Goal: Task Accomplishment & Management: Complete application form

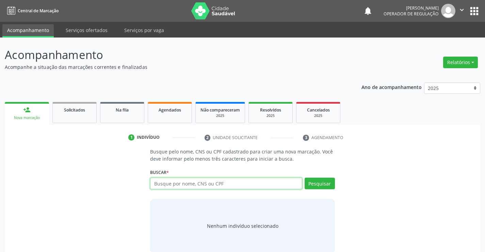
click at [239, 179] on input "text" at bounding box center [226, 183] width 152 height 12
drag, startPoint x: 153, startPoint y: 183, endPoint x: 203, endPoint y: 183, distance: 50.4
click at [203, 183] on input "705805477048938" at bounding box center [226, 183] width 152 height 12
type input "705805477048938"
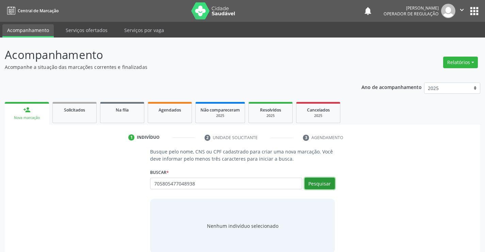
click at [323, 183] on button "Pesquisar" at bounding box center [320, 183] width 30 height 12
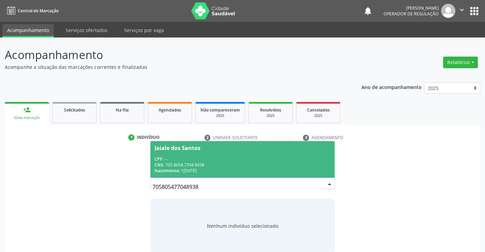
click at [221, 155] on span "Jaiale dos Santos CPF: -- CNS: 705 8054 7704 8938 Nascimento: 15/03/1994" at bounding box center [242, 159] width 184 height 36
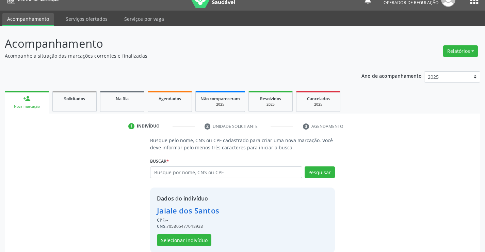
scroll to position [21, 0]
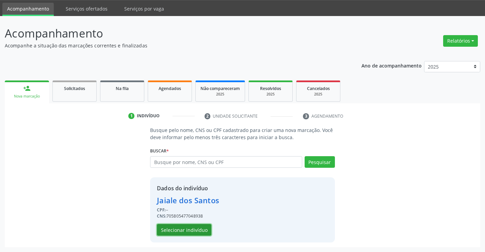
click at [190, 227] on button "Selecionar indivíduo" at bounding box center [184, 230] width 54 height 12
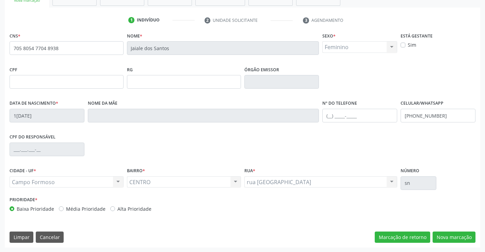
scroll to position [117, 0]
click at [455, 236] on button "Nova marcação" at bounding box center [454, 237] width 43 height 12
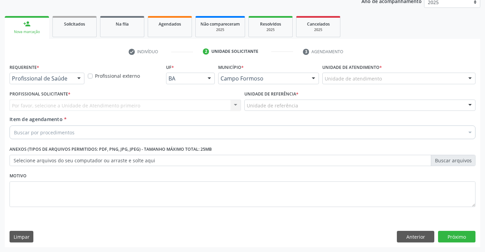
scroll to position [86, 0]
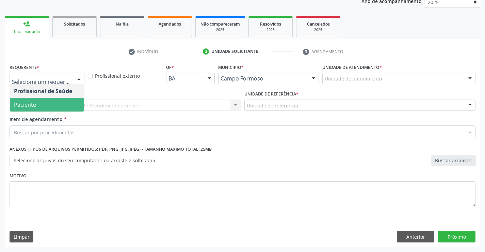
click at [33, 105] on span "Paciente" at bounding box center [25, 104] width 22 height 7
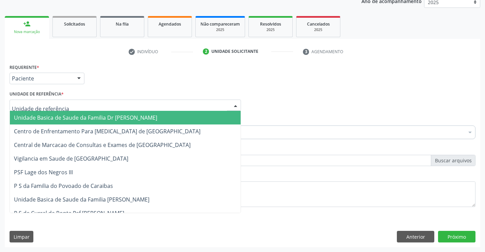
click at [82, 118] on span "Unidade Basica de Saude da Familia Dr [PERSON_NAME]" at bounding box center [85, 117] width 143 height 7
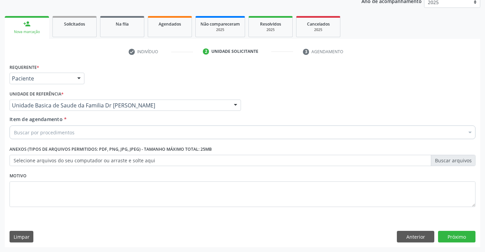
click at [78, 134] on div "Buscar por procedimentos" at bounding box center [243, 132] width 466 height 14
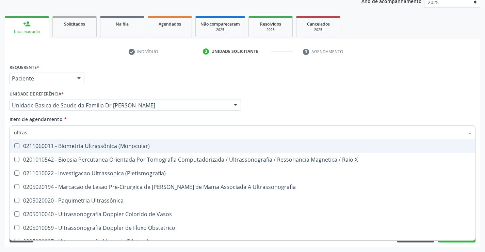
type input "ultrass"
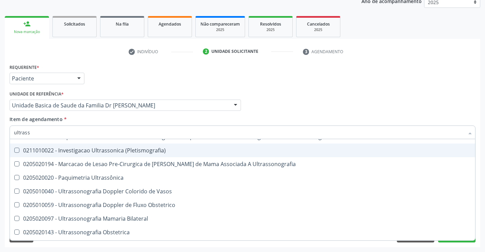
scroll to position [34, 0]
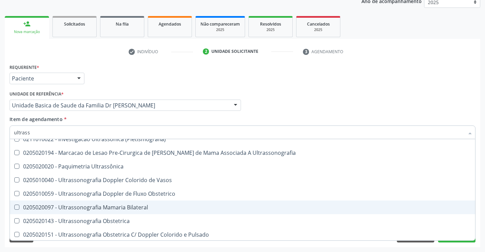
click at [155, 205] on div "0205020097 - Ultrassonografia Mamaria Bilateral" at bounding box center [242, 206] width 457 height 5
checkbox Bilateral "true"
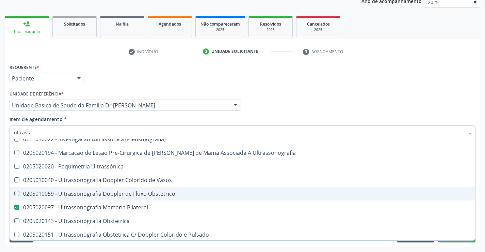
scroll to position [102, 0]
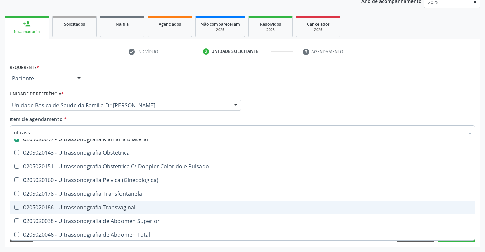
click at [134, 209] on div "0205020186 - Ultrassonografia Transvaginal" at bounding box center [242, 206] width 457 height 5
checkbox Transvaginal "true"
click at [482, 199] on div "Acompanhamento Acompanhe a situação das marcações correntes e finalizadas Relat…" at bounding box center [242, 102] width 485 height 300
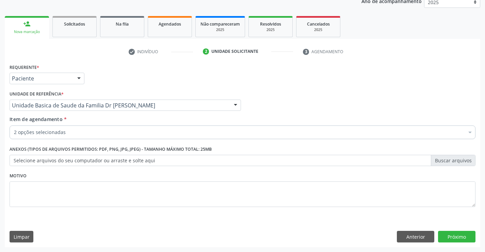
scroll to position [0, 0]
click at [456, 236] on button "Próximo" at bounding box center [456, 236] width 37 height 12
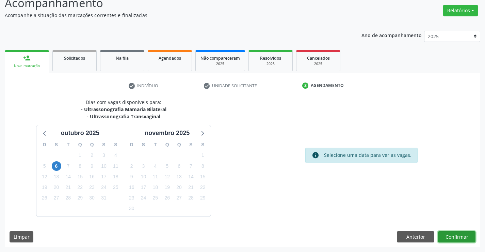
click at [453, 232] on button "Confirmar" at bounding box center [456, 237] width 37 height 12
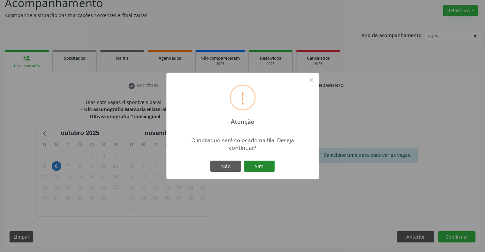
click at [261, 165] on button "Sim" at bounding box center [259, 166] width 31 height 12
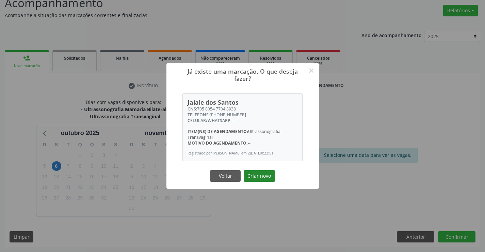
click at [258, 176] on button "Criar novo" at bounding box center [259, 176] width 31 height 12
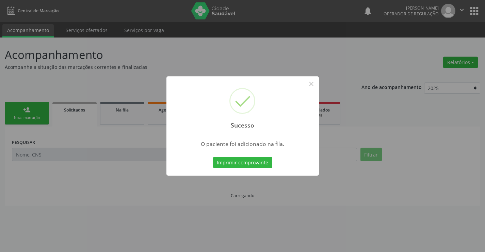
scroll to position [0, 0]
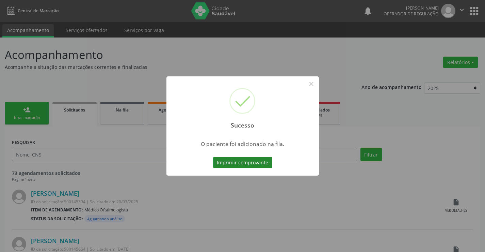
click at [256, 162] on button "Imprimir comprovante" at bounding box center [242, 163] width 59 height 12
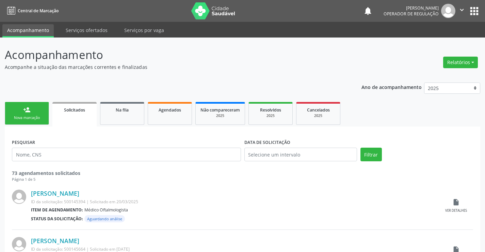
click at [35, 115] on div "Nova marcação" at bounding box center [27, 117] width 34 height 5
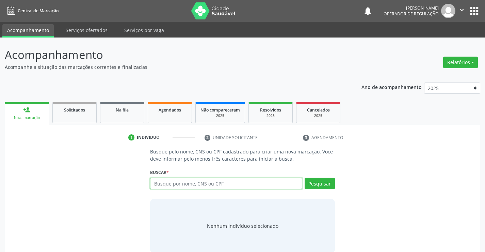
click at [254, 185] on input "text" at bounding box center [226, 183] width 152 height 12
paste input "705805477048938"
type input "705805477048938"
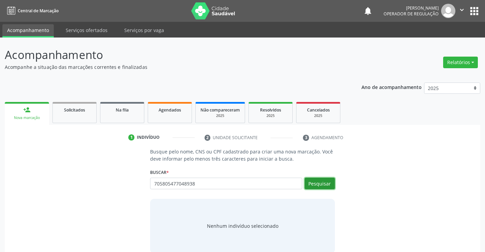
click at [325, 184] on button "Pesquisar" at bounding box center [320, 183] width 30 height 12
type input "705805477048938"
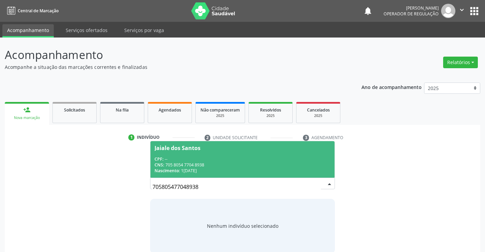
click at [205, 153] on span "Jaiale dos Santos CPF: -- CNS: 705 8054 7704 8938 Nascimento: 15/03/1994" at bounding box center [242, 159] width 184 height 36
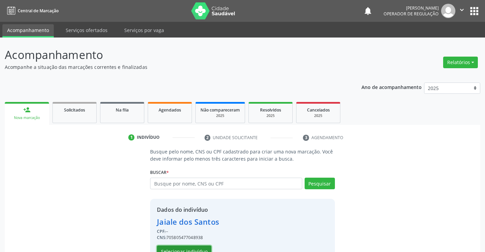
click at [181, 247] on button "Selecionar indivíduo" at bounding box center [184, 251] width 54 height 12
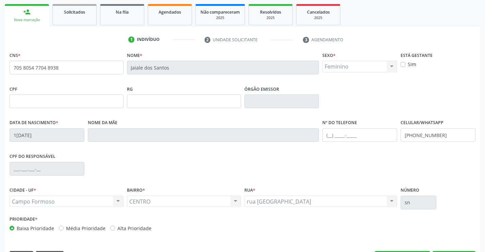
scroll to position [117, 0]
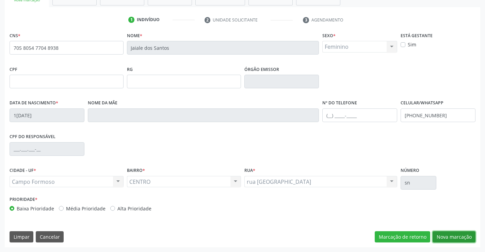
click at [454, 235] on button "Nova marcação" at bounding box center [454, 237] width 43 height 12
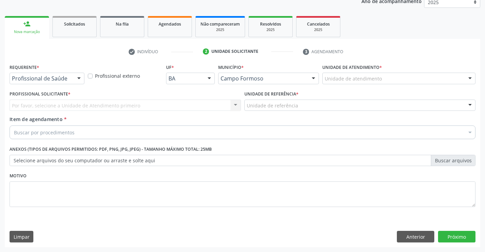
scroll to position [86, 0]
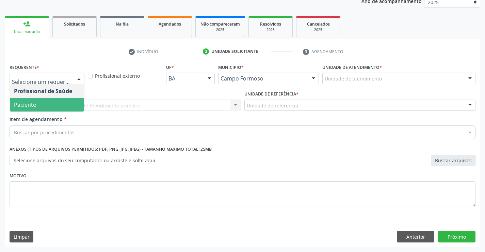
click at [45, 103] on span "Paciente" at bounding box center [47, 105] width 74 height 14
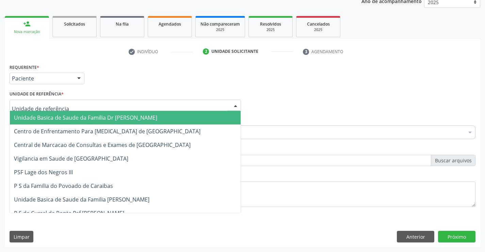
click at [88, 118] on span "Unidade Basica de Saude da Familia Dr [PERSON_NAME]" at bounding box center [85, 117] width 143 height 7
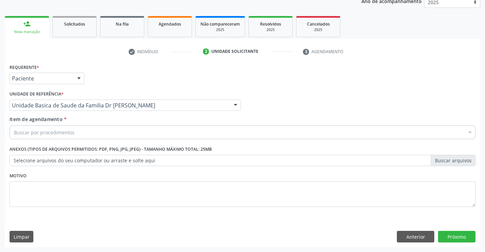
click at [94, 134] on div "Buscar por procedimentos" at bounding box center [243, 132] width 466 height 14
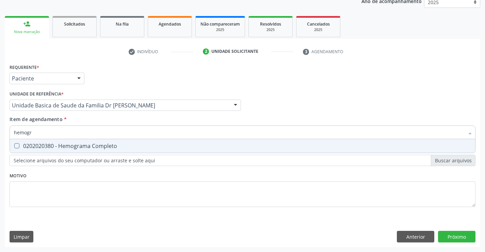
type input "hemogra"
click at [113, 147] on div "0202020380 - Hemograma Completo" at bounding box center [242, 145] width 457 height 5
checkbox Completo "true"
type input "hemogra"
click at [112, 120] on div "Item de agendamento * hemogra Desfazer seleção 0202020380 - Hemograma Completo …" at bounding box center [243, 125] width 466 height 21
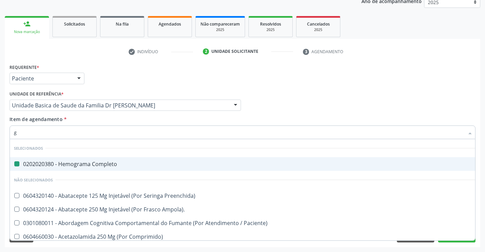
type input "gl"
checkbox Completo "false"
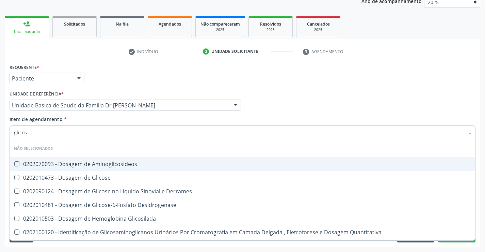
type input "glicose"
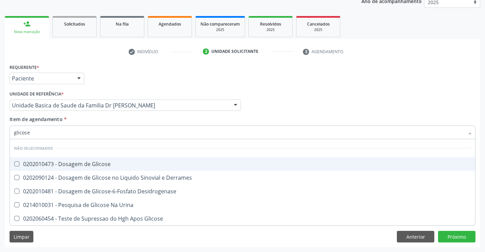
click at [112, 163] on div "0202010473 - Dosagem de Glicose" at bounding box center [242, 163] width 457 height 5
checkbox Glicose "true"
type input "glicose"
click at [115, 118] on div "Item de agendamento * glicose Desfazer seleção Não selecionados 0202010473 - Do…" at bounding box center [243, 125] width 466 height 21
checkbox Derrames "true"
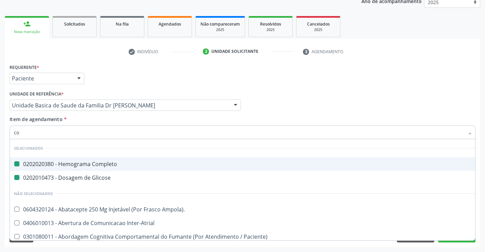
type input "col"
checkbox Completo "false"
checkbox Glicose "false"
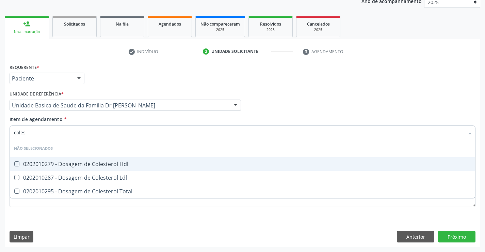
type input "colest"
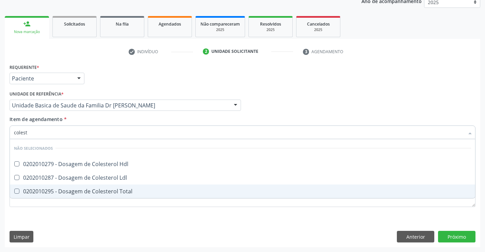
click at [108, 193] on div "0202010295 - Dosagem de Colesterol Total" at bounding box center [242, 190] width 457 height 5
checkbox Total "true"
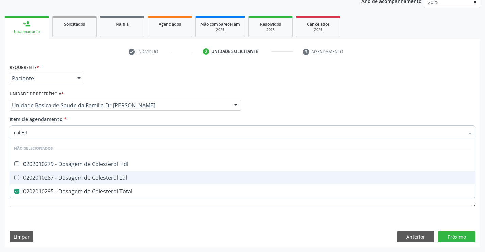
click at [107, 177] on div "0202010287 - Dosagem de Colesterol Ldl" at bounding box center [242, 177] width 457 height 5
checkbox Ldl "true"
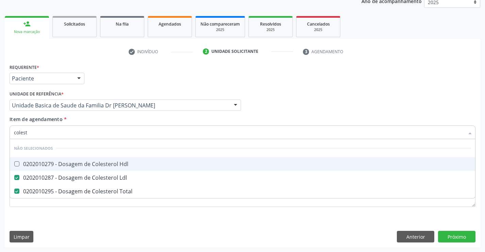
click at [107, 166] on div "0202010279 - Dosagem de Colesterol Hdl" at bounding box center [242, 163] width 457 height 5
checkbox Hdl "true"
type input "colest"
click at [108, 118] on div "Item de agendamento * colest Desfazer seleção Não selecionados 0202010279 - Dos…" at bounding box center [243, 125] width 466 height 21
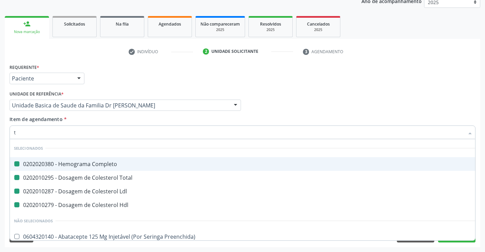
type input "tr"
checkbox Completo "false"
checkbox Total "false"
checkbox Ldl "false"
checkbox Hdl "false"
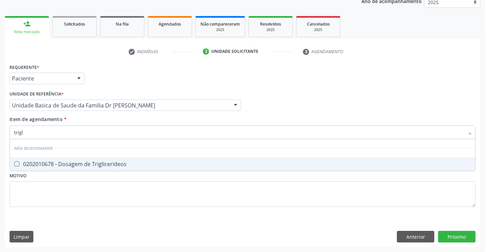
type input "trigli"
click at [123, 161] on div "0202010678 - Dosagem de Triglicerideos" at bounding box center [242, 163] width 457 height 5
checkbox Triglicerideos "true"
type input "trigli"
click at [124, 117] on div "Item de agendamento * trigli Desfazer seleção Não selecionados 0202010678 - Dos…" at bounding box center [243, 125] width 466 height 21
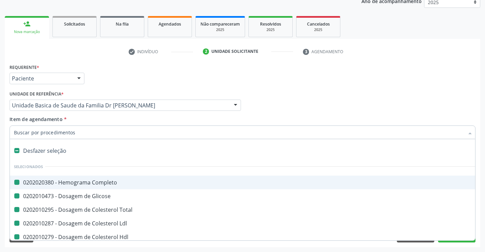
type input "u"
checkbox Completo "false"
checkbox Glicose "false"
checkbox Total "false"
checkbox Ldl "false"
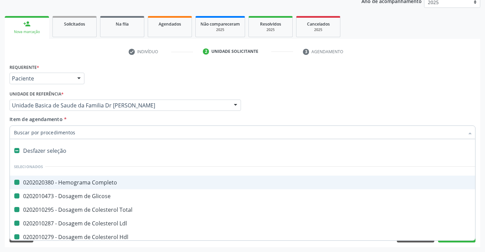
checkbox Hdl "false"
checkbox Triglicerideos "false"
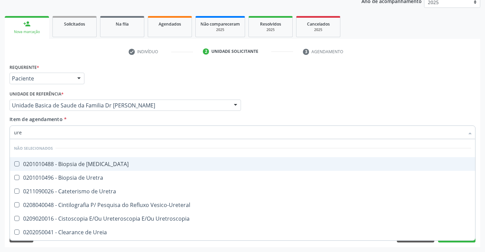
type input "urei"
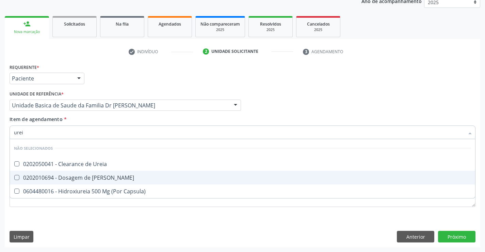
click at [117, 177] on div "0202010694 - Dosagem de [PERSON_NAME]" at bounding box center [242, 177] width 457 height 5
checkbox Ureia "true"
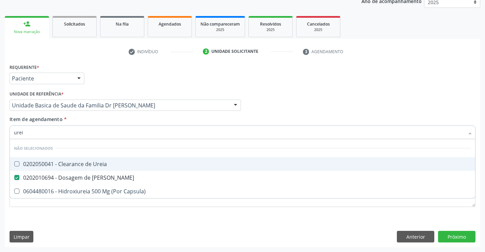
type input "urei"
click at [104, 120] on div "Item de agendamento * urei Desfazer seleção Não selecionados 0202050041 - Clear…" at bounding box center [243, 125] width 466 height 21
checkbox Ureia "true"
checkbox Capsula\) "true"
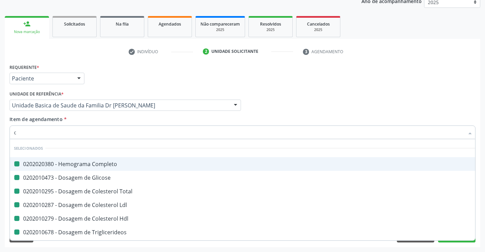
type input "cr"
checkbox Completo "false"
checkbox Glicose "false"
checkbox Total "false"
checkbox Ldl "false"
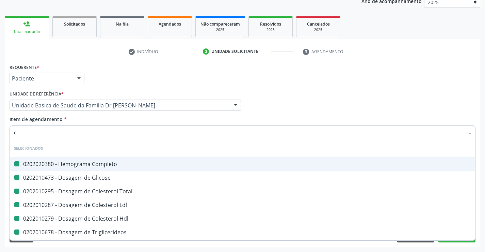
checkbox Hdl "false"
checkbox Triglicerideos "false"
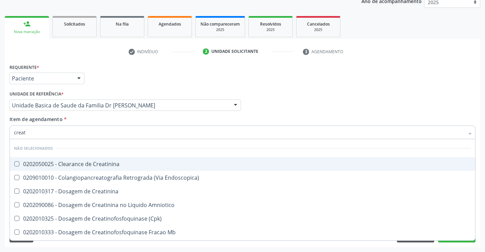
type input "creati"
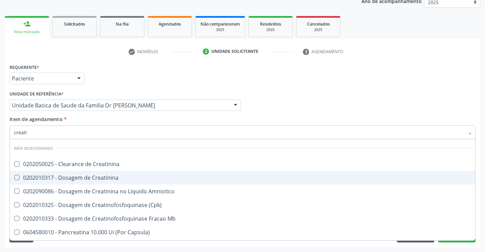
click at [124, 178] on div "0202010317 - Dosagem de Creatinina" at bounding box center [242, 177] width 457 height 5
checkbox Creatinina "true"
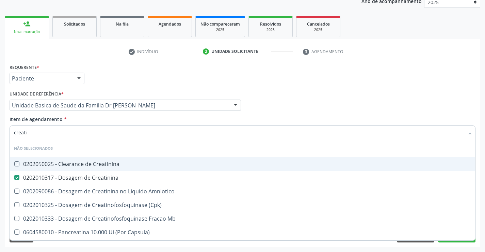
click at [141, 116] on div "Item de agendamento * creati Desfazer seleção Não selecionados 0202050025 - Cle…" at bounding box center [243, 125] width 466 height 21
checkbox Creatinina "true"
checkbox Amniotico "true"
checkbox \(Cpk\) "true"
checkbox Mb "true"
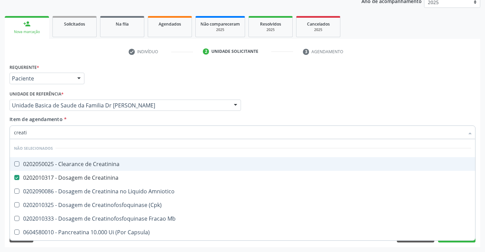
checkbox Capsula\) "true"
checkbox Pancreaticos "true"
checkbox Capsula\) "true"
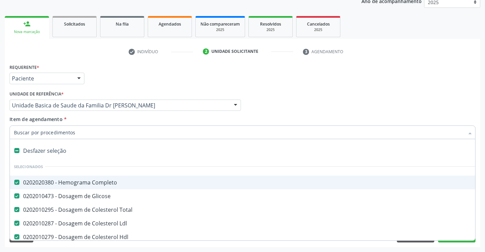
type input "t"
checkbox Creatinina "false"
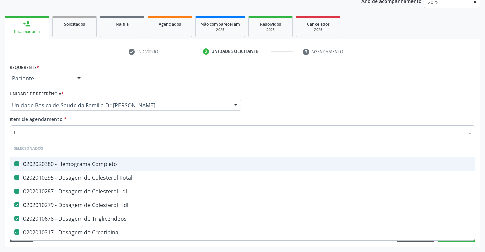
type input "tg"
checkbox Completo "false"
checkbox Total "false"
checkbox Ldl "false"
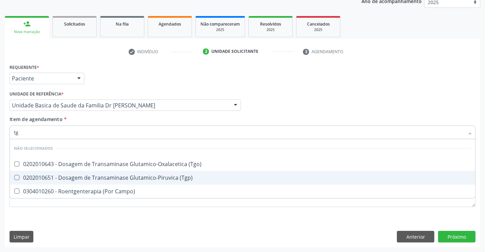
click at [143, 179] on div "0202010651 - Dosagem de Transaminase Glutamico-Piruvica (Tgp)" at bounding box center [242, 177] width 457 height 5
checkbox \(Tgp\) "true"
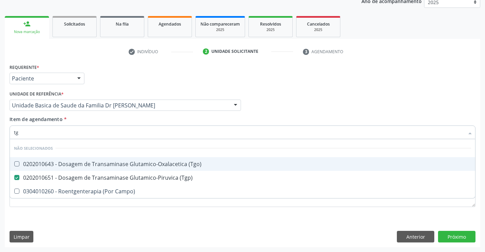
click at [143, 165] on div "0202010643 - Dosagem de Transaminase Glutamico-Oxalacetica (Tgo)" at bounding box center [242, 163] width 457 height 5
checkbox \(Tgo\) "true"
click at [140, 117] on div "Item de agendamento * tg Desfazer seleção Não selecionados 0202010643 - Dosagem…" at bounding box center [243, 125] width 466 height 21
checkbox Campo\) "true"
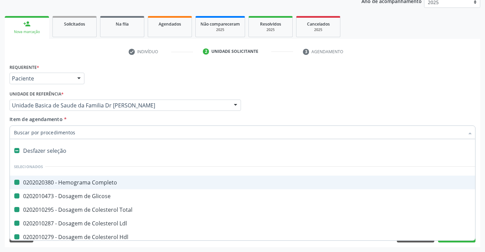
type input "f"
checkbox Completo "false"
checkbox Glicose "false"
checkbox Total "false"
checkbox Ldl "false"
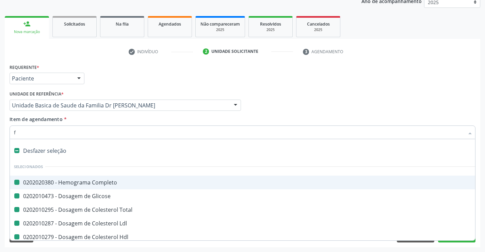
checkbox Hdl "false"
checkbox Triglicerideos "false"
checkbox Ureia "false"
checkbox Creatinina "false"
checkbox \(Tgp\) "false"
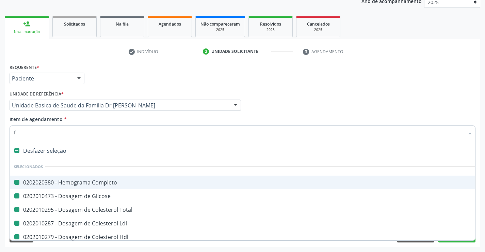
checkbox \(Tgo\) "false"
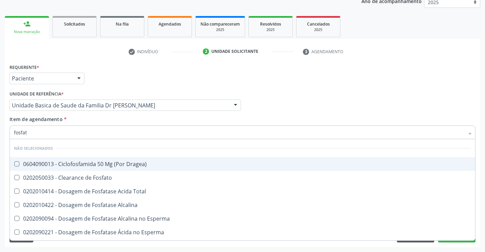
type input "fosfata"
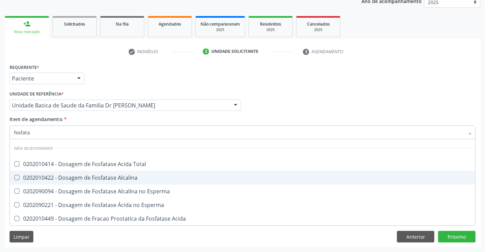
click at [144, 179] on div "0202010422 - Dosagem de Fosfatase Alcalina" at bounding box center [242, 177] width 457 height 5
checkbox Alcalina "true"
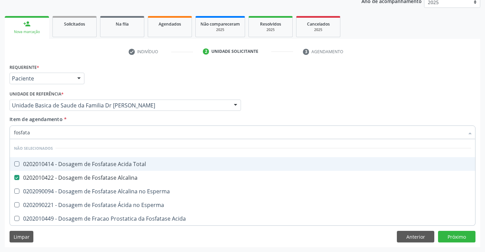
click at [138, 120] on div "Item de agendamento * fosfata Desfazer seleção Não selecionados 0202010414 - Do…" at bounding box center [243, 125] width 466 height 21
checkbox Total "true"
checkbox Esperma "true"
checkbox Acida "true"
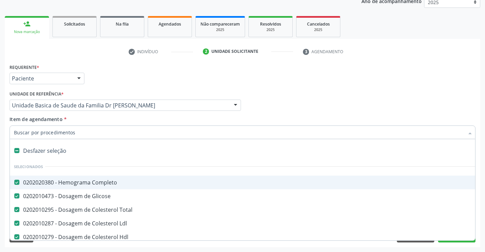
click at [135, 130] on input "Item de agendamento *" at bounding box center [239, 132] width 450 height 14
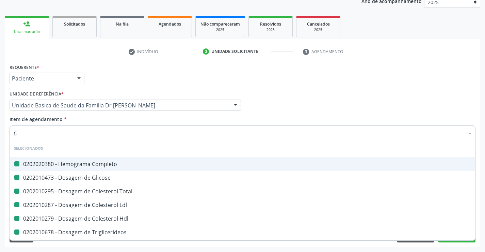
type input "ga"
checkbox Completo "false"
checkbox Glicose "false"
checkbox Total "false"
checkbox Ldl "false"
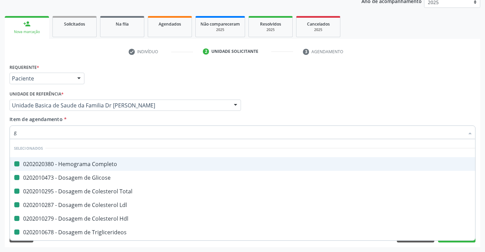
checkbox Hdl "false"
checkbox Triglicerideos "false"
checkbox Ureia "false"
checkbox Creatinina "false"
checkbox \(Tgp\) "false"
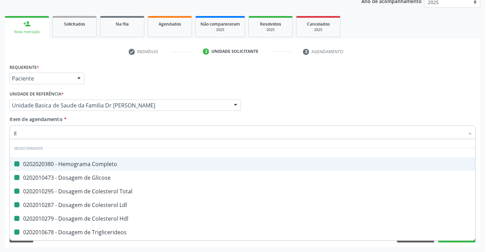
checkbox \(Tgo\) "false"
checkbox Alcalina "false"
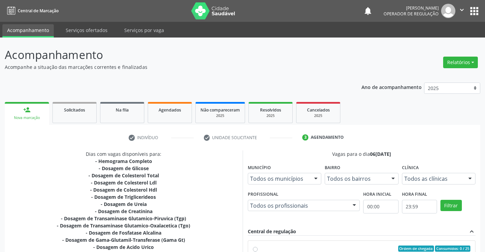
scroll to position [152, 0]
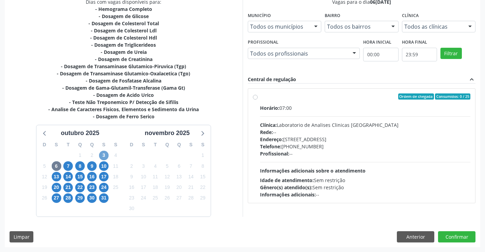
click at [103, 154] on span "3" at bounding box center [104, 155] width 10 height 10
click at [350, 98] on div "Ordem de chegada Consumidos: 4 / 30" at bounding box center [365, 96] width 211 height 6
click at [258, 98] on input "Ordem de chegada Consumidos: 4 / 30 Horário: 07:00 Clínica: Laboratorio de Anal…" at bounding box center [255, 96] width 5 height 6
radio input "true"
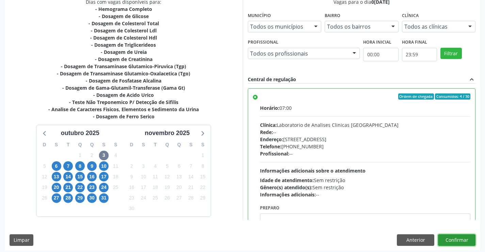
click at [454, 237] on button "Confirmar" at bounding box center [456, 240] width 37 height 12
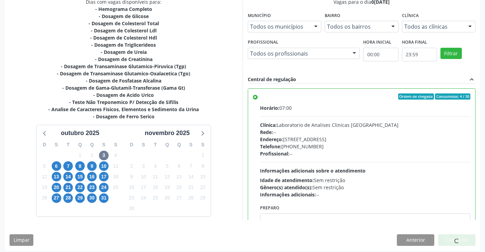
scroll to position [0, 0]
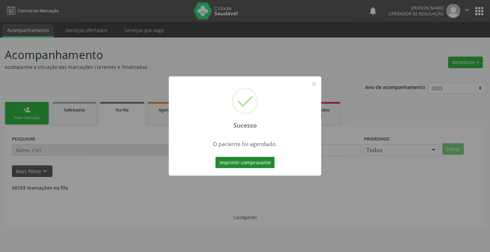
click at [238, 161] on button "Imprimir comprovante" at bounding box center [244, 163] width 59 height 12
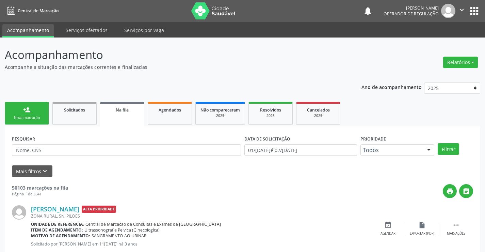
click at [28, 115] on div "Nova marcação" at bounding box center [27, 117] width 34 height 5
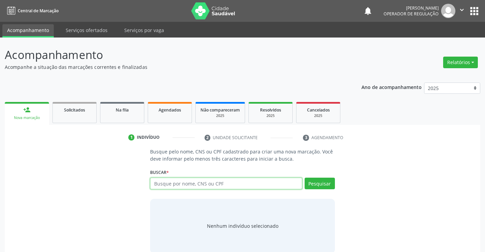
click at [221, 183] on input "text" at bounding box center [226, 183] width 152 height 12
type input "708203129423247"
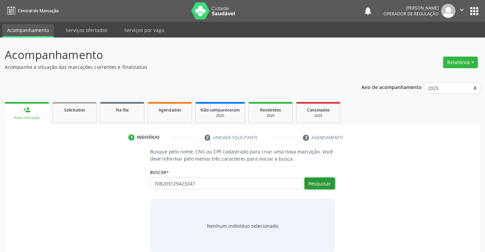
click at [318, 182] on button "Pesquisar" at bounding box center [320, 183] width 30 height 12
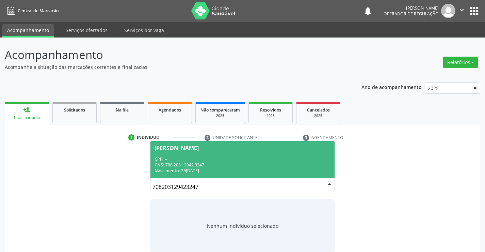
click at [228, 159] on div "CPF: --" at bounding box center [243, 159] width 176 height 6
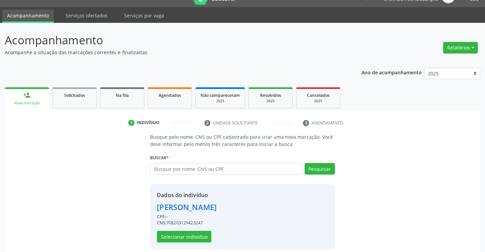
scroll to position [21, 0]
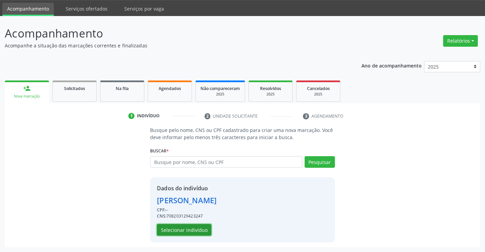
click at [185, 229] on button "Selecionar indivíduo" at bounding box center [184, 230] width 54 height 12
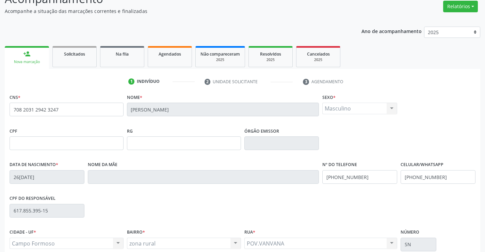
scroll to position [117, 0]
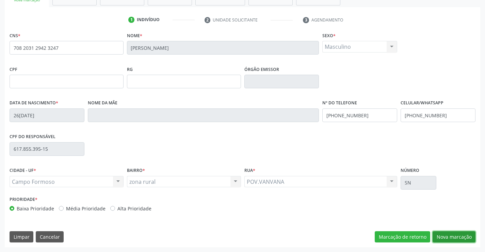
click at [453, 236] on button "Nova marcação" at bounding box center [454, 237] width 43 height 12
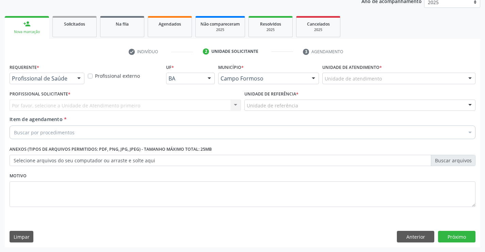
scroll to position [86, 0]
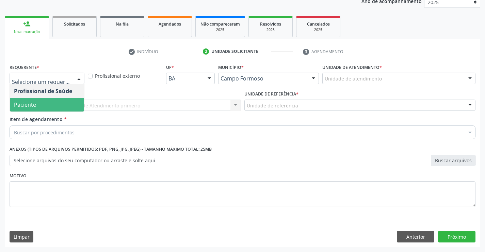
click at [38, 101] on span "Paciente" at bounding box center [47, 105] width 74 height 14
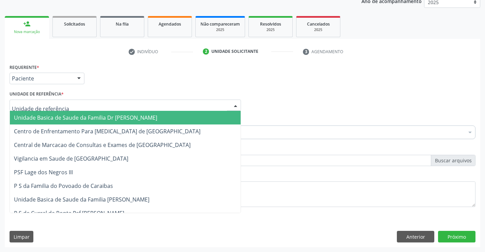
click at [46, 117] on span "Unidade Basica de Saude da Familia Dr [PERSON_NAME]" at bounding box center [85, 117] width 143 height 7
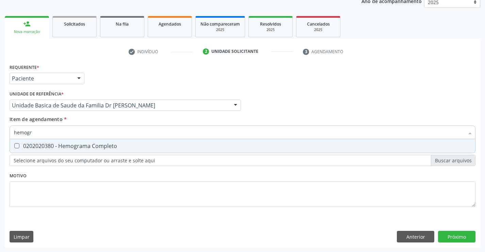
type input "hemogra"
click at [61, 146] on div "0202020380 - Hemograma Completo" at bounding box center [242, 145] width 457 height 5
checkbox Completo "true"
type input "hemogra"
click at [84, 120] on div "Item de agendamento * hemogra Desfazer seleção 0202020380 - Hemograma Completo …" at bounding box center [243, 125] width 466 height 21
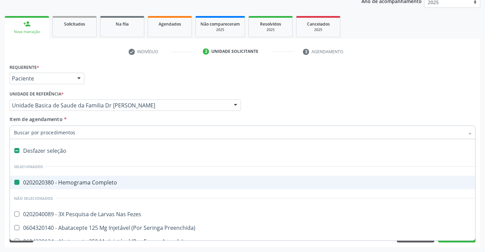
type input "u"
checkbox Completo "false"
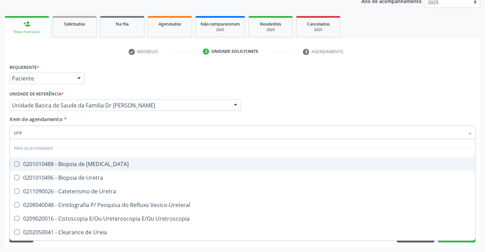
type input "urei"
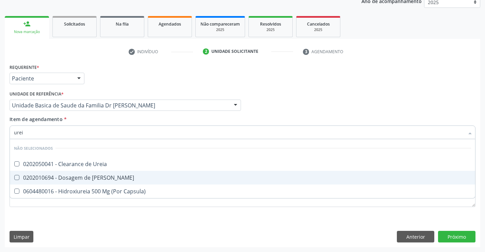
click at [104, 175] on div "0202010694 - Dosagem de [PERSON_NAME]" at bounding box center [242, 177] width 457 height 5
checkbox Ureia "true"
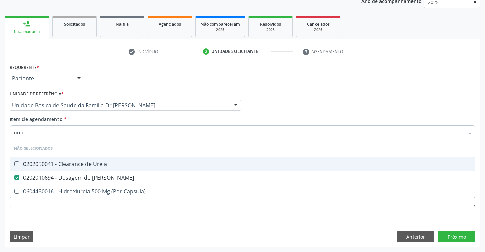
type input "urei"
click at [114, 119] on div "Item de agendamento * urei Desfazer seleção Não selecionados 0202050041 - Clear…" at bounding box center [243, 125] width 466 height 21
checkbox Ureia "true"
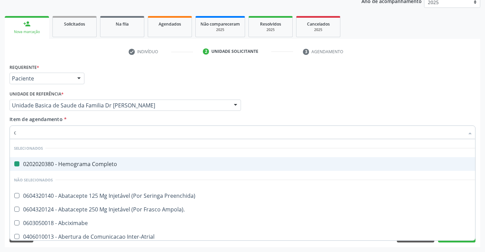
type input "cr"
checkbox Completo "false"
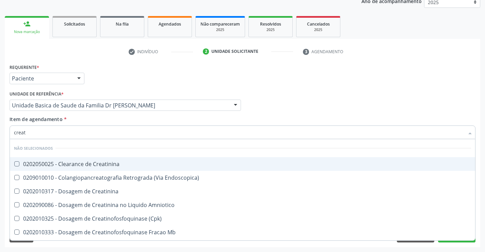
type input "creati"
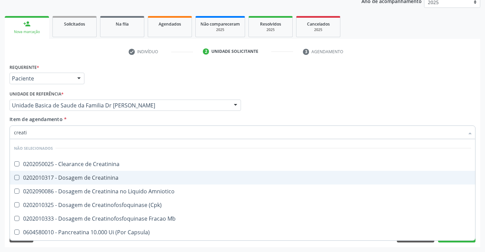
click at [115, 176] on div "0202010317 - Dosagem de Creatinina" at bounding box center [242, 177] width 457 height 5
checkbox Creatinina "true"
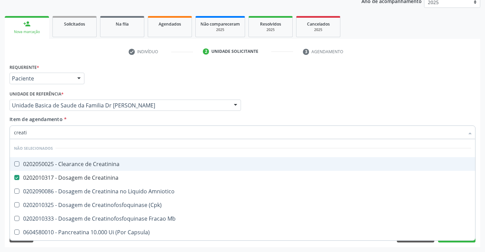
click at [111, 118] on div "Item de agendamento * creati Desfazer seleção Não selecionados 0202050025 - Cle…" at bounding box center [243, 125] width 466 height 21
checkbox Creatinina "true"
checkbox Amniotico "true"
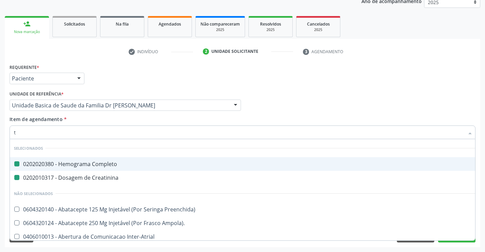
type input "tg"
checkbox Completo "false"
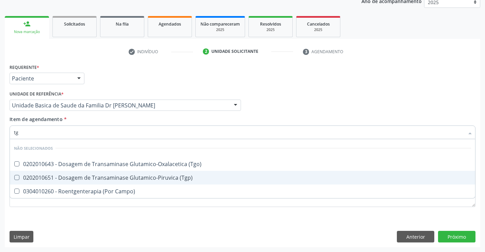
click at [122, 176] on div "0202010651 - Dosagem de Transaminase Glutamico-Piruvica (Tgp)" at bounding box center [242, 177] width 457 height 5
checkbox \(Tgp\) "true"
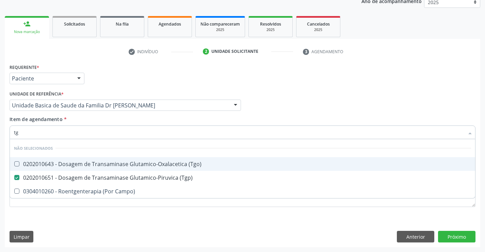
click at [122, 165] on div "0202010643 - Dosagem de Transaminase Glutamico-Oxalacetica (Tgo)" at bounding box center [242, 163] width 457 height 5
checkbox \(Tgo\) "true"
click at [117, 123] on div "Item de agendamento * tg Desfazer seleção Não selecionados 0202010643 - Dosagem…" at bounding box center [243, 125] width 466 height 21
checkbox Campo\) "true"
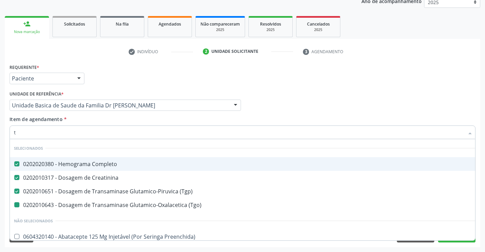
type input "tr"
checkbox \(Tgo\) "false"
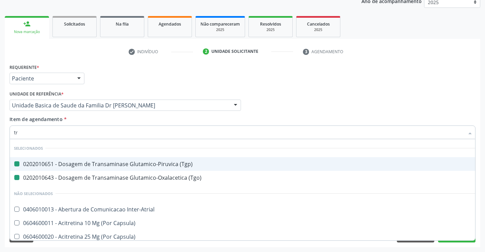
type input "tri"
checkbox \(Tgp\) "false"
checkbox \(Tgo\) "false"
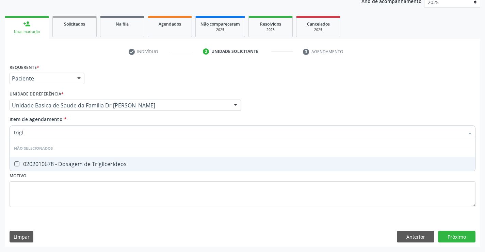
type input "trigli"
click at [124, 163] on div "0202010678 - Dosagem de Triglicerideos" at bounding box center [242, 163] width 457 height 5
checkbox Triglicerideos "true"
click at [113, 117] on div "Item de agendamento * trigli Desfazer seleção Não selecionados 0202010678 - Dos…" at bounding box center [243, 125] width 466 height 21
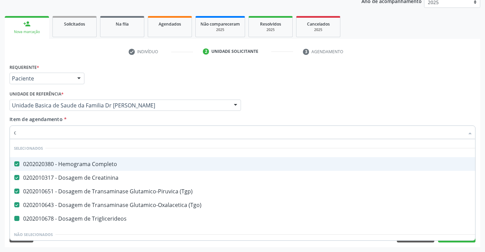
type input "co"
checkbox Triglicerideos "false"
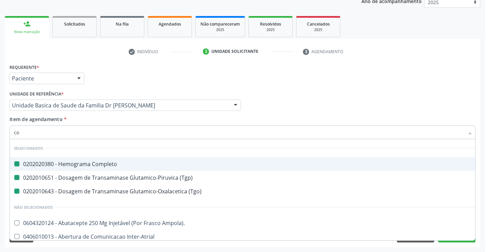
type input "col"
checkbox Completo "false"
checkbox \(Tgp\) "false"
checkbox \(Tgo\) "false"
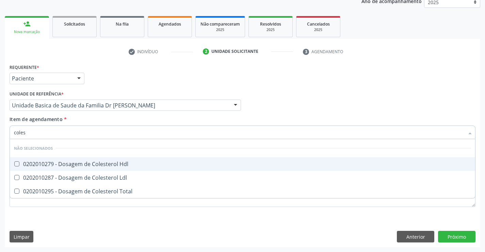
type input "colest"
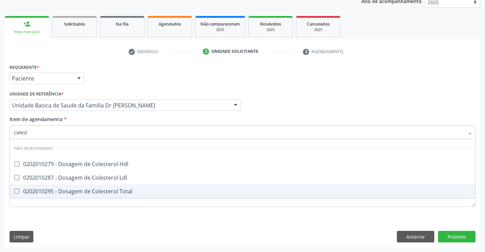
click at [115, 190] on div "0202010295 - Dosagem de Colesterol Total" at bounding box center [242, 190] width 457 height 5
checkbox Total "true"
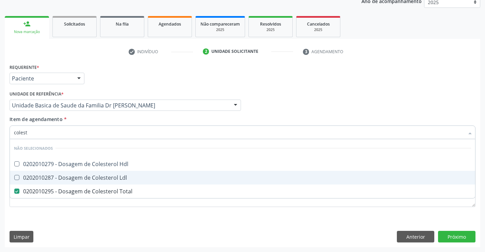
click at [115, 180] on div "0202010287 - Dosagem de Colesterol Ldl" at bounding box center [242, 177] width 457 height 5
checkbox Ldl "true"
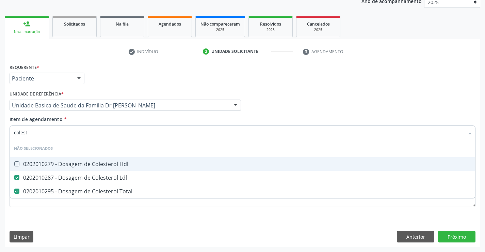
click at [115, 162] on div "0202010279 - Dosagem de Colesterol Hdl" at bounding box center [242, 163] width 457 height 5
checkbox Hdl "true"
click at [112, 115] on div "Unidade de referência * Unidade Basica de Saude da Familia Dr [PERSON_NAME] Uni…" at bounding box center [125, 102] width 235 height 27
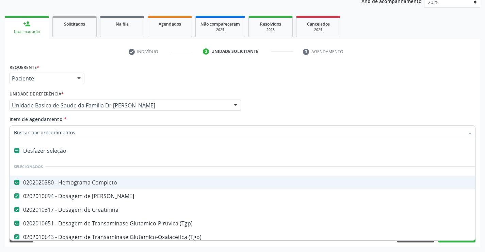
type input "t"
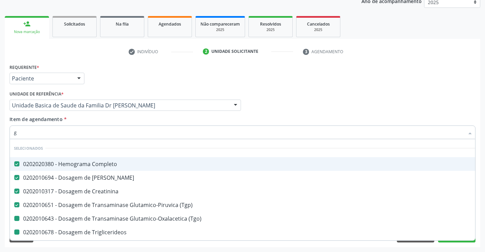
type input "gl"
checkbox \(Tgo\) "false"
checkbox Triglicerideos "false"
checkbox Total "false"
checkbox Ldl "false"
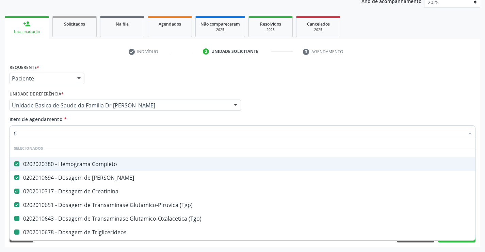
checkbox Hdl "false"
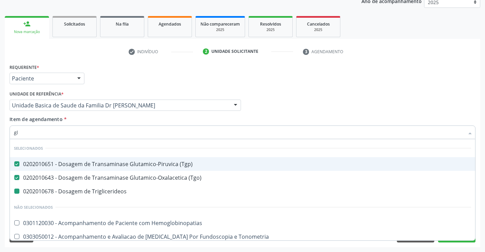
type input "gli"
checkbox Triglicerideos "false"
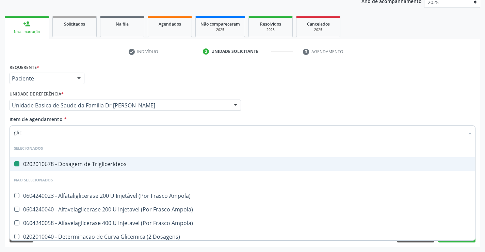
type input "glico"
checkbox Triglicerideos "false"
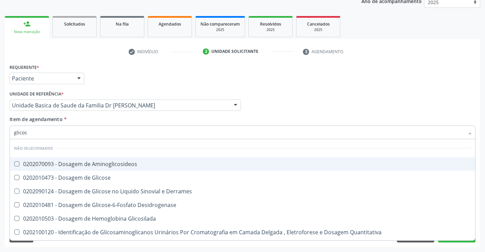
type input "glicose"
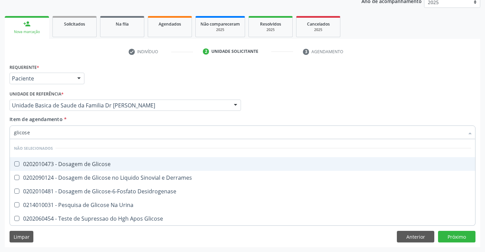
click at [115, 166] on div "0202010473 - Dosagem de Glicose" at bounding box center [242, 163] width 457 height 5
checkbox Glicose "true"
click at [108, 117] on div "Item de agendamento * glicose Desfazer seleção Não selecionados 0202010473 - Do…" at bounding box center [243, 125] width 466 height 21
checkbox Desidrogenase "true"
checkbox Glicose "true"
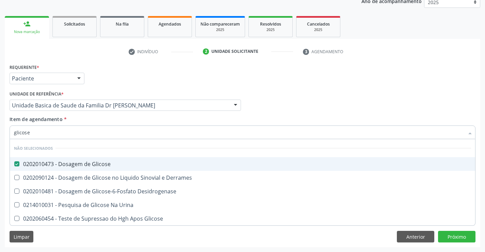
checkbox Urina "true"
checkbox Derrames "true"
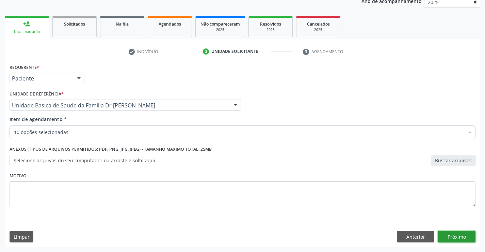
click at [459, 234] on button "Próximo" at bounding box center [456, 236] width 37 height 12
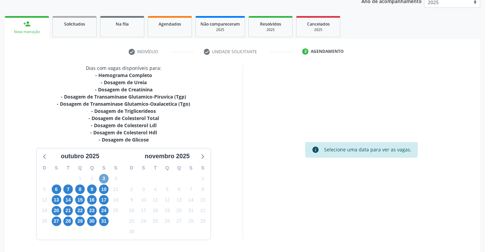
click at [102, 177] on span "3" at bounding box center [104, 179] width 10 height 10
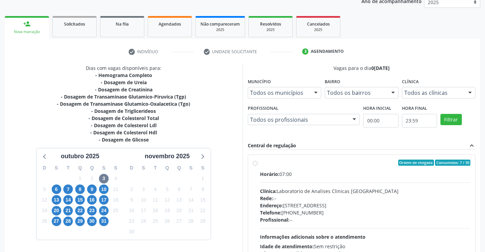
click at [339, 157] on div "Ordem de chegada Consumidos: 7 / 30 Horário: 07:00 Clínica: Laboratorio de Anal…" at bounding box center [361, 212] width 227 height 114
radio input "true"
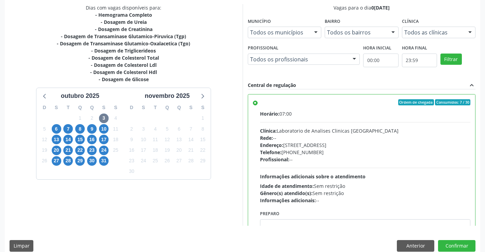
scroll to position [155, 0]
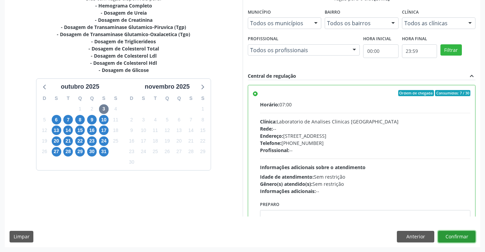
click at [450, 235] on button "Confirmar" at bounding box center [456, 236] width 37 height 12
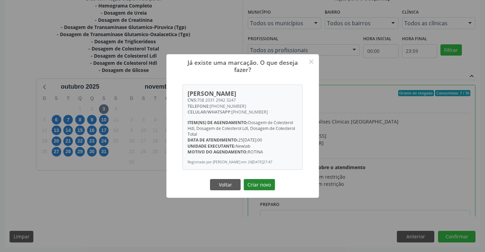
click at [259, 183] on button "Criar novo" at bounding box center [259, 185] width 31 height 12
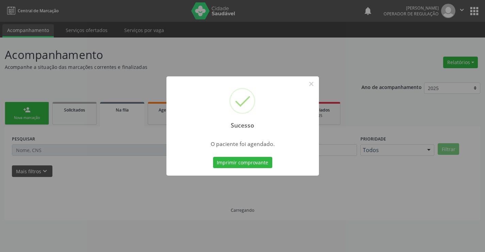
scroll to position [0, 0]
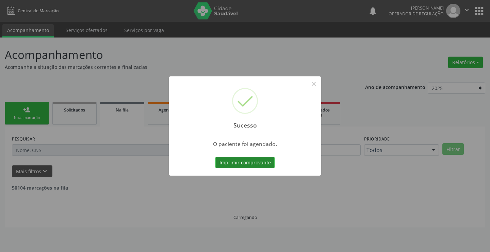
click at [239, 159] on button "Imprimir comprovante" at bounding box center [244, 163] width 59 height 12
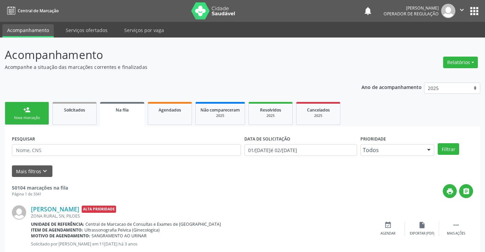
click at [37, 111] on link "person_add Nova marcação" at bounding box center [27, 113] width 44 height 23
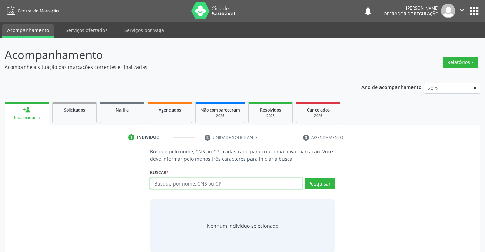
click at [263, 186] on input "text" at bounding box center [226, 183] width 152 height 12
type input "707401085859477"
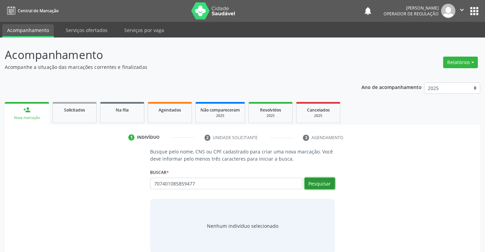
click at [318, 181] on button "Pesquisar" at bounding box center [320, 183] width 30 height 12
type input "707401085859477"
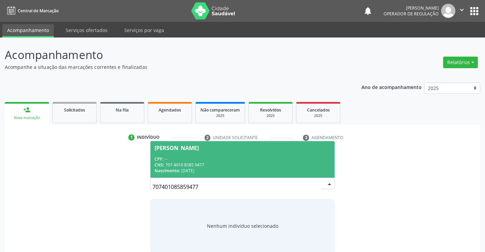
click at [206, 154] on span "Alison Santos de Carvalho CPF: -- CNS: 707 4010 8585 9477 Nascimento: 25/08/2021" at bounding box center [242, 159] width 184 height 36
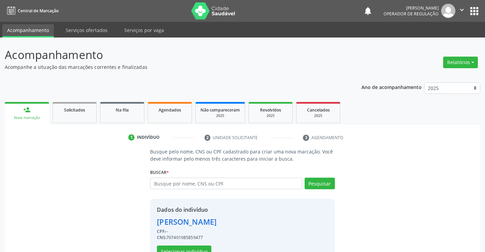
scroll to position [21, 0]
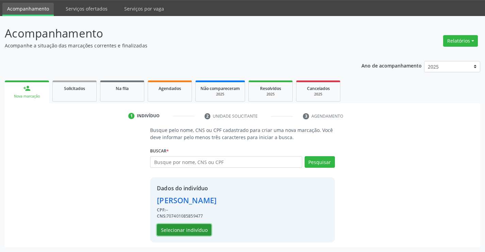
click at [182, 229] on button "Selecionar indivíduo" at bounding box center [184, 230] width 54 height 12
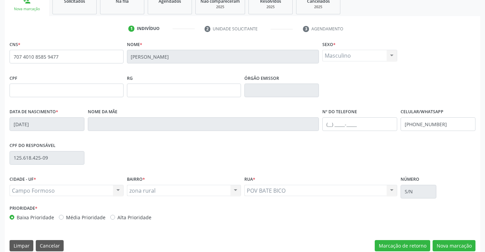
scroll to position [117, 0]
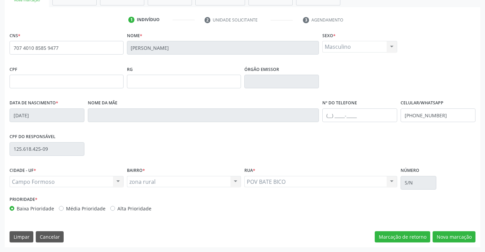
click at [453, 228] on div "CNS * 707 4010 8585 9477 Nome * Alison Santos de Carvalho Sexo * Masculino Masc…" at bounding box center [243, 138] width 476 height 216
click at [452, 235] on button "Nova marcação" at bounding box center [454, 237] width 43 height 12
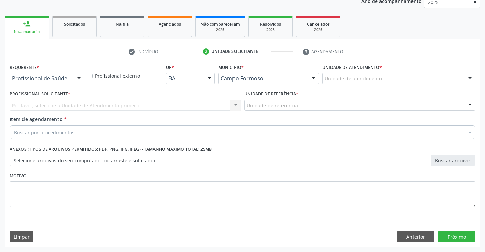
scroll to position [86, 0]
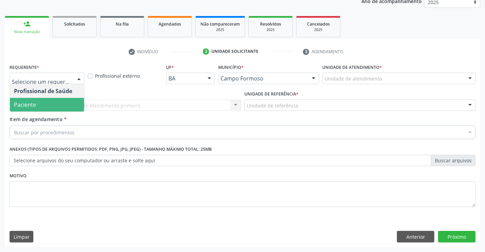
click at [33, 101] on span "Paciente" at bounding box center [25, 104] width 22 height 7
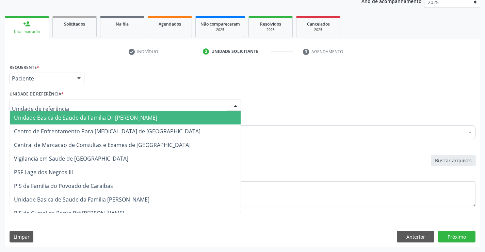
click at [66, 117] on span "Unidade Basica de Saude da Familia Dr [PERSON_NAME]" at bounding box center [85, 117] width 143 height 7
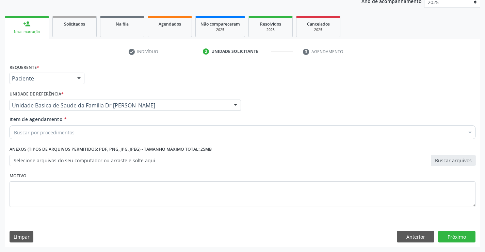
click at [78, 133] on div "Buscar por procedimentos" at bounding box center [243, 132] width 466 height 14
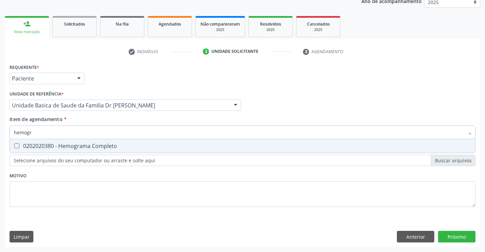
type input "hemogra"
click at [83, 146] on div "0202020380 - Hemograma Completo" at bounding box center [242, 145] width 457 height 5
checkbox Completo "true"
type input "hemogra"
click at [88, 120] on div "Item de agendamento * hemogra Desfazer seleção 0202020380 - Hemograma Completo …" at bounding box center [243, 125] width 466 height 21
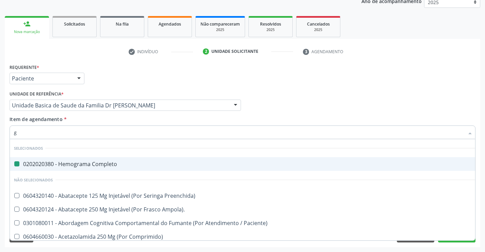
type input "gl"
checkbox Completo "false"
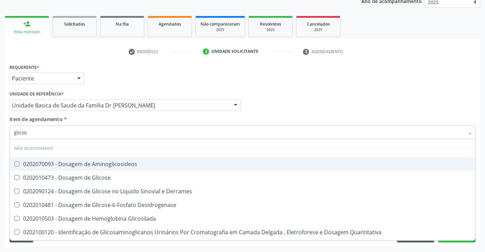
type input "glicose"
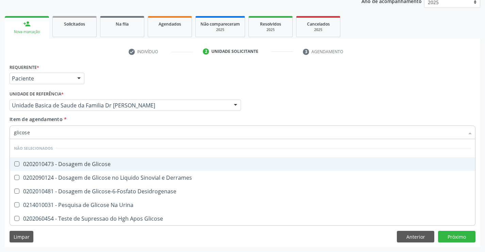
click at [94, 164] on div "0202010473 - Dosagem de Glicose" at bounding box center [242, 163] width 457 height 5
checkbox Glicose "true"
type input "glicose"
click at [93, 120] on div "Item de agendamento * glicose Desfazer seleção Não selecionados 0202010473 - Do…" at bounding box center [243, 125] width 466 height 21
checkbox Derrames "true"
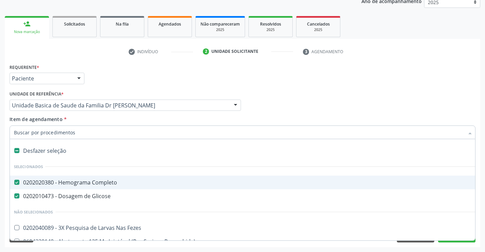
type input "c"
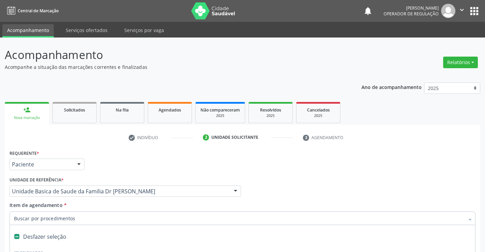
scroll to position [86, 0]
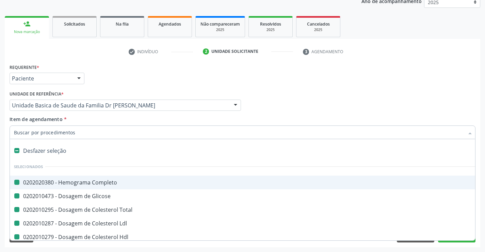
type input "u"
checkbox Completo "false"
checkbox Glicose "false"
checkbox Total "false"
checkbox Ldl "false"
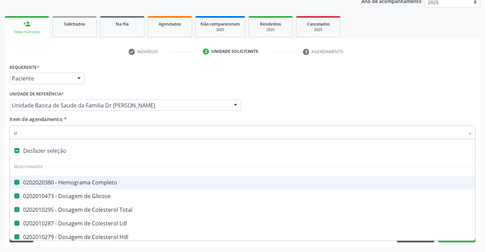
checkbox Hdl "false"
checkbox Triglicerideos "false"
checkbox Fracoes "false"
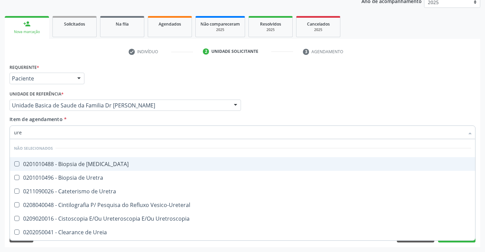
type input "urei"
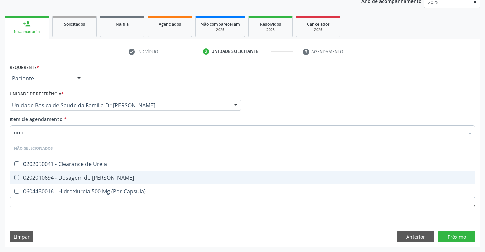
click at [108, 176] on div "0202010694 - Dosagem de [PERSON_NAME]" at bounding box center [242, 177] width 457 height 5
checkbox Ureia "true"
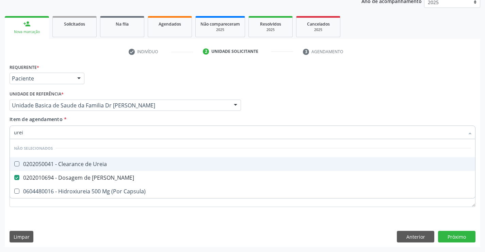
type input "urei"
click at [104, 119] on div "Item de agendamento * urei Desfazer seleção Não selecionados 0202050041 - Clear…" at bounding box center [243, 125] width 466 height 21
checkbox Ureia "true"
checkbox Capsula\) "true"
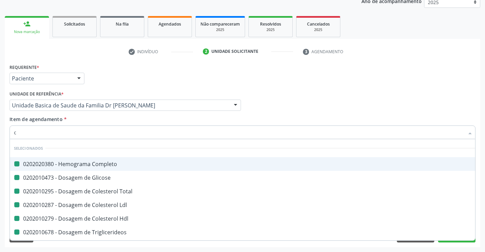
type input "cr"
checkbox Completo "false"
checkbox Glicose "false"
checkbox Total "false"
checkbox Ldl "false"
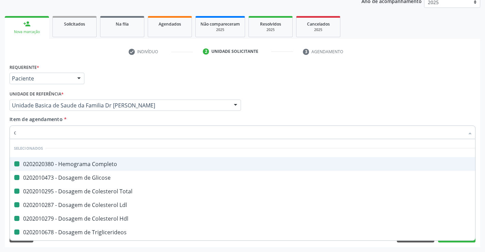
checkbox Hdl "false"
checkbox Triglicerideos "false"
checkbox Fracoes "false"
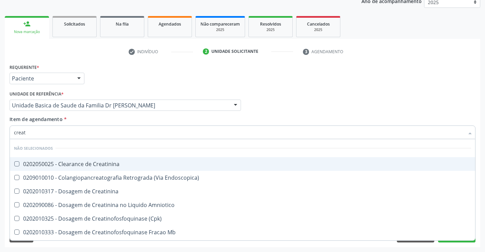
type input "creati"
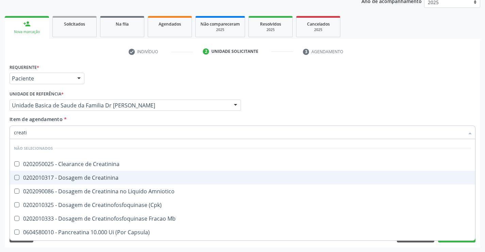
click at [104, 175] on div "0202010317 - Dosagem de Creatinina" at bounding box center [242, 177] width 457 height 5
checkbox Creatinina "true"
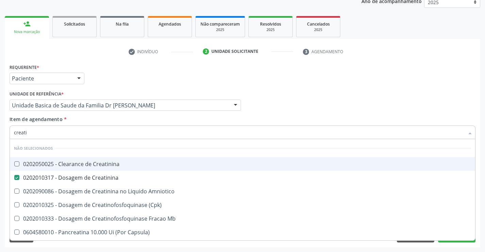
click at [99, 114] on div "Unidade de referência * Unidade Basica de Saude da Familia Dr [PERSON_NAME] Uni…" at bounding box center [125, 102] width 235 height 27
checkbox Creatinina "true"
checkbox Amniotico "true"
checkbox \(Cpk\) "true"
checkbox Mb "true"
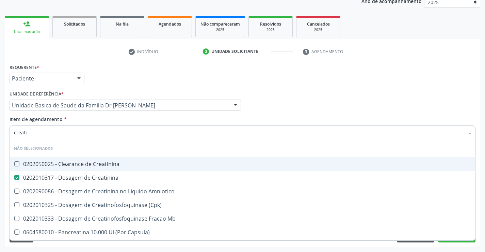
checkbox Capsula\) "true"
checkbox Pancreaticos "true"
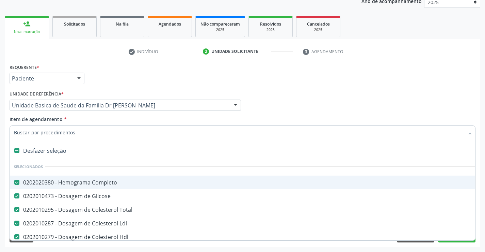
type input "t"
checkbox Creatinina "false"
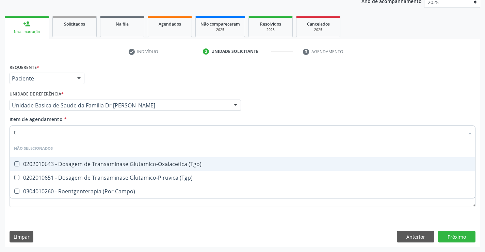
type input "tg"
checkbox \(Tgo\) "false"
checkbox \(Tgp\) "false"
checkbox Campo\) "false"
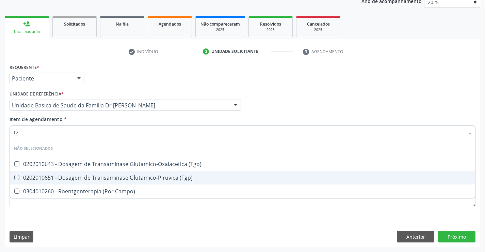
click at [102, 178] on div "0202010651 - Dosagem de Transaminase Glutamico-Piruvica (Tgp)" at bounding box center [242, 177] width 457 height 5
checkbox \(Tgp\) "true"
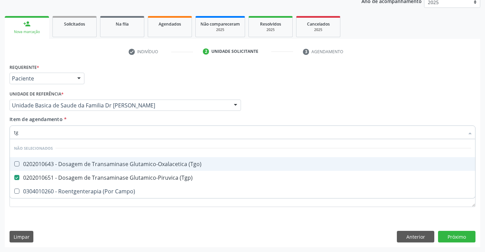
click at [102, 163] on div "0202010643 - Dosagem de Transaminase Glutamico-Oxalacetica (Tgo)" at bounding box center [242, 163] width 457 height 5
checkbox \(Tgo\) "true"
click at [104, 119] on div "Item de agendamento * tg Desfazer seleção Não selecionados 0202010643 - Dosagem…" at bounding box center [243, 125] width 466 height 21
checkbox Campo\) "true"
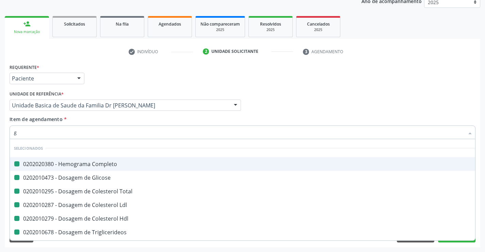
type input "ga"
checkbox Completo "false"
checkbox Glicose "false"
checkbox Total "false"
checkbox Ldl "false"
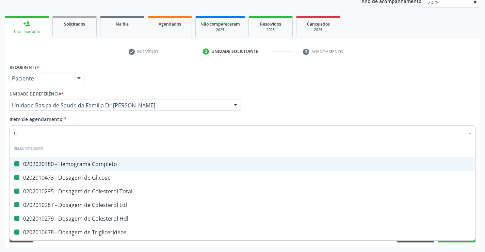
checkbox Hdl "false"
checkbox Triglicerideos "false"
checkbox Fracoes "false"
checkbox Ureia "false"
checkbox Creatinina "false"
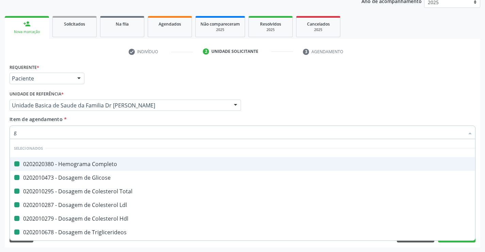
checkbox \(Tgp\) "false"
checkbox \(Tgo\) "false"
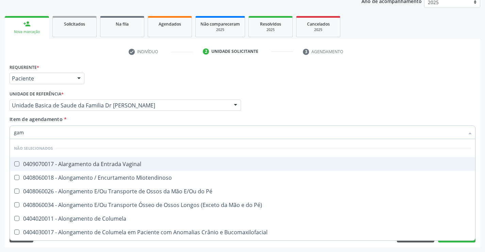
type input "gama"
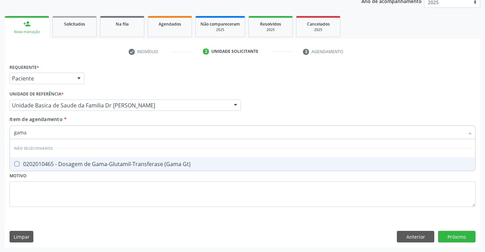
click at [115, 165] on div "0202010465 - Dosagem de Gama-Glutamil-Transferase (Gama Gt)" at bounding box center [242, 163] width 457 height 5
checkbox Gt\) "true"
click at [116, 118] on div "Item de agendamento * gama Desfazer seleção Não selecionados 0202010465 - Dosag…" at bounding box center [243, 125] width 466 height 21
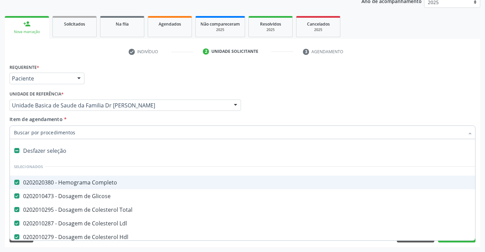
type input "t"
checkbox Gt\) "false"
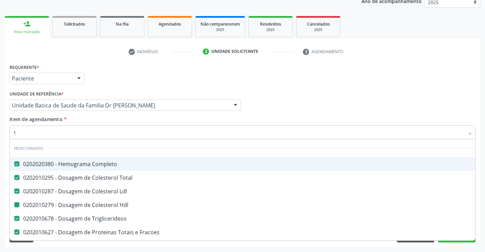
type input "tg"
checkbox Hdl "false"
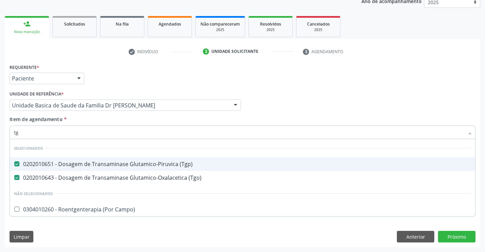
type input "t"
checkbox Campo\) "true"
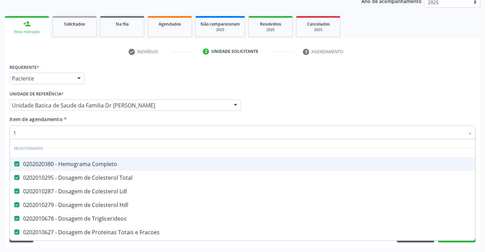
checkbox Preenchida\) "true"
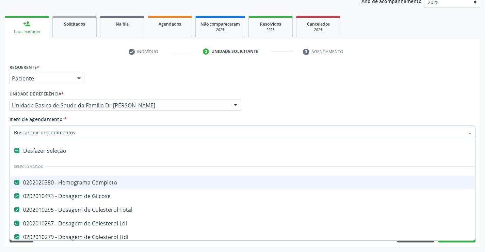
type input "u"
checkbox Triglicerideos "false"
checkbox Fracoes "false"
checkbox Ureia "false"
checkbox Creatinina "false"
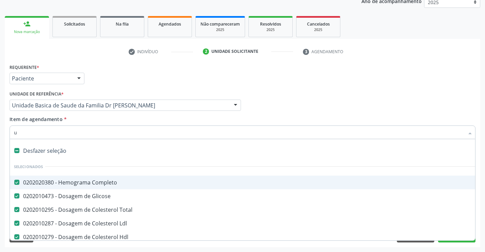
checkbox \(Tgp\) "false"
checkbox Gt\) "false"
checkbox \(Tgo\) "false"
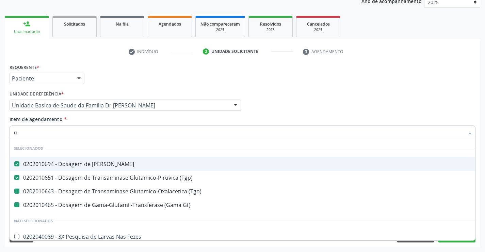
type input "ur"
checkbox Gt\) "false"
checkbox \(Tgo\) "false"
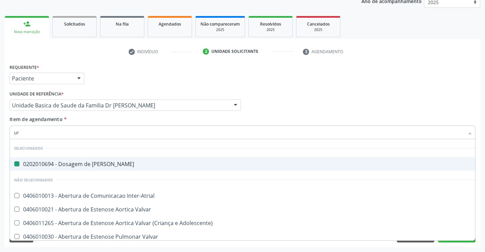
type input "uri"
checkbox Ureia "false"
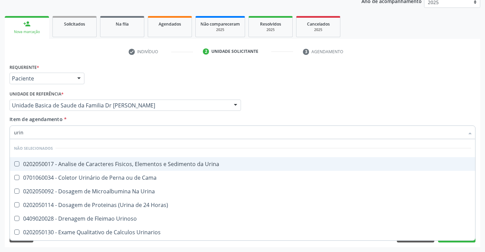
type input "urina"
click at [121, 163] on div "0202050017 - Analise de Caracteres Fisicos, Elementos e Sedimento da Urina" at bounding box center [242, 163] width 457 height 5
checkbox Urina "true"
click at [111, 122] on div "Item de agendamento * urina Desfazer seleção Não selecionados 0202050017 - Anal…" at bounding box center [243, 125] width 466 height 21
checkbox Urinarios "true"
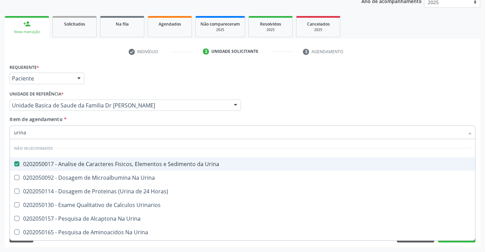
checkbox Urina "true"
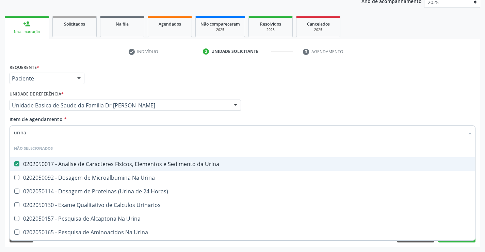
checkbox Urina "true"
checkbox Horas\) "true"
checkbox Urina "true"
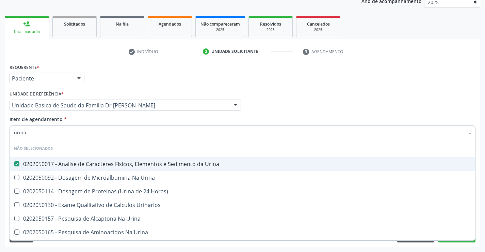
checkbox Urina "true"
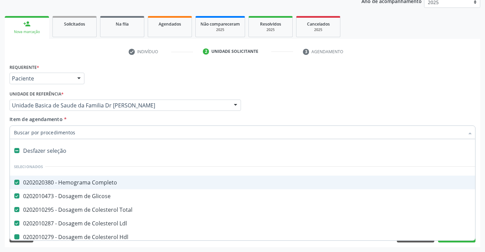
type input "f"
checkbox Triglicerideos "false"
checkbox Fracoes "false"
checkbox Ureia "false"
checkbox Creatinina "false"
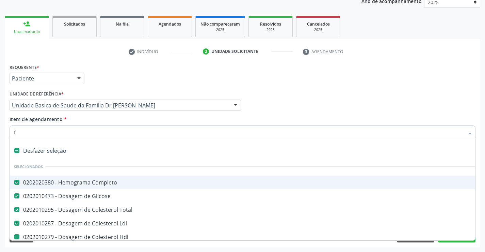
checkbox \(Tgp\) "false"
checkbox Gt\) "false"
checkbox \(Tgo\) "false"
checkbox Urina "false"
checkbox Hdl "false"
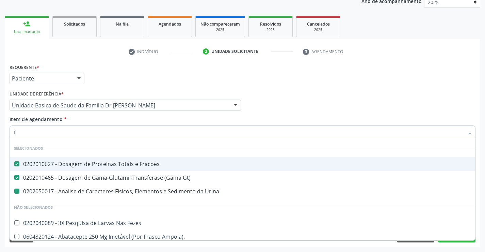
type input "fe"
checkbox Urina "false"
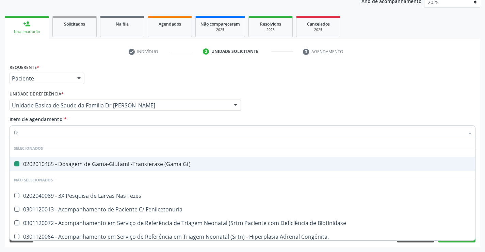
type input "fez"
checkbox Gt\) "false"
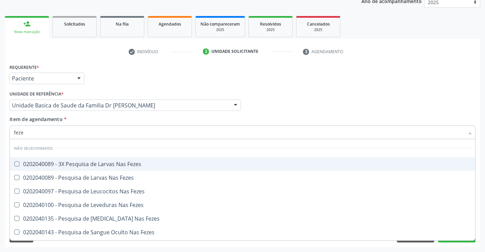
type input "fezes"
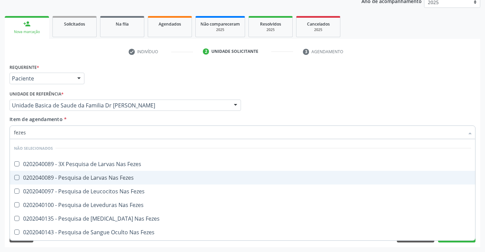
click at [113, 177] on div "0202040089 - Pesquisa de Larvas Nas Fezes" at bounding box center [242, 177] width 457 height 5
checkbox Fezes "true"
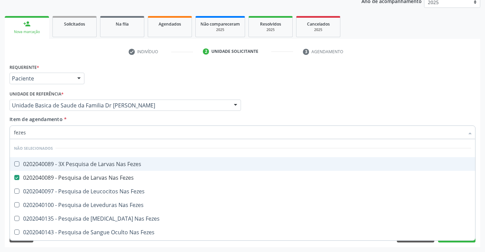
click at [108, 120] on div "Item de agendamento * fezes Desfazer seleção Não selecionados 0202040089 - 3X P…" at bounding box center [243, 125] width 466 height 21
checkbox Fezes "true"
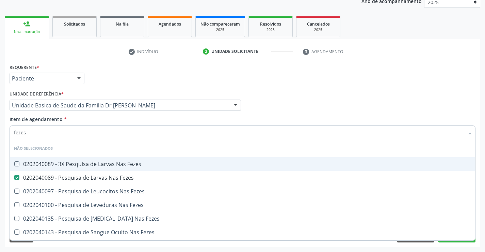
checkbox Fezes "true"
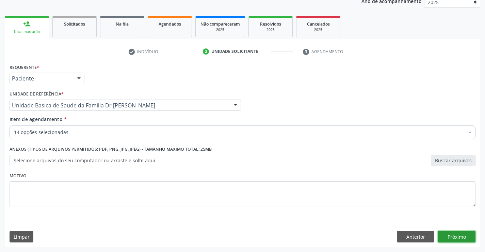
click at [456, 236] on button "Próximo" at bounding box center [456, 236] width 37 height 12
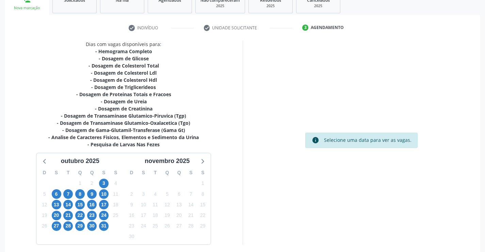
scroll to position [138, 0]
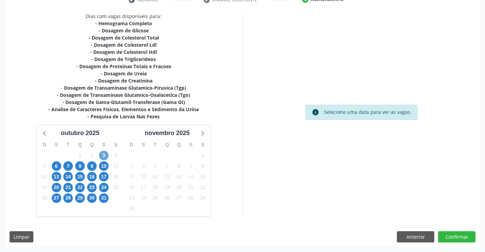
click at [105, 155] on span "3" at bounding box center [104, 155] width 10 height 10
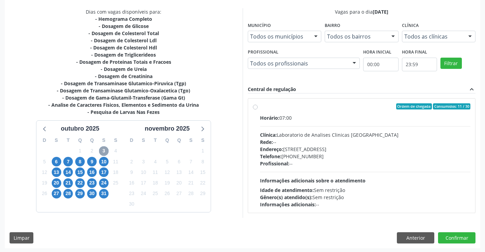
scroll to position [143, 0]
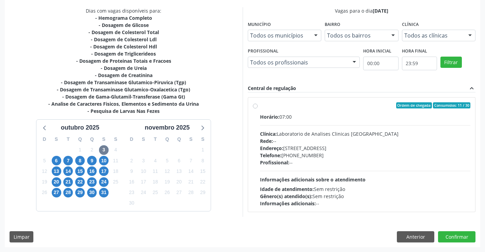
click at [361, 112] on label "Ordem de chegada Consumidos: 11 / 30 Horário: 07:00 Clínica: Laboratorio de Ana…" at bounding box center [365, 154] width 211 height 104
click at [258, 108] on input "Ordem de chegada Consumidos: 11 / 30 Horário: 07:00 Clínica: Laboratorio de Ana…" at bounding box center [255, 105] width 5 height 6
radio input "true"
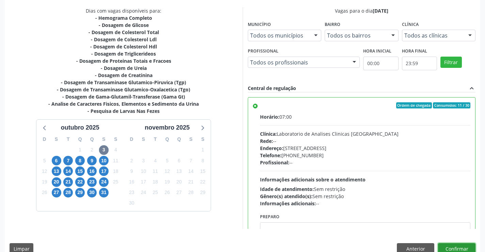
click at [453, 247] on button "Confirmar" at bounding box center [456, 249] width 37 height 12
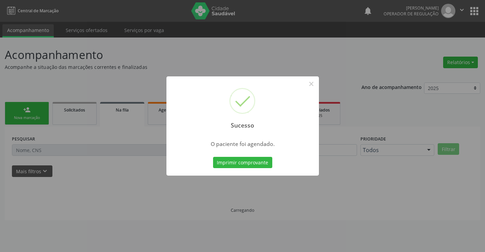
scroll to position [0, 0]
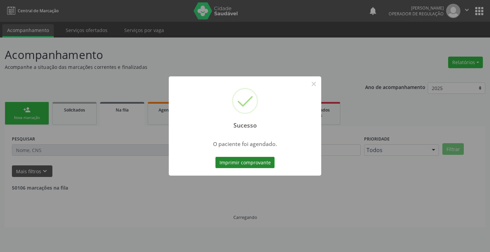
click at [239, 161] on button "Imprimir comprovante" at bounding box center [244, 163] width 59 height 12
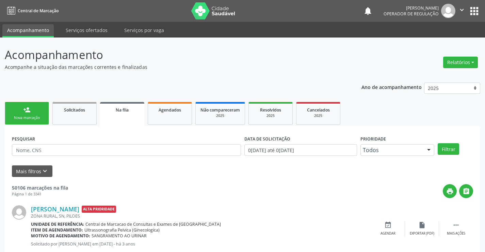
click at [39, 114] on link "person_add Nova marcação" at bounding box center [27, 113] width 44 height 23
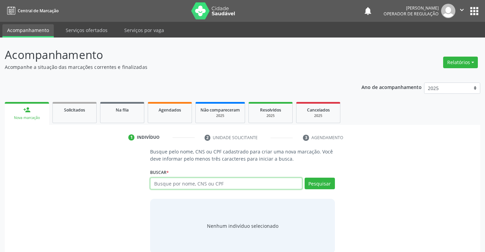
click at [256, 184] on input "text" at bounding box center [226, 183] width 152 height 12
click at [216, 183] on input "text" at bounding box center [226, 183] width 152 height 12
type input "709009860953013"
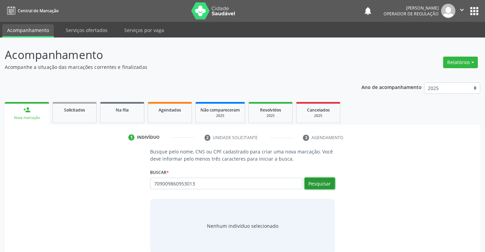
click at [326, 181] on button "Pesquisar" at bounding box center [320, 183] width 30 height 12
type input "709009860953013"
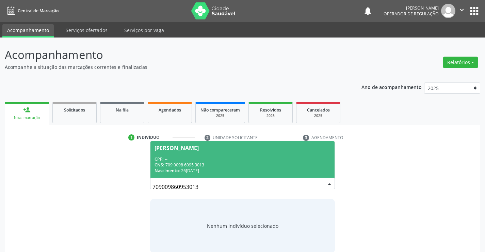
click at [217, 151] on span "Victoria Santos de Carvalho CPF: -- CNS: 709 0098 6095 3013 Nascimento: 26/09/2…" at bounding box center [242, 159] width 184 height 36
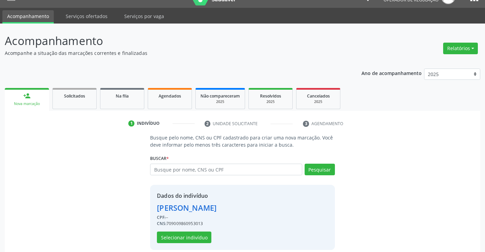
scroll to position [21, 0]
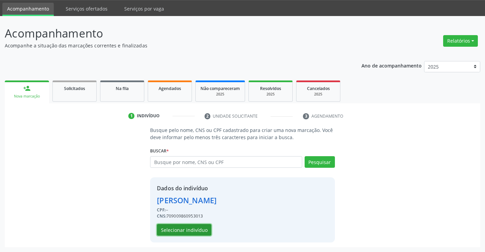
click at [180, 229] on button "Selecionar indivíduo" at bounding box center [184, 230] width 54 height 12
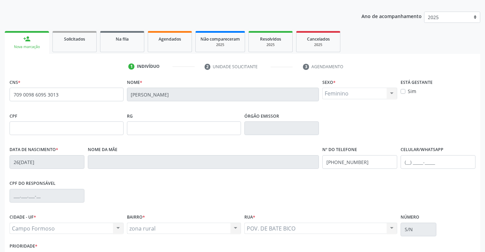
scroll to position [117, 0]
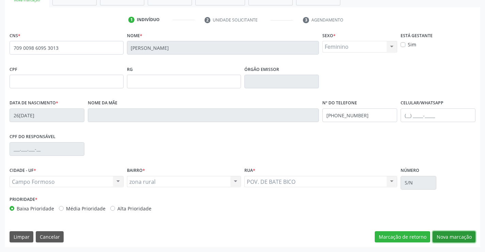
click at [448, 234] on button "Nova marcação" at bounding box center [454, 237] width 43 height 12
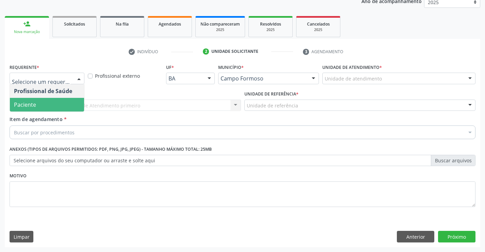
click at [33, 104] on span "Paciente" at bounding box center [25, 104] width 22 height 7
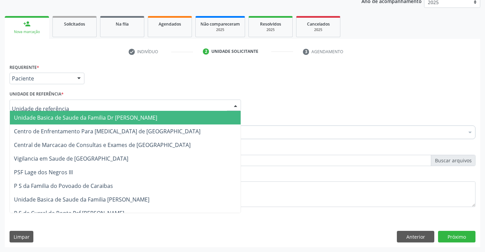
click at [62, 119] on span "Unidade Basica de Saude da Familia Dr [PERSON_NAME]" at bounding box center [85, 117] width 143 height 7
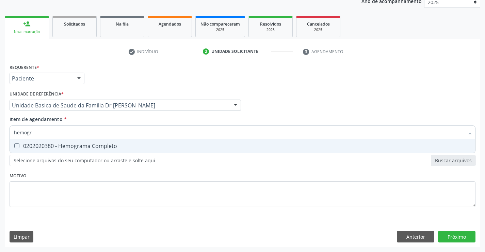
type input "hemogra"
click at [71, 144] on div "0202020380 - Hemograma Completo" at bounding box center [242, 145] width 457 height 5
checkbox Completo "true"
type input "hemogra"
click at [98, 120] on div "Item de agendamento * hemogra Desfazer seleção 0202020380 - Hemograma Completo …" at bounding box center [243, 125] width 466 height 21
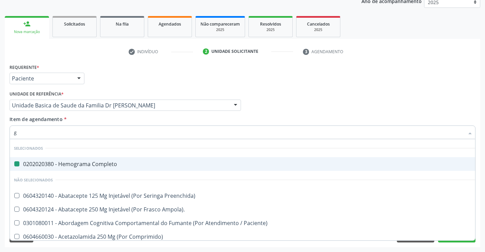
type input "gl"
checkbox Completo "false"
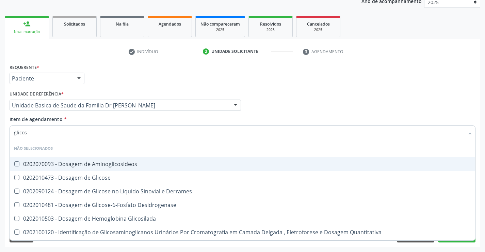
type input "glicose"
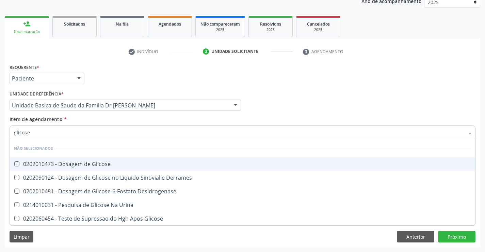
click at [99, 165] on div "0202010473 - Dosagem de Glicose" at bounding box center [242, 163] width 457 height 5
checkbox Glicose "true"
type input "glicose"
click at [95, 118] on div "Item de agendamento * glicose Desfazer seleção Não selecionados 0202010473 - Do…" at bounding box center [243, 125] width 466 height 21
checkbox Derrames "true"
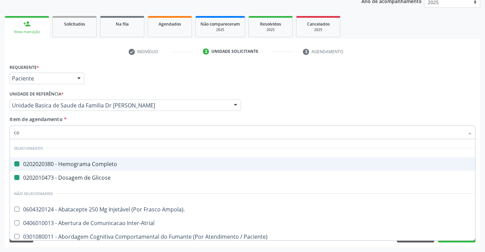
type input "col"
checkbox Completo "false"
checkbox Glicose "false"
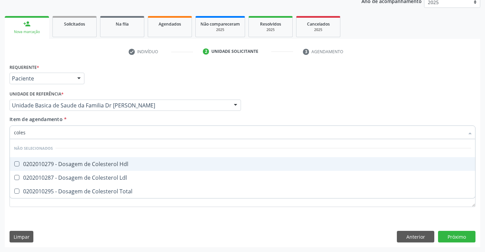
type input "colest"
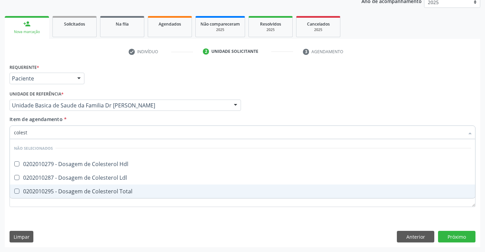
click at [86, 190] on div "0202010295 - Dosagem de Colesterol Total" at bounding box center [242, 190] width 457 height 5
checkbox Total "true"
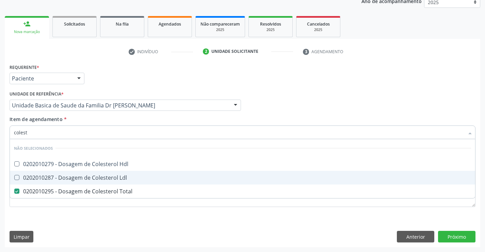
click at [88, 181] on span "0202010287 - Dosagem de Colesterol Ldl" at bounding box center [242, 178] width 465 height 14
checkbox Ldl "true"
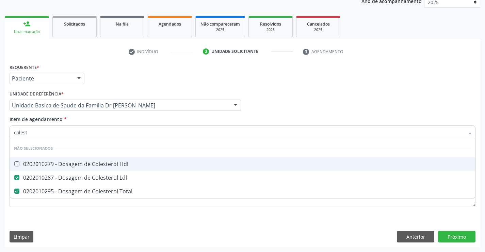
click at [92, 164] on div "0202010279 - Dosagem de Colesterol Hdl" at bounding box center [242, 163] width 457 height 5
checkbox Hdl "true"
type input "colest"
click at [90, 118] on div "Item de agendamento * colest Desfazer seleção Não selecionados 0202010279 - Dos…" at bounding box center [243, 125] width 466 height 21
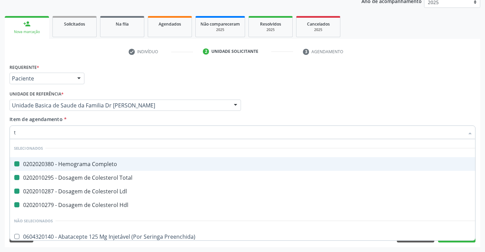
type input "tr"
checkbox Completo "false"
checkbox Total "false"
checkbox Ldl "false"
checkbox Hdl "false"
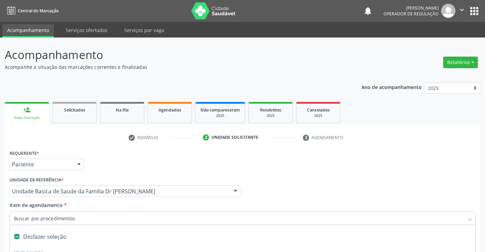
type input "u"
checkbox Triglicerideos "false"
checkbox Fracoes "false"
checkbox Ureia "false"
checkbox Creatinina "false"
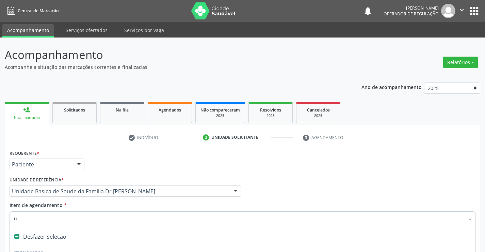
checkbox \(Tgp\) "false"
checkbox \(Tgo\) "false"
checkbox Gt\) "false"
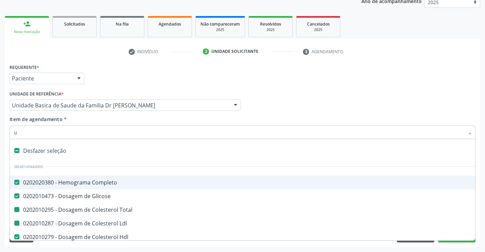
type input "ur"
checkbox Total "false"
checkbox Ldl "false"
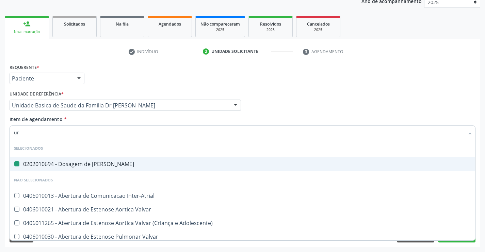
type input "uri"
checkbox Ureia "false"
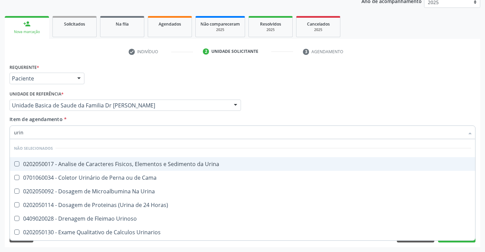
type input "urina"
click at [84, 165] on div "0202050017 - Analise de Caracteres Fisicos, Elementos e Sedimento da Urina" at bounding box center [242, 163] width 457 height 5
checkbox Urina "true"
click at [76, 113] on div "Unidade de referência * Unidade Basica de Saude da Familia Dr [PERSON_NAME] Uni…" at bounding box center [125, 102] width 235 height 27
checkbox Horas\) "true"
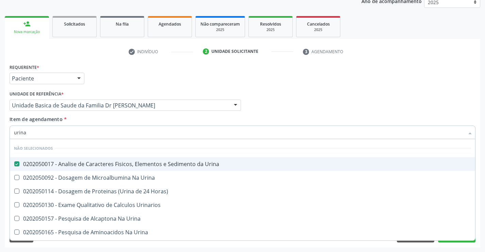
checkbox Urinarios "true"
checkbox Urina "true"
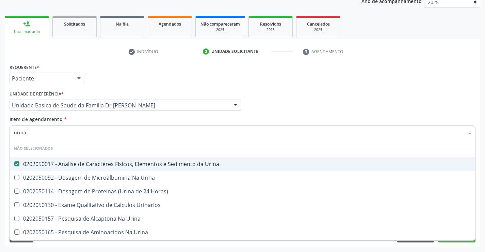
checkbox Urina "true"
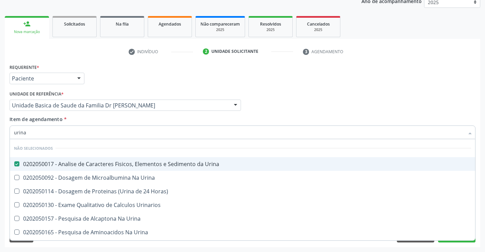
checkbox Urina "true"
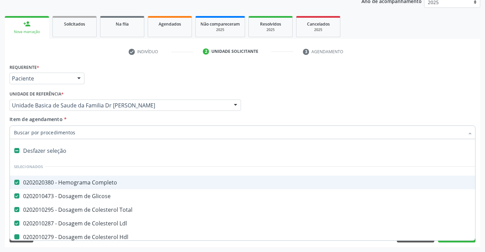
type input "f"
checkbox Triglicerideos "false"
checkbox Fracoes "false"
checkbox Ureia "false"
checkbox Creatinina "false"
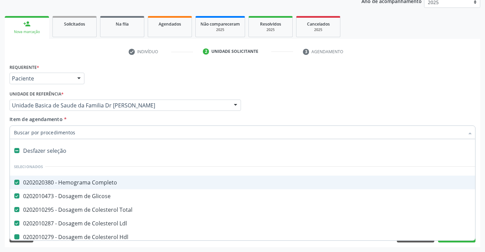
checkbox \(Tgp\) "false"
checkbox \(Tgo\) "false"
checkbox Gt\) "false"
checkbox Hdl "false"
checkbox Urina "false"
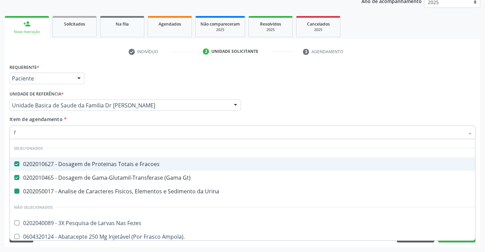
type input "fe"
checkbox Urina "false"
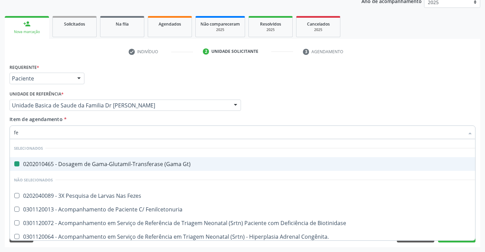
type input "fez"
checkbox Gt\) "false"
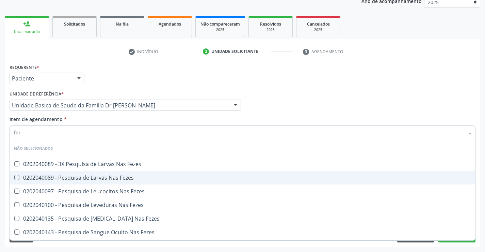
click at [90, 176] on div "0202040089 - Pesquisa de Larvas Nas Fezes" at bounding box center [242, 177] width 457 height 5
checkbox Fezes "true"
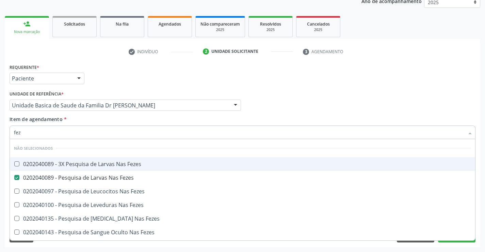
click at [80, 118] on div "Item de agendamento * fez Desfazer seleção Não selecionados 0202040089 - 3X Pes…" at bounding box center [243, 125] width 466 height 21
checkbox Fezes "true"
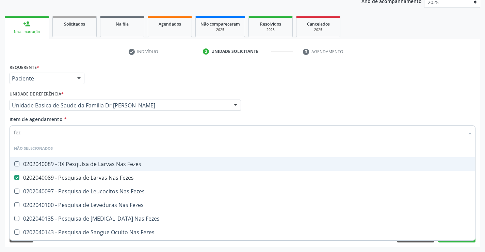
checkbox Fezes "true"
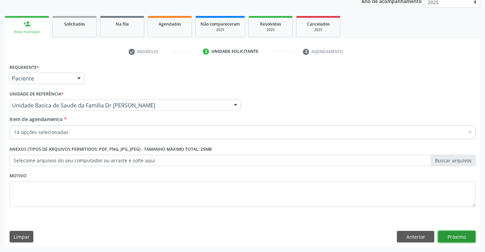
click at [453, 236] on button "Próximo" at bounding box center [456, 236] width 37 height 12
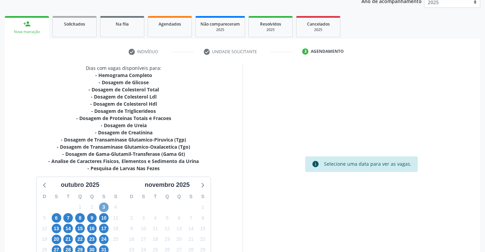
click at [104, 207] on span "3" at bounding box center [104, 207] width 10 height 10
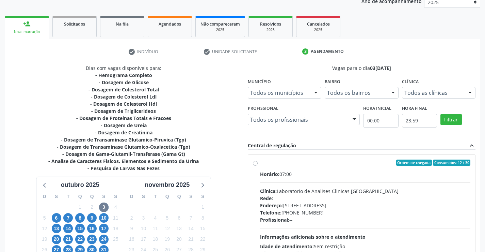
click at [354, 166] on label "Ordem de chegada Consumidos: 12 / 30 Horário: 07:00 Clínica: Laboratorio de Ana…" at bounding box center [365, 211] width 211 height 104
click at [258, 165] on input "Ordem de chegada Consumidos: 12 / 30 Horário: 07:00 Clínica: Laboratorio de Ana…" at bounding box center [255, 162] width 5 height 6
radio input "true"
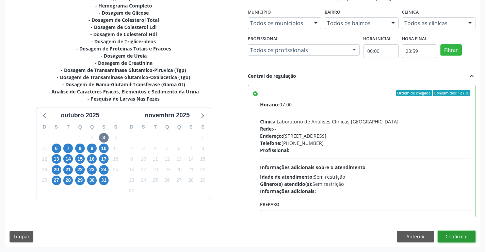
click at [453, 238] on button "Confirmar" at bounding box center [456, 236] width 37 height 12
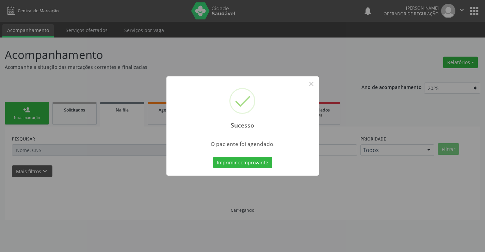
scroll to position [0, 0]
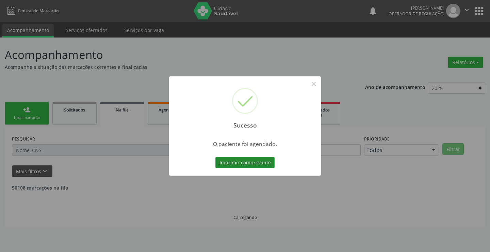
click at [245, 163] on button "Imprimir comprovante" at bounding box center [244, 163] width 59 height 12
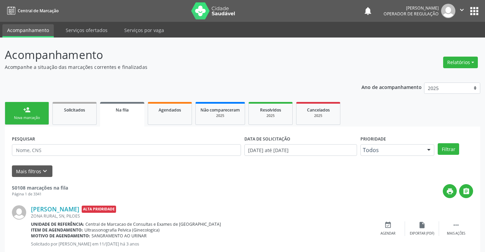
click at [42, 113] on link "person_add Nova marcação" at bounding box center [27, 113] width 44 height 23
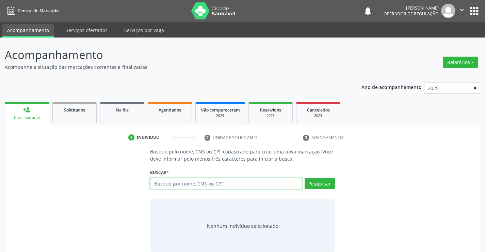
click at [248, 183] on input "text" at bounding box center [226, 183] width 152 height 12
click at [244, 184] on input "text" at bounding box center [226, 183] width 152 height 12
type input "704304561942194"
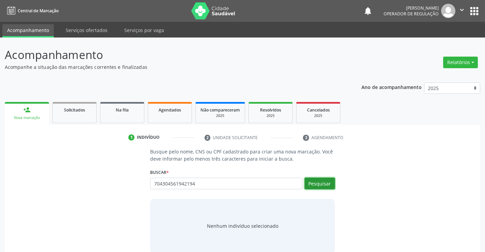
click at [316, 182] on button "Pesquisar" at bounding box center [320, 183] width 30 height 12
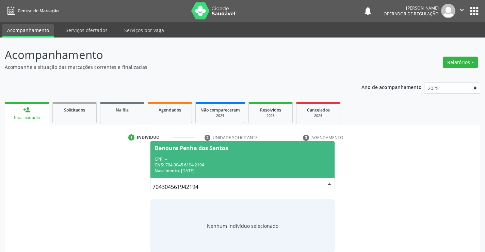
click at [216, 165] on div "CNS: 704 3045 6194 2194" at bounding box center [243, 165] width 176 height 6
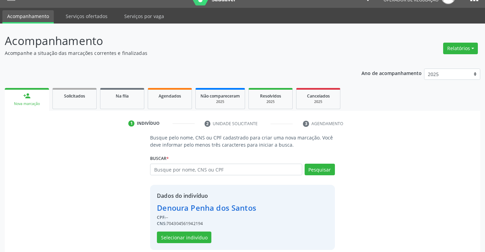
scroll to position [21, 0]
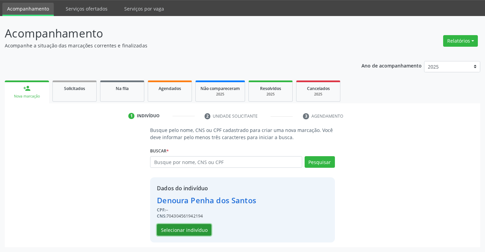
click at [179, 228] on button "Selecionar indivíduo" at bounding box center [184, 230] width 54 height 12
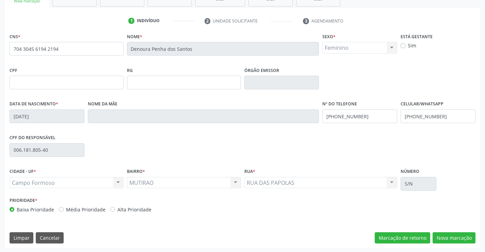
scroll to position [117, 0]
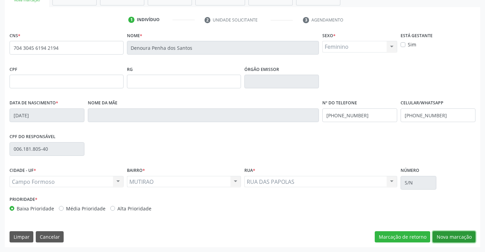
click at [448, 237] on button "Nova marcação" at bounding box center [454, 237] width 43 height 12
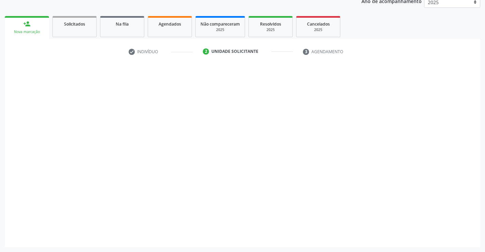
scroll to position [86, 0]
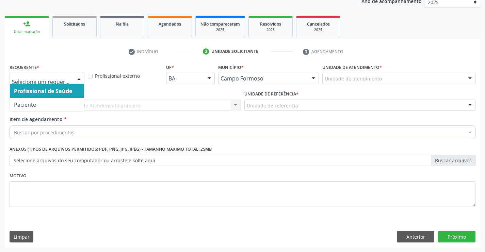
click at [37, 74] on div at bounding box center [47, 79] width 75 height 12
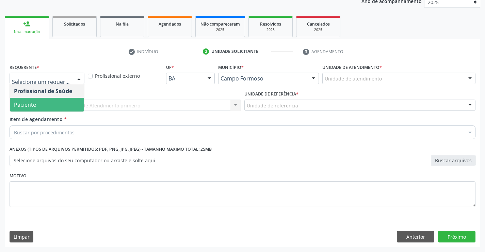
click at [40, 106] on span "Paciente" at bounding box center [47, 105] width 74 height 14
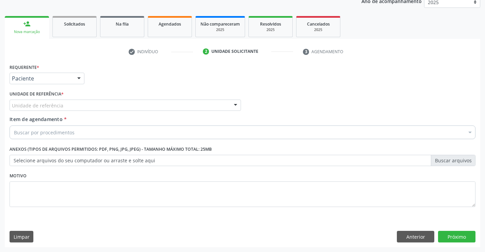
click at [46, 99] on label "Unidade de referência *" at bounding box center [37, 94] width 54 height 11
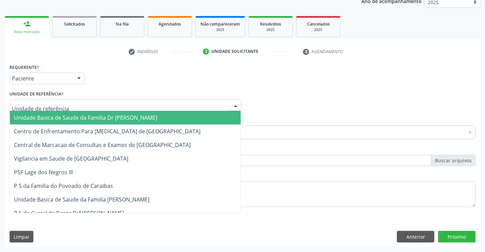
click at [52, 117] on span "Unidade Basica de Saude da Familia Dr [PERSON_NAME]" at bounding box center [85, 117] width 143 height 7
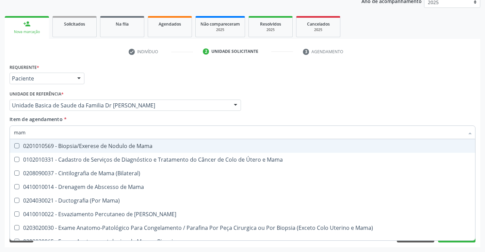
type input "mamo"
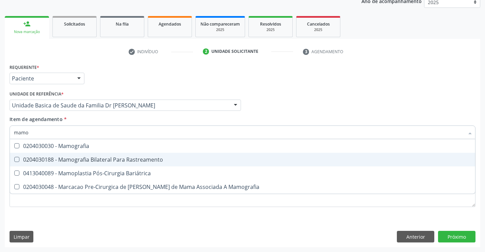
click at [103, 158] on div "0204030188 - Mamografia Bilateral Para Rastreamento" at bounding box center [242, 159] width 457 height 5
checkbox Rastreamento "true"
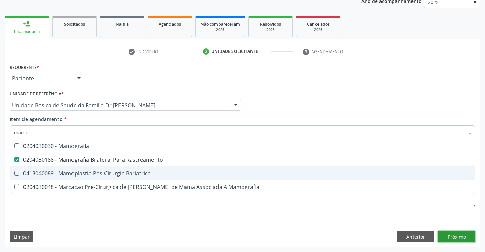
click at [454, 234] on div "Requerente * Paciente Profissional de Saúde Paciente Nenhum resultado encontrad…" at bounding box center [243, 154] width 476 height 185
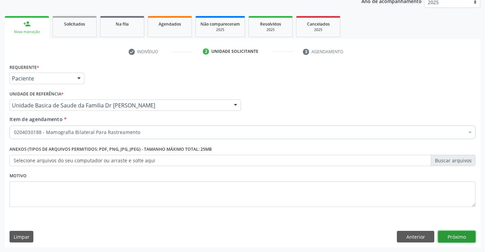
click at [454, 234] on button "Próximo" at bounding box center [456, 236] width 37 height 12
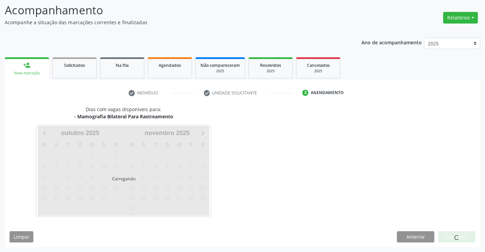
scroll to position [45, 0]
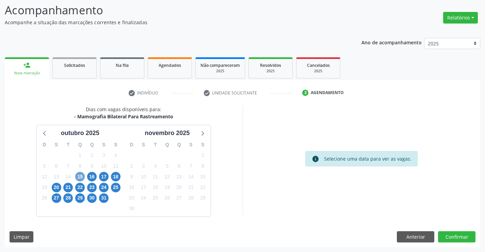
click at [81, 176] on span "15" at bounding box center [80, 177] width 10 height 10
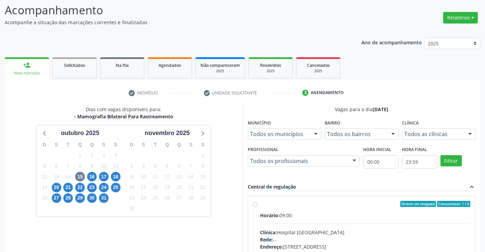
click at [345, 212] on div "Horário: 09:00" at bounding box center [365, 214] width 211 height 7
click at [258, 207] on input "Ordem de chegada Consumidos: 1 / 6 Horário: 09:00 Clínica: Hospital Sao Francis…" at bounding box center [255, 203] width 5 height 6
radio input "true"
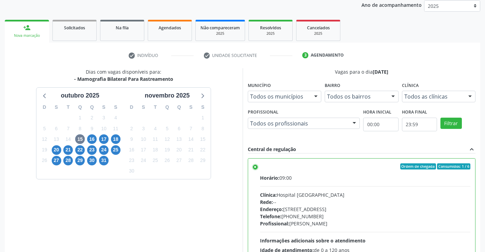
scroll to position [155, 0]
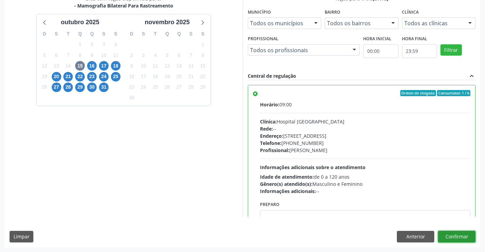
click at [452, 236] on button "Confirmar" at bounding box center [456, 236] width 37 height 12
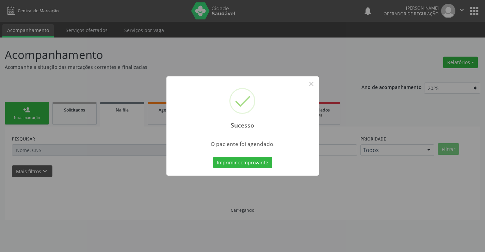
scroll to position [0, 0]
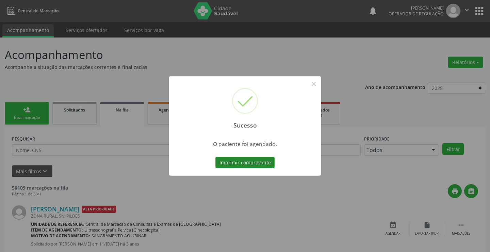
click at [250, 164] on button "Imprimir comprovante" at bounding box center [244, 163] width 59 height 12
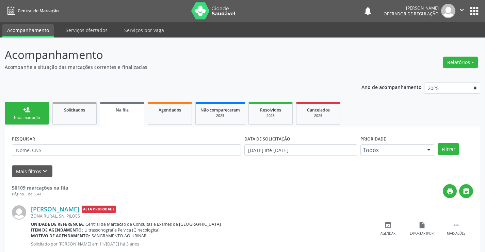
click at [31, 114] on link "person_add Nova marcação" at bounding box center [27, 113] width 44 height 23
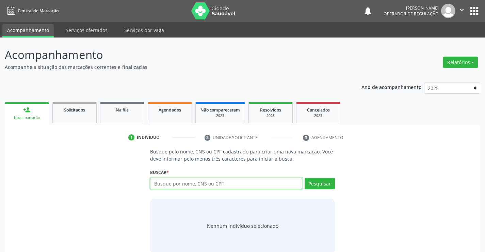
click at [237, 182] on input "text" at bounding box center [226, 183] width 152 height 12
type input "707401085859477"
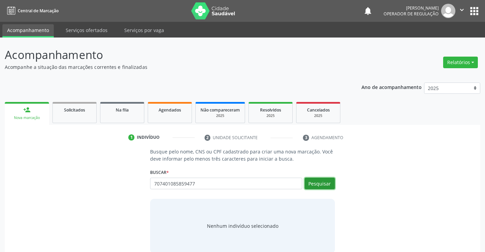
click at [312, 181] on button "Pesquisar" at bounding box center [320, 183] width 30 height 12
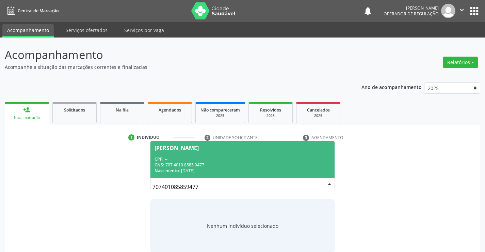
click at [224, 156] on div "CPF: --" at bounding box center [243, 159] width 176 height 6
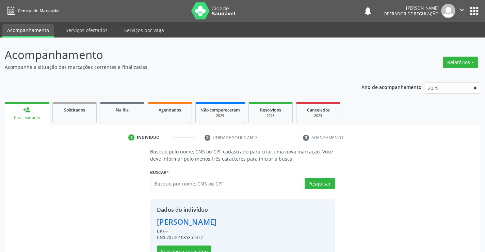
scroll to position [21, 0]
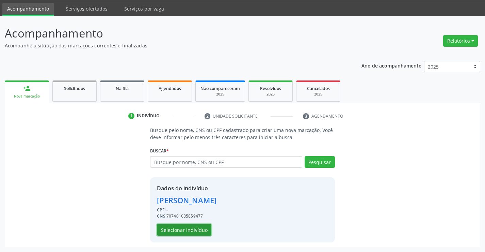
click at [179, 230] on button "Selecionar indivíduo" at bounding box center [184, 230] width 54 height 12
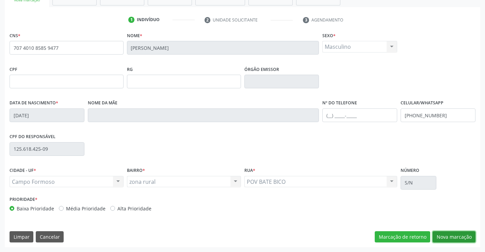
click at [448, 232] on button "Nova marcação" at bounding box center [454, 237] width 43 height 12
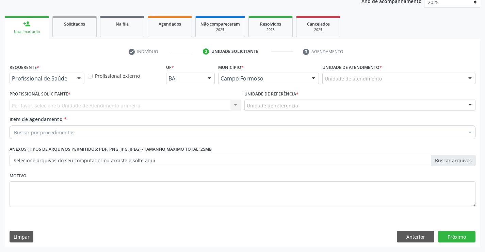
scroll to position [86, 0]
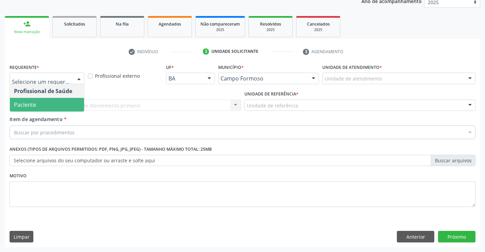
click at [44, 102] on span "Paciente" at bounding box center [47, 105] width 74 height 14
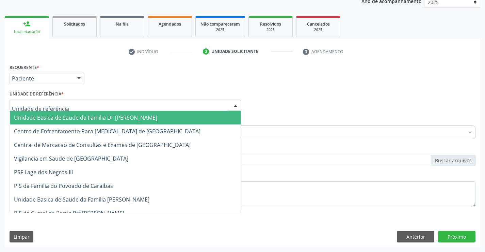
click at [51, 115] on span "Unidade Basica de Saude da Familia Dr [PERSON_NAME]" at bounding box center [85, 117] width 143 height 7
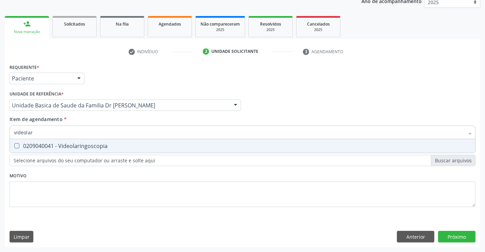
type input "videolari"
click at [80, 143] on div "0209040041 - Videolaringoscopia" at bounding box center [242, 145] width 457 height 5
checkbox Videolaringoscopia "true"
click at [65, 188] on div "Requerente * Paciente Profissional de Saúde Paciente Nenhum resultado encontrad…" at bounding box center [243, 139] width 466 height 154
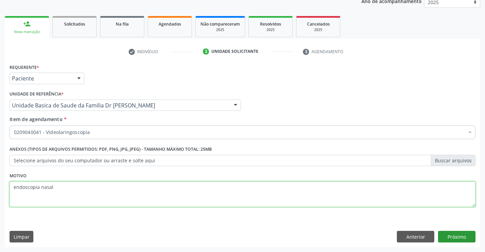
type textarea "endoscopia nasal"
click at [458, 235] on button "Próximo" at bounding box center [456, 236] width 37 height 12
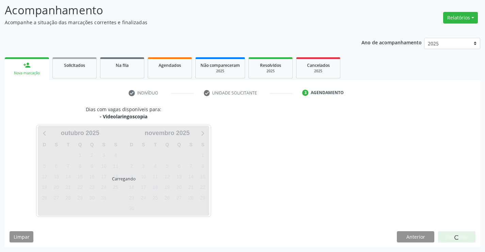
scroll to position [65, 0]
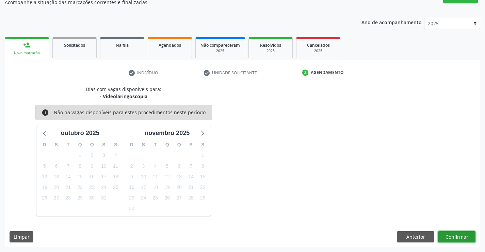
click at [458, 235] on button "Confirmar" at bounding box center [456, 237] width 37 height 12
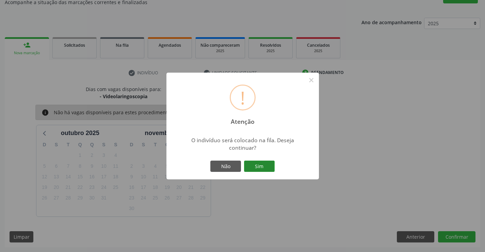
click at [259, 165] on button "Sim" at bounding box center [259, 166] width 31 height 12
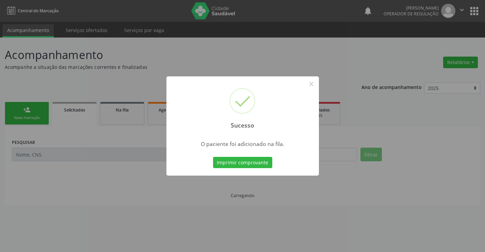
scroll to position [0, 0]
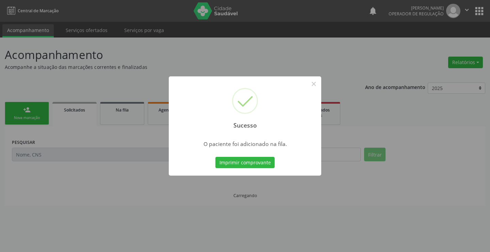
click at [259, 165] on button "Imprimir comprovante" at bounding box center [244, 163] width 59 height 12
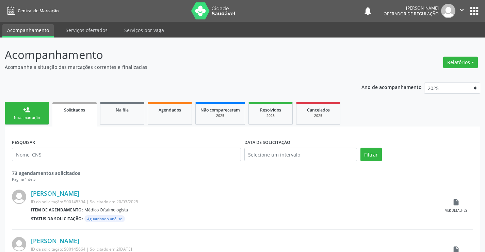
click at [35, 116] on div "Nova marcação" at bounding box center [27, 117] width 34 height 5
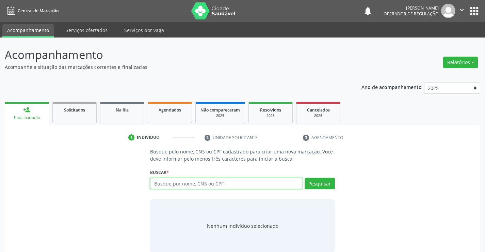
click at [233, 180] on input "text" at bounding box center [226, 183] width 152 height 12
type input "708205673812246"
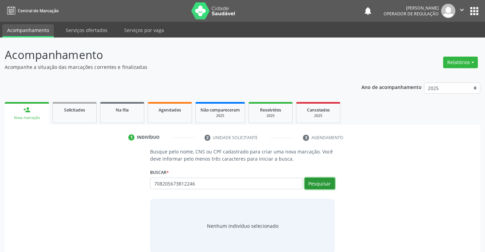
click at [325, 180] on button "Pesquisar" at bounding box center [320, 183] width 30 height 12
type input "708205673812246"
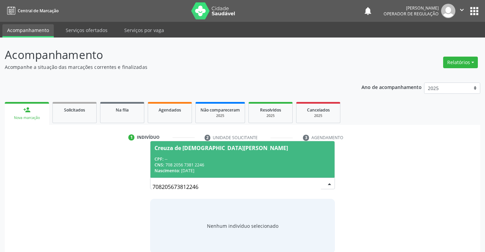
click at [198, 158] on div "CPF: --" at bounding box center [243, 159] width 176 height 6
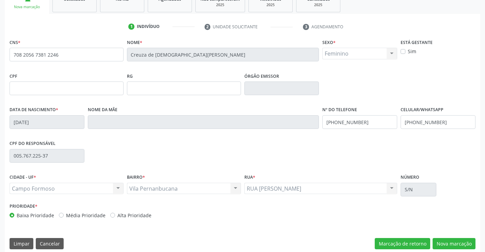
scroll to position [117, 0]
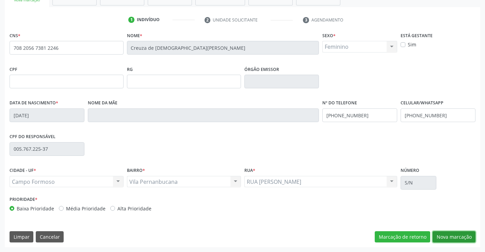
click at [452, 236] on button "Nova marcação" at bounding box center [454, 237] width 43 height 12
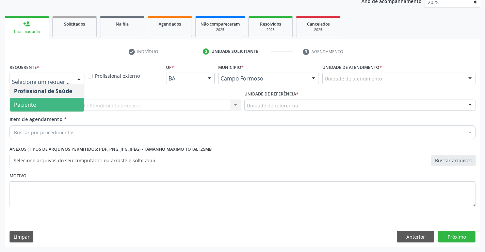
click at [37, 103] on span "Paciente" at bounding box center [47, 105] width 74 height 14
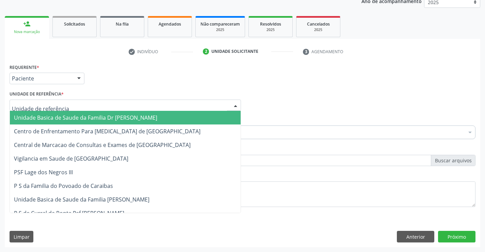
click at [41, 113] on span "Unidade Basica de Saude da Familia Dr [PERSON_NAME]" at bounding box center [125, 118] width 231 height 14
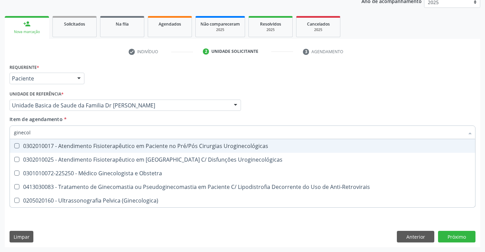
type input "ginecolo"
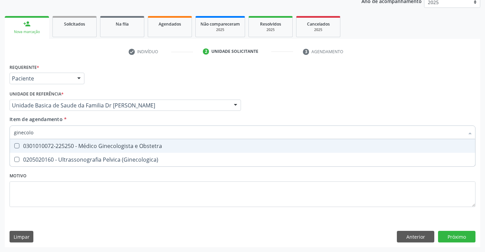
click at [118, 145] on div "0301010072-225250 - Médico Ginecologista e Obstetra" at bounding box center [242, 145] width 457 height 5
checkbox Obstetra "true"
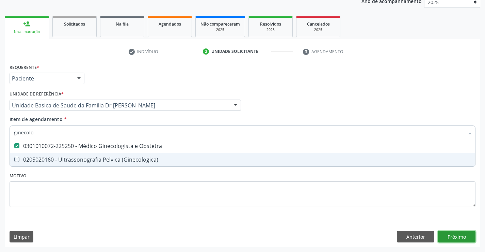
click at [454, 235] on div "Requerente * Paciente Profissional de Saúde Paciente Nenhum resultado encontrad…" at bounding box center [243, 154] width 476 height 185
checkbox \(Ginecologica\) "true"
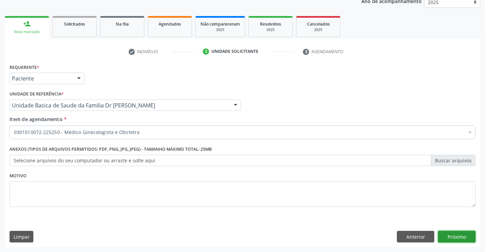
click at [454, 235] on button "Próximo" at bounding box center [456, 236] width 37 height 12
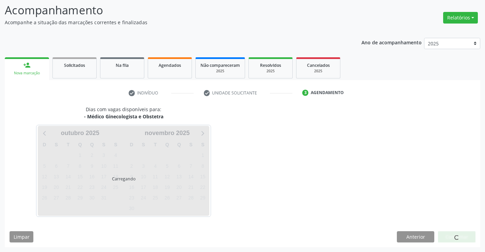
scroll to position [45, 0]
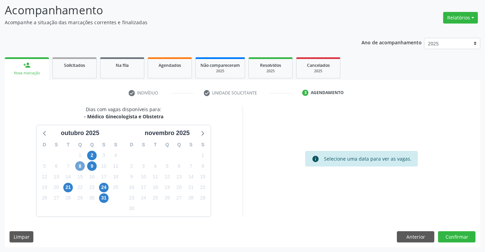
click at [80, 164] on span "8" at bounding box center [80, 166] width 10 height 10
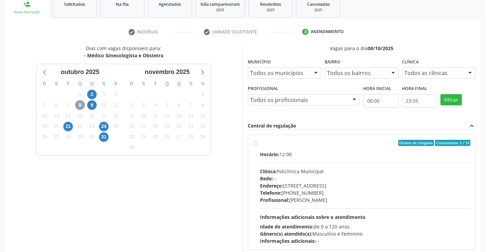
scroll to position [113, 0]
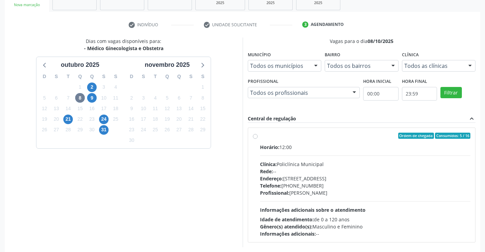
click at [309, 142] on label "Ordem de chegada Consumidos: 5 / 16 Horário: 12:00 Clínica: Policlínica Municip…" at bounding box center [365, 184] width 211 height 104
click at [258, 139] on input "Ordem de chegada Consumidos: 5 / 16 Horário: 12:00 Clínica: Policlínica Municip…" at bounding box center [255, 135] width 5 height 6
radio input "true"
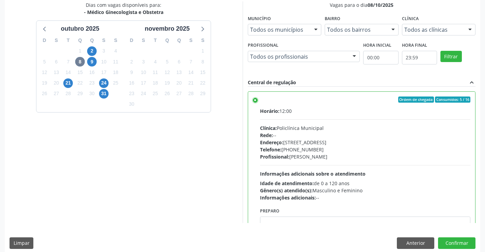
scroll to position [155, 0]
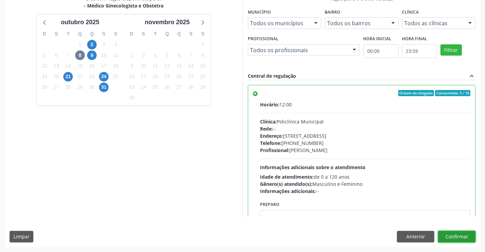
click at [456, 231] on button "Confirmar" at bounding box center [456, 236] width 37 height 12
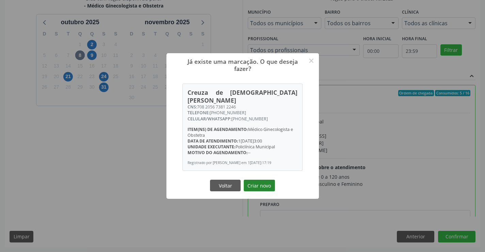
click at [256, 180] on button "Criar novo" at bounding box center [259, 185] width 31 height 12
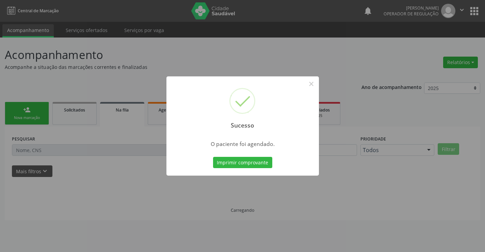
scroll to position [0, 0]
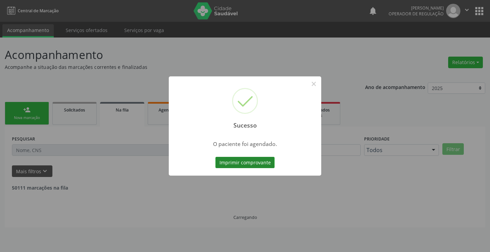
click at [258, 163] on button "Imprimir comprovante" at bounding box center [244, 163] width 59 height 12
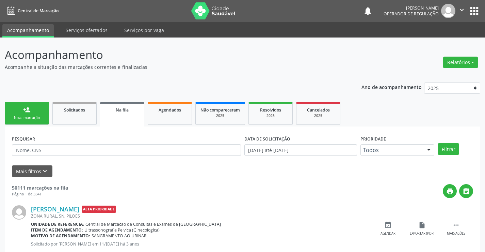
click at [26, 109] on div "person_add" at bounding box center [26, 109] width 7 height 7
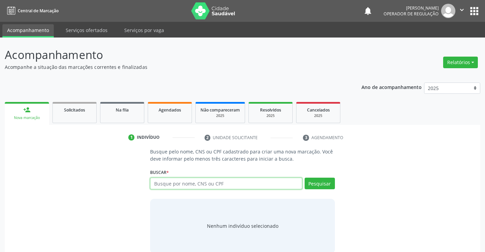
click at [222, 184] on input "text" at bounding box center [226, 183] width 152 height 12
type input "700800947548480"
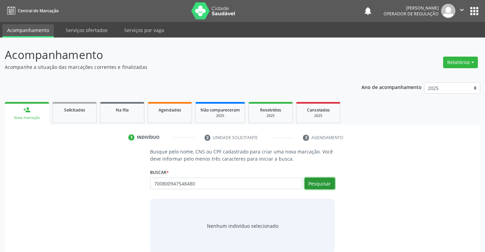
click at [325, 184] on button "Pesquisar" at bounding box center [320, 183] width 30 height 12
type input "700800947548480"
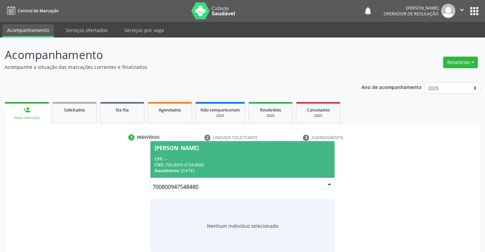
click at [228, 153] on span "Marcia Tenório de Vasconcelos CPF: -- CNS: 700 8009 4754 8480 Nascimento: 09/11…" at bounding box center [242, 159] width 184 height 36
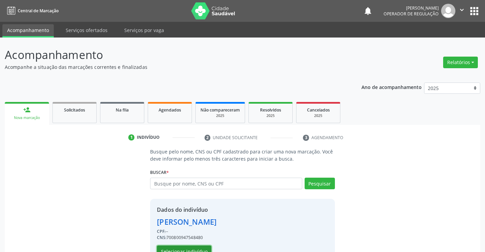
click at [179, 247] on button "Selecionar indivíduo" at bounding box center [184, 251] width 54 height 12
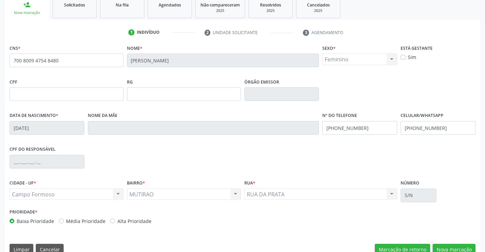
scroll to position [117, 0]
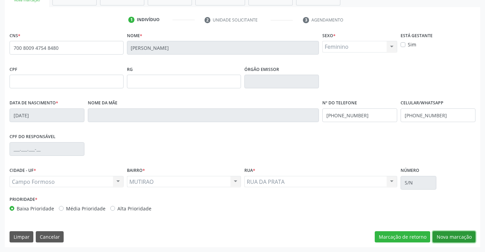
click at [456, 234] on button "Nova marcação" at bounding box center [454, 237] width 43 height 12
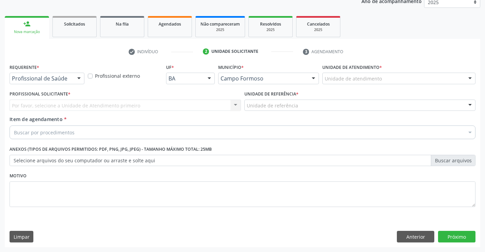
scroll to position [86, 0]
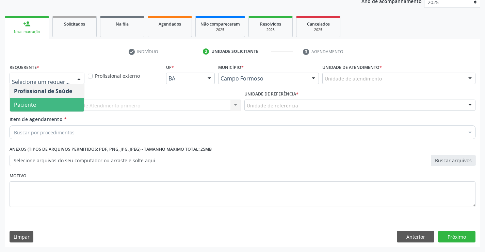
click at [51, 103] on span "Paciente" at bounding box center [47, 105] width 74 height 14
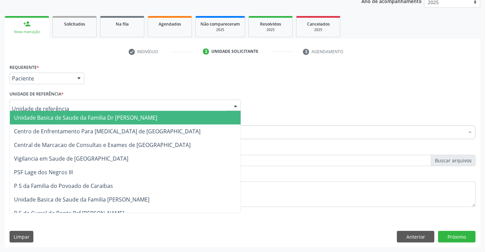
click at [68, 116] on span "Unidade Basica de Saude da Familia Dr [PERSON_NAME]" at bounding box center [85, 117] width 143 height 7
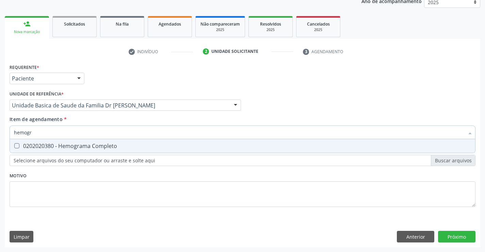
type input "hemogra"
click at [75, 144] on div "0202020380 - Hemograma Completo" at bounding box center [242, 145] width 457 height 5
checkbox Completo "true"
type input "hemogra"
click at [85, 119] on div "Item de agendamento * hemogra Desfazer seleção 0202020380 - Hemograma Completo …" at bounding box center [243, 125] width 466 height 21
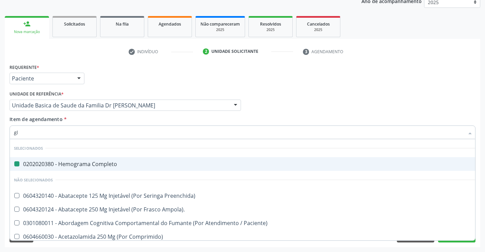
type input "gli"
checkbox Completo "false"
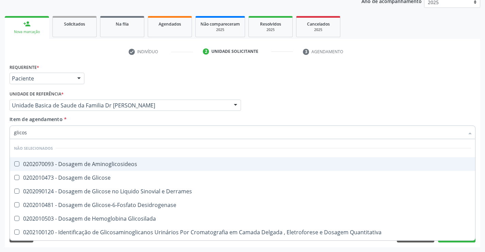
type input "glicose"
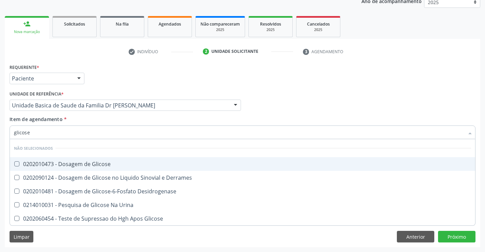
click at [92, 162] on div "0202010473 - Dosagem de Glicose" at bounding box center [242, 163] width 457 height 5
checkbox Glicose "true"
type input "glicose"
click at [91, 121] on div "Item de agendamento * glicose Desfazer seleção Não selecionados 0202010473 - Do…" at bounding box center [243, 125] width 466 height 21
checkbox Derrames "true"
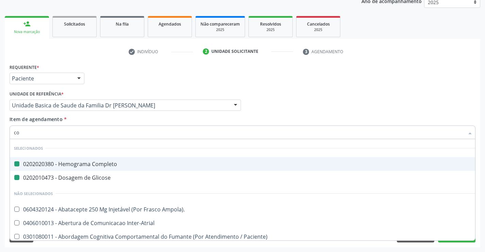
type input "col"
checkbox Completo "false"
checkbox Glicose "false"
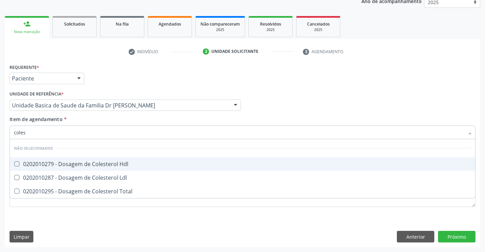
type input "colest"
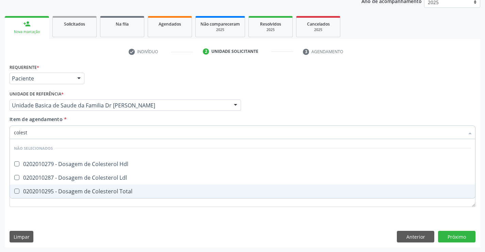
click at [97, 188] on div "0202010295 - Dosagem de Colesterol Total" at bounding box center [242, 190] width 457 height 5
checkbox Total "true"
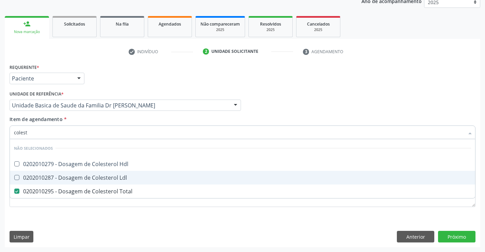
click at [97, 178] on div "0202010287 - Dosagem de Colesterol Ldl" at bounding box center [242, 177] width 457 height 5
checkbox Ldl "true"
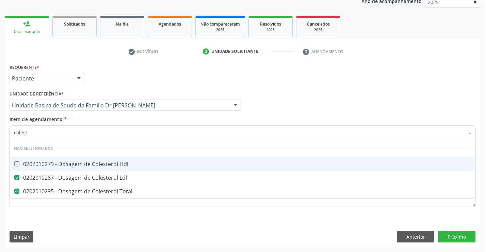
click at [97, 163] on div "0202010279 - Dosagem de Colesterol Hdl" at bounding box center [242, 163] width 457 height 5
checkbox Hdl "true"
type input "colest"
click at [108, 119] on div "Item de agendamento * colest Desfazer seleção Não selecionados 0202010279 - Dos…" at bounding box center [243, 125] width 466 height 21
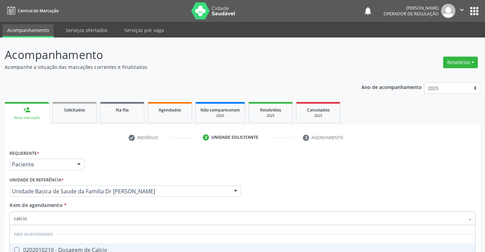
scroll to position [86, 0]
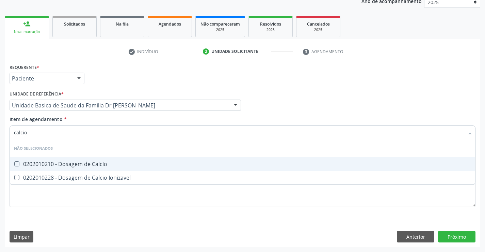
click at [98, 166] on div "0202010210 - Dosagem de Calcio" at bounding box center [242, 163] width 457 height 5
checkbox Calcio "true"
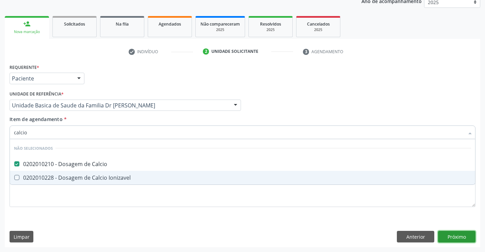
click at [461, 235] on div "Requerente * Paciente Profissional de Saúde Paciente Nenhum resultado encontrad…" at bounding box center [243, 154] width 476 height 185
checkbox Ionizavel "true"
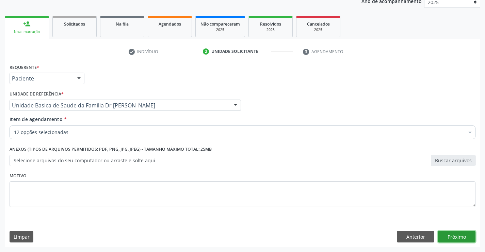
click at [461, 235] on button "Próximo" at bounding box center [456, 236] width 37 height 12
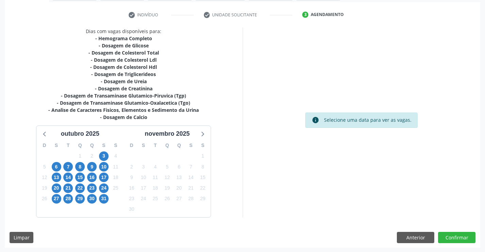
scroll to position [123, 0]
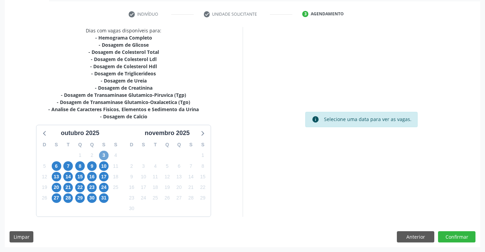
click at [106, 155] on span "3" at bounding box center [104, 155] width 10 height 10
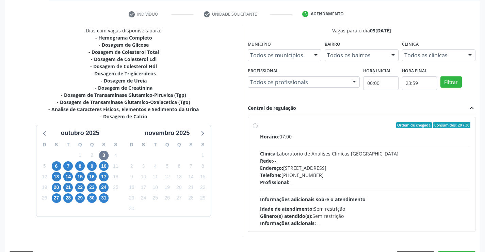
click at [333, 132] on label "Ordem de chegada Consumidos: 20 / 30 Horário: 07:00 Clínica: Laboratorio de Ana…" at bounding box center [365, 174] width 211 height 104
click at [258, 128] on input "Ordem de chegada Consumidos: 20 / 30 Horário: 07:00 Clínica: Laboratorio de Ana…" at bounding box center [255, 125] width 5 height 6
radio input "true"
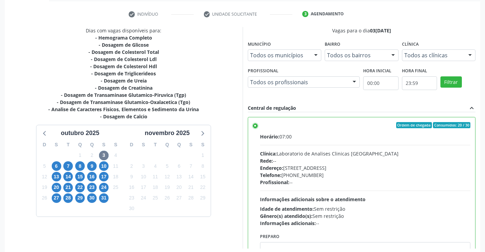
scroll to position [155, 0]
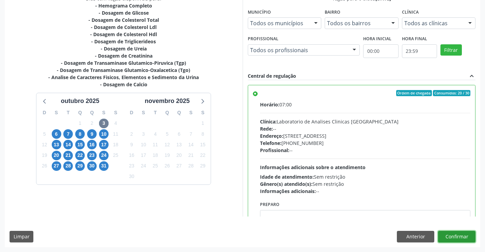
click at [452, 236] on button "Confirmar" at bounding box center [456, 236] width 37 height 12
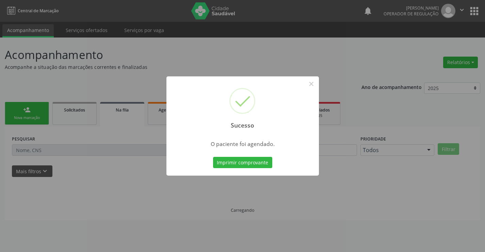
scroll to position [0, 0]
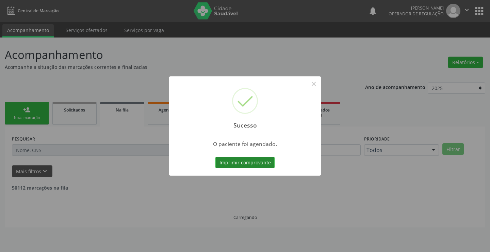
click at [262, 161] on button "Imprimir comprovante" at bounding box center [244, 163] width 59 height 12
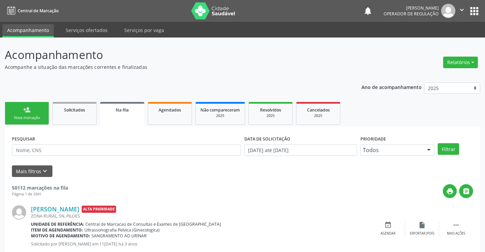
click at [39, 111] on link "person_add Nova marcação" at bounding box center [27, 113] width 44 height 23
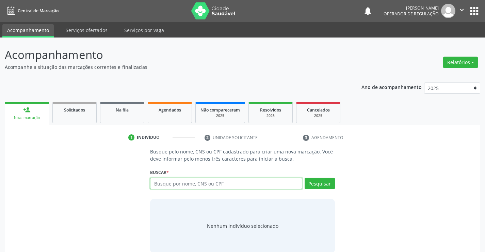
click at [223, 187] on input "text" at bounding box center [226, 183] width 152 height 12
type input "703009847227879"
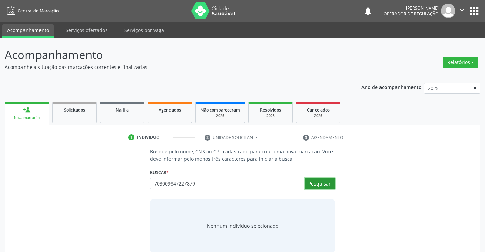
click at [329, 180] on button "Pesquisar" at bounding box center [320, 183] width 30 height 12
type input "703009847227879"
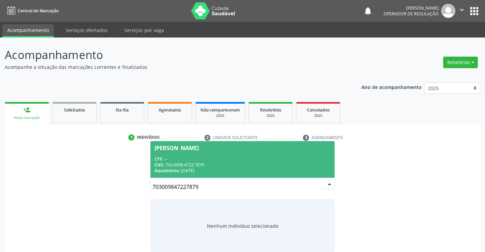
click at [194, 154] on span "Marli Eugenia Almeida da Silva CPF: -- CNS: 703 0098 4722 7879 Nascimento: 05/1…" at bounding box center [242, 159] width 184 height 36
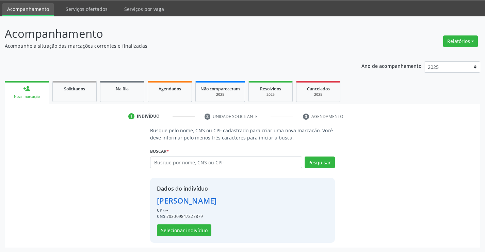
scroll to position [21, 0]
click at [181, 227] on button "Selecionar indivíduo" at bounding box center [184, 230] width 54 height 12
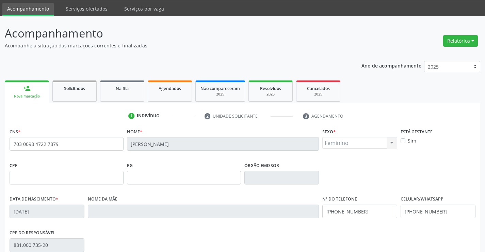
scroll to position [117, 0]
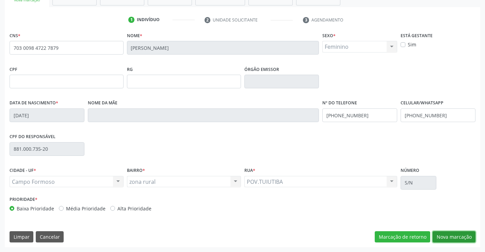
click at [453, 234] on button "Nova marcação" at bounding box center [454, 237] width 43 height 12
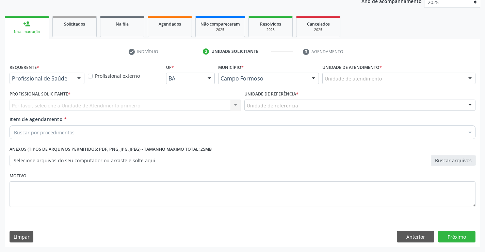
scroll to position [86, 0]
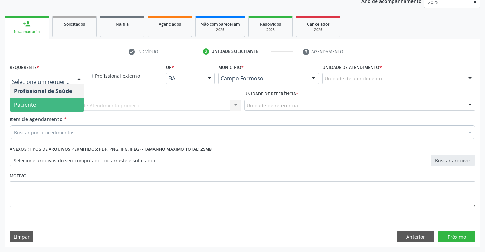
click at [34, 106] on span "Paciente" at bounding box center [25, 104] width 22 height 7
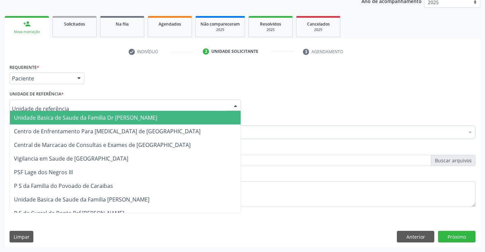
click at [41, 117] on span "Unidade Basica de Saude da Familia Dr [PERSON_NAME]" at bounding box center [85, 117] width 143 height 7
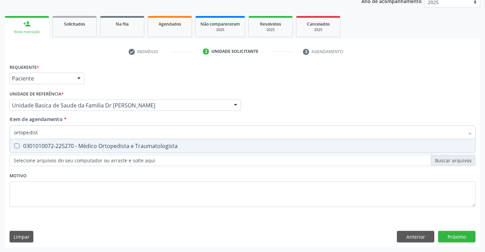
type input "ortopedista"
click at [104, 145] on div "0301010072-225270 - Médico Ortopedista e Traumatologista" at bounding box center [242, 145] width 457 height 5
checkbox Traumatologista "true"
click at [456, 233] on div "Requerente * Paciente Profissional de Saúde Paciente Nenhum resultado encontrad…" at bounding box center [243, 154] width 476 height 185
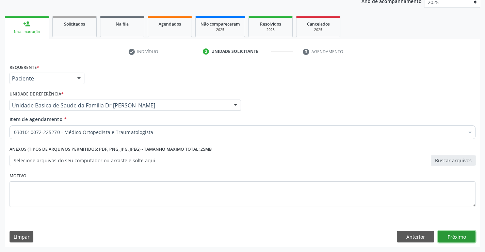
click at [456, 233] on button "Próximo" at bounding box center [456, 236] width 37 height 12
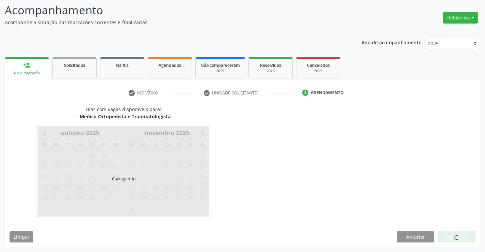
scroll to position [45, 0]
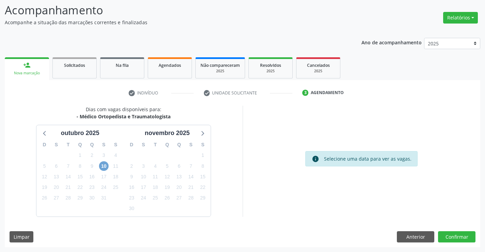
click at [105, 166] on span "10" at bounding box center [104, 166] width 10 height 10
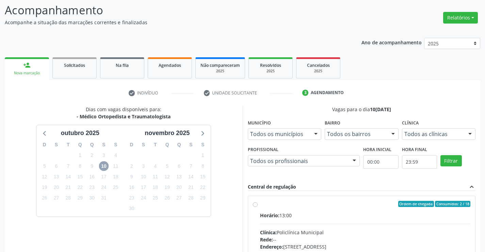
scroll to position [143, 0]
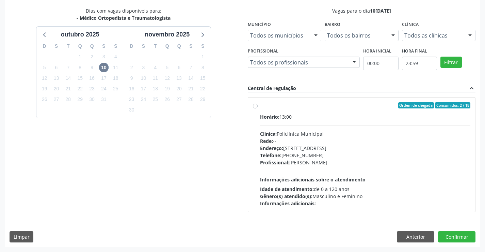
click at [317, 109] on label "Ordem de chegada Consumidos: 2 / 18 Horário: 13:00 Clínica: Policlínica Municip…" at bounding box center [365, 154] width 211 height 104
click at [258, 108] on input "Ordem de chegada Consumidos: 2 / 18 Horário: 13:00 Clínica: Policlínica Municip…" at bounding box center [255, 105] width 5 height 6
radio input "true"
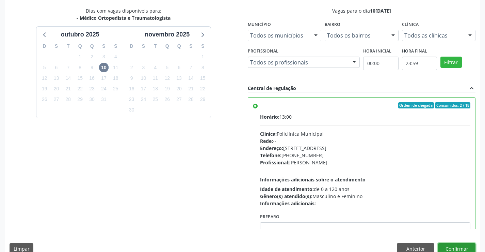
click at [450, 244] on button "Confirmar" at bounding box center [456, 249] width 37 height 12
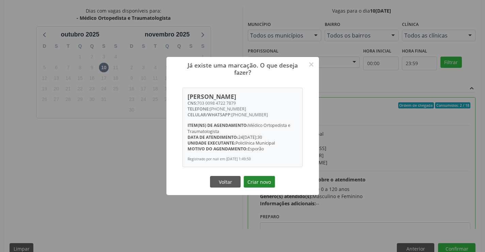
click at [257, 184] on button "Criar novo" at bounding box center [259, 182] width 31 height 12
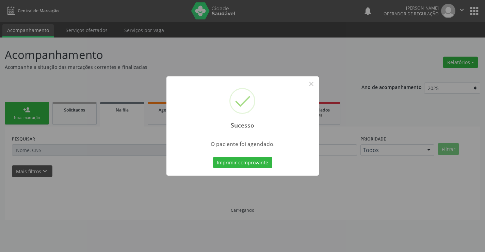
scroll to position [0, 0]
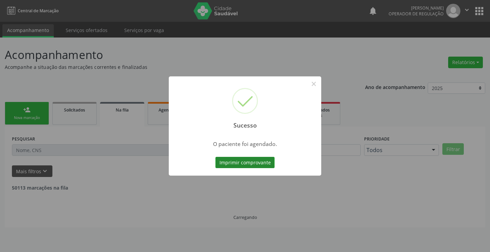
click at [241, 160] on button "Imprimir comprovante" at bounding box center [244, 163] width 59 height 12
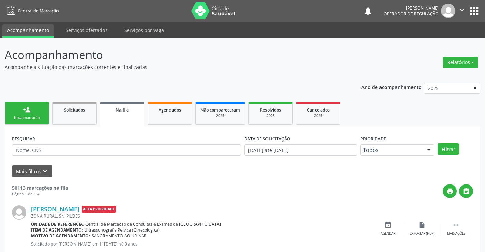
click at [36, 114] on link "person_add Nova marcação" at bounding box center [27, 113] width 44 height 23
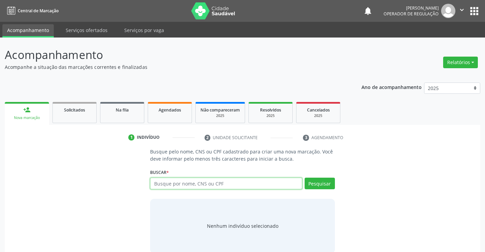
click at [232, 182] on input "text" at bounding box center [226, 183] width 152 height 12
type input "703009847227879"
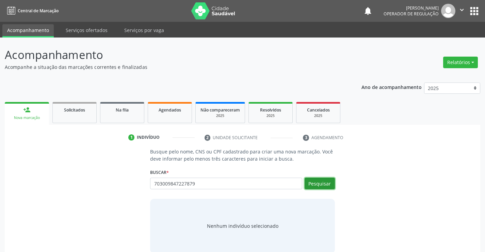
click at [316, 180] on button "Pesquisar" at bounding box center [320, 183] width 30 height 12
type input "703009847227879"
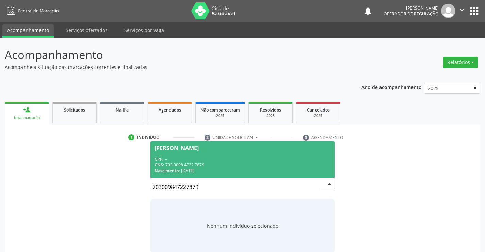
click at [206, 164] on div "CNS: 703 0098 4722 7879" at bounding box center [243, 165] width 176 height 6
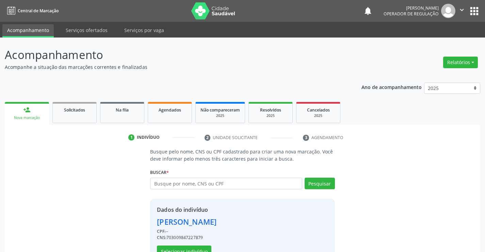
scroll to position [21, 0]
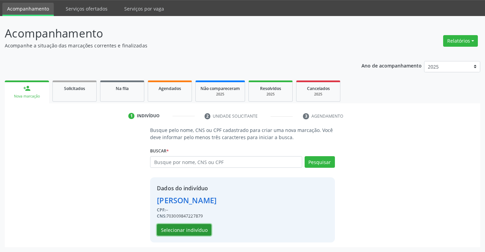
click at [181, 228] on button "Selecionar indivíduo" at bounding box center [184, 230] width 54 height 12
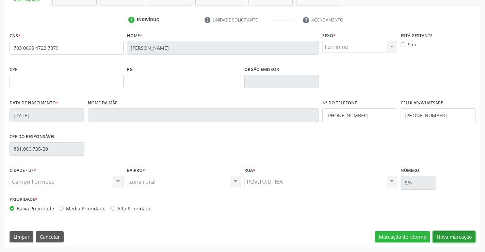
click at [454, 232] on button "Nova marcação" at bounding box center [454, 237] width 43 height 12
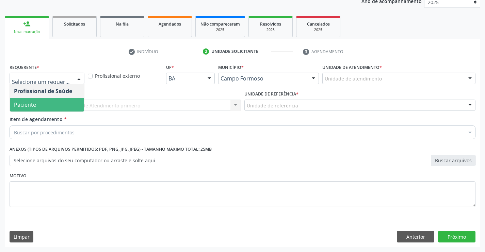
click at [41, 105] on span "Paciente" at bounding box center [47, 105] width 74 height 14
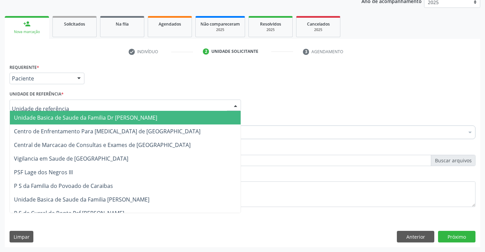
click at [60, 115] on span "Unidade Basica de Saude da Familia Dr [PERSON_NAME]" at bounding box center [85, 117] width 143 height 7
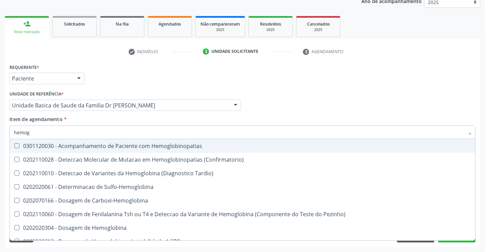
type input "hemogr"
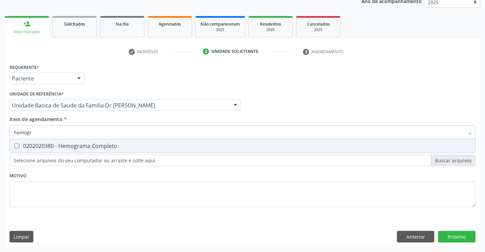
click at [68, 143] on div "0202020380 - Hemograma Completo" at bounding box center [242, 145] width 457 height 5
checkbox Completo "true"
click at [74, 120] on div "Item de agendamento * hemogr Desfazer seleção 0202020380 - Hemograma Completo N…" at bounding box center [243, 125] width 466 height 21
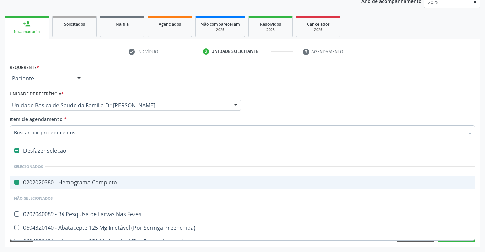
type input "u"
checkbox Completo "false"
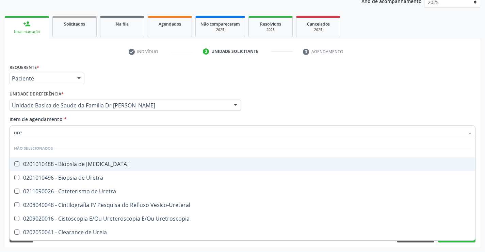
type input "urei"
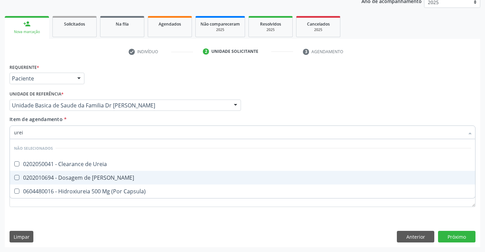
click at [86, 178] on div "0202010694 - Dosagem de [PERSON_NAME]" at bounding box center [242, 177] width 457 height 5
checkbox Ureia "true"
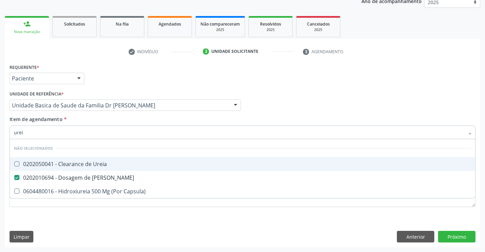
type input "urei"
click at [84, 120] on div "Item de agendamento * urei Desfazer seleção Não selecionados 0202050041 - Clear…" at bounding box center [243, 125] width 466 height 21
checkbox Ureia "true"
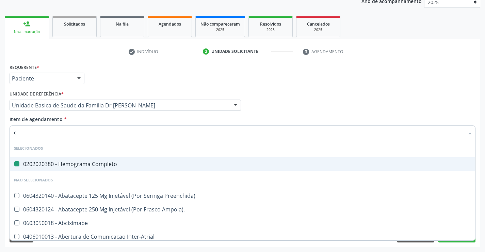
type input "cr"
checkbox Completo "false"
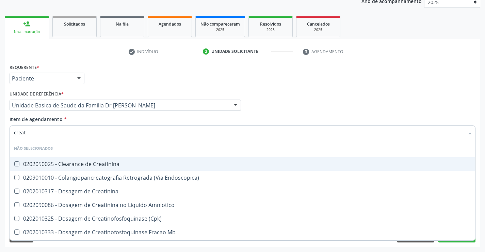
type input "creati"
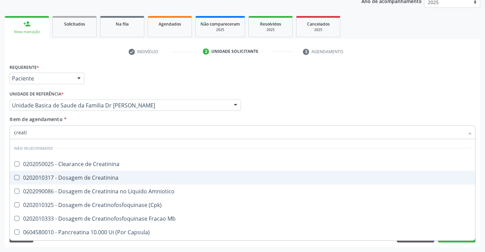
click at [90, 175] on div "0202010317 - Dosagem de Creatinina" at bounding box center [242, 177] width 457 height 5
checkbox Creatinina "true"
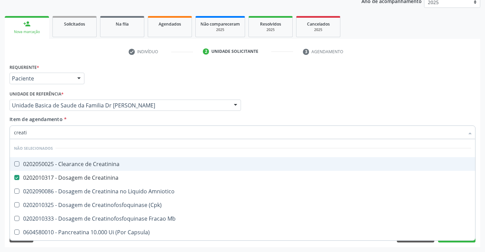
type input "creati"
click at [86, 120] on div "Item de agendamento * creati Desfazer seleção Não selecionados 0202050025 - Cle…" at bounding box center [243, 125] width 466 height 21
checkbox Creatinina "true"
checkbox Amniotico "true"
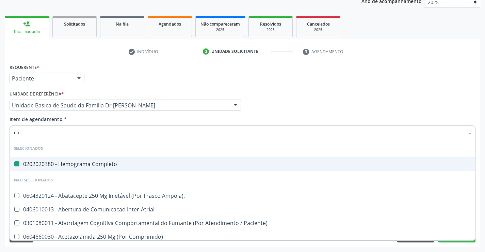
type input "col"
checkbox Completo "false"
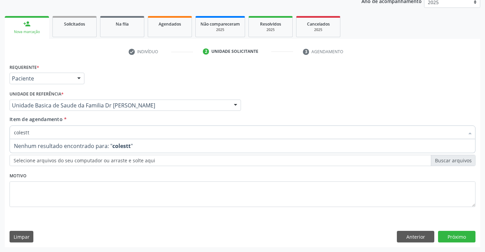
type input "colest"
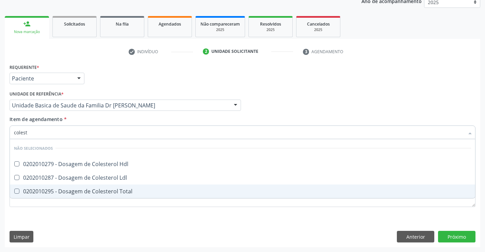
click at [104, 190] on div "0202010295 - Dosagem de Colesterol Total" at bounding box center [242, 190] width 457 height 5
checkbox Total "true"
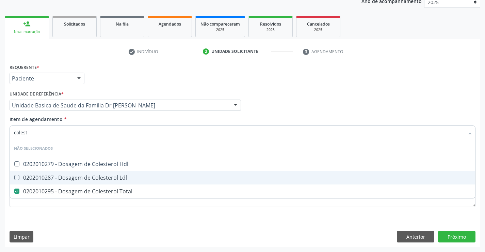
click at [104, 176] on div "0202010287 - Dosagem de Colesterol Ldl" at bounding box center [242, 177] width 457 height 5
checkbox Ldl "true"
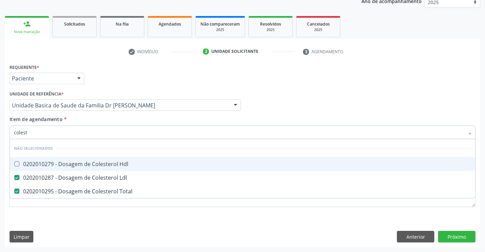
click at [108, 165] on div "0202010279 - Dosagem de Colesterol Hdl" at bounding box center [242, 163] width 457 height 5
checkbox Hdl "true"
click at [103, 122] on div "Item de agendamento * colest Desfazer seleção Não selecionados 0202010279 - Dos…" at bounding box center [243, 125] width 466 height 21
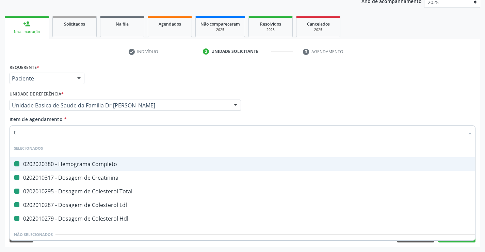
type input "tr"
checkbox Completo "false"
checkbox Creatinina "false"
checkbox Total "false"
checkbox Ldl "false"
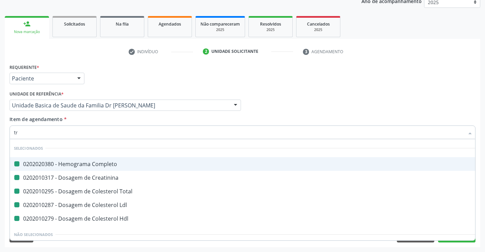
checkbox Hdl "false"
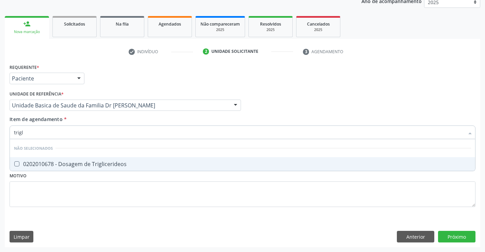
type input "trigli"
click at [100, 164] on div "0202010678 - Dosagem de Triglicerideos" at bounding box center [242, 163] width 457 height 5
checkbox Triglicerideos "true"
click at [103, 124] on div "Item de agendamento * trigli Desfazer seleção Não selecionados 0202010678 - Dos…" at bounding box center [243, 125] width 466 height 21
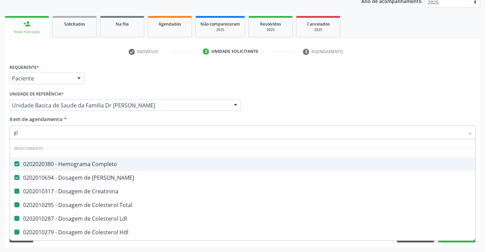
type input "gli"
checkbox Creatinina "false"
checkbox Total "false"
checkbox Ldl "false"
checkbox Hdl "false"
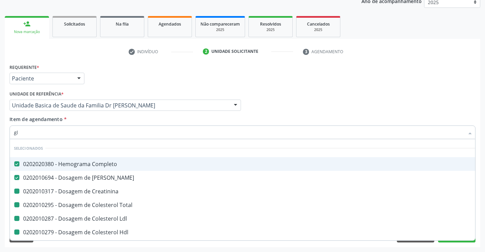
checkbox Triglicerideos "false"
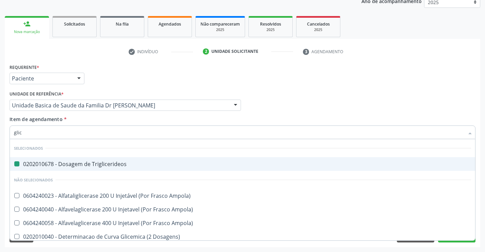
type input "glico"
checkbox Triglicerideos "false"
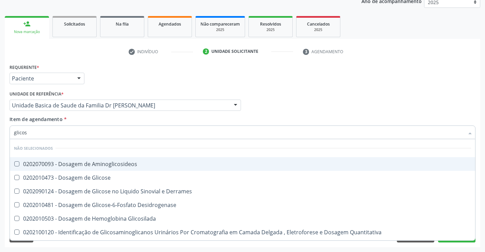
type input "glicose"
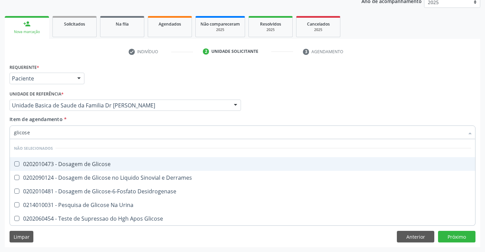
click at [103, 161] on div "0202010473 - Dosagem de Glicose" at bounding box center [242, 163] width 457 height 5
checkbox Glicose "true"
click at [89, 118] on div "Item de agendamento * glicose Desfazer seleção Não selecionados 0202010473 - Do…" at bounding box center [243, 125] width 466 height 21
checkbox Desidrogenase "true"
checkbox Urina "true"
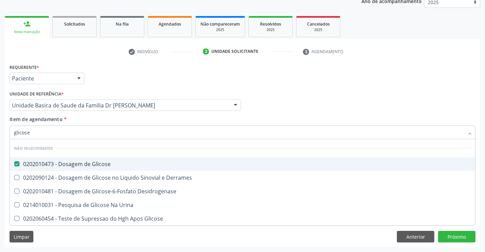
checkbox Glicose "true"
checkbox Derrames "true"
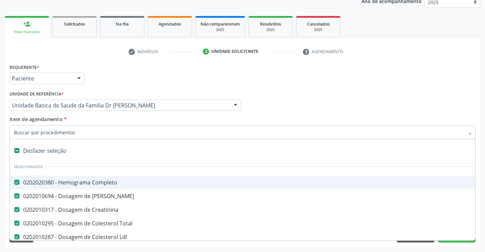
click at [93, 134] on input "Item de agendamento *" at bounding box center [239, 132] width 450 height 14
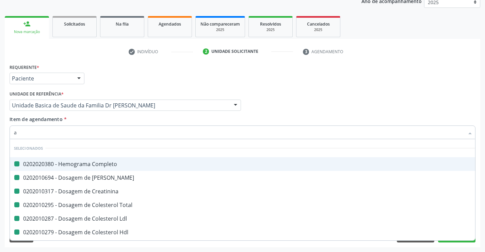
type input "ac"
checkbox Completo "false"
checkbox Creatinina "false"
checkbox Total "false"
checkbox Ldl "false"
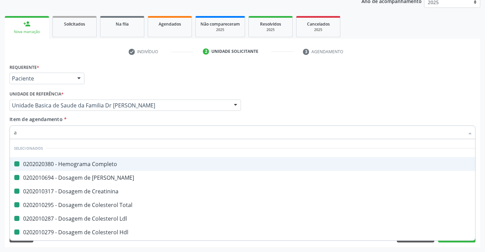
checkbox Ureia "false"
checkbox Hdl "false"
checkbox Triglicerideos "false"
checkbox Glicose "false"
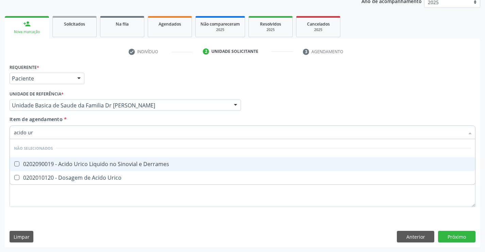
type input "acido uri"
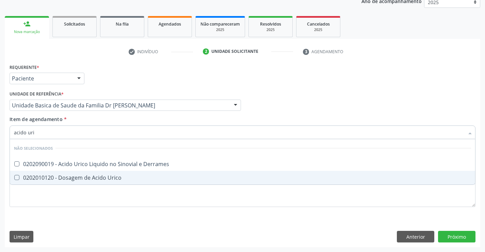
click at [101, 176] on div "0202010120 - Dosagem de Acido Urico" at bounding box center [242, 177] width 457 height 5
checkbox Urico "true"
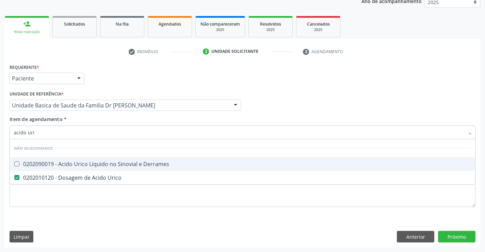
type input "acido uri"
click at [93, 120] on div "Item de agendamento * acido uri Desfazer seleção Não selecionados 0202090019 - …" at bounding box center [243, 125] width 466 height 21
checkbox Derrames "true"
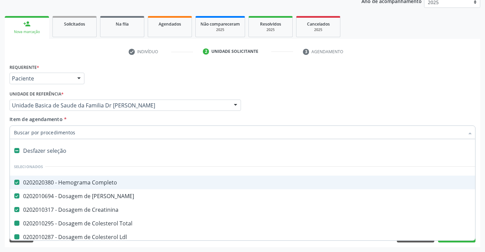
type input "u"
checkbox Total "false"
checkbox Ldl "false"
checkbox Hdl "false"
checkbox Triglicerideos "false"
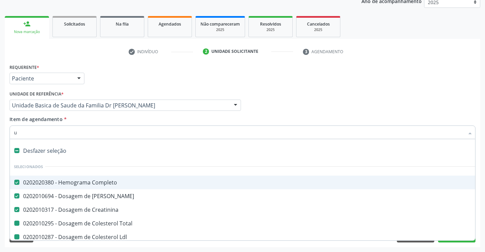
checkbox Glicose "false"
checkbox Urico "false"
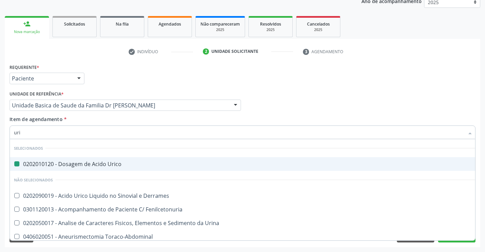
type input "urin"
checkbox Urico "false"
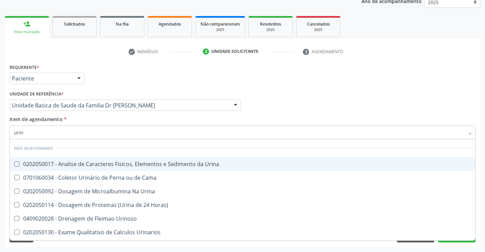
type input "urina"
click at [105, 162] on div "0202050017 - Analise de Caracteres Fisicos, Elementos e Sedimento da Urina" at bounding box center [242, 163] width 457 height 5
checkbox Urina "true"
click at [95, 120] on div "Item de agendamento * urina Desfazer seleção Não selecionados 0202050017 - Anal…" at bounding box center [243, 125] width 466 height 21
checkbox Urinarios "true"
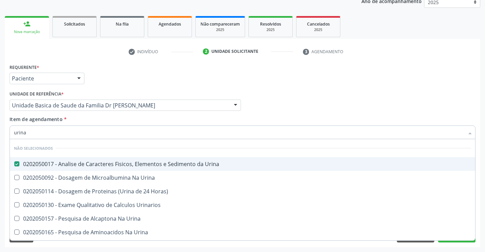
checkbox Urina "true"
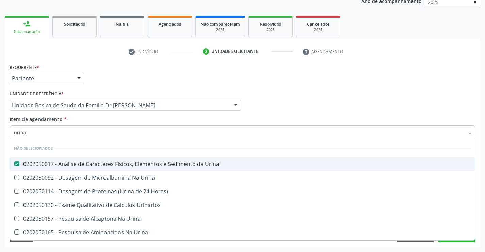
checkbox Urina "true"
checkbox Horas\) "true"
checkbox Urina "true"
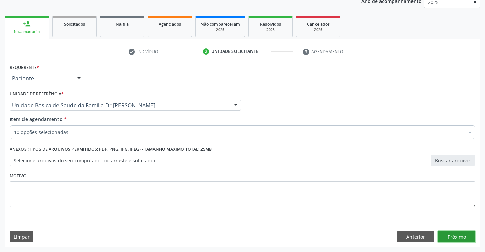
click at [454, 235] on button "Próximo" at bounding box center [456, 236] width 37 height 12
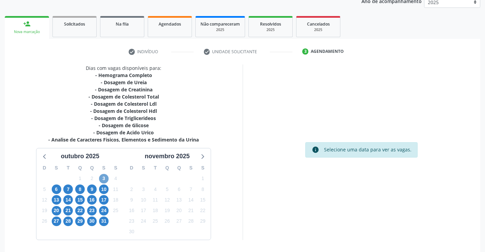
click at [104, 178] on span "3" at bounding box center [104, 179] width 10 height 10
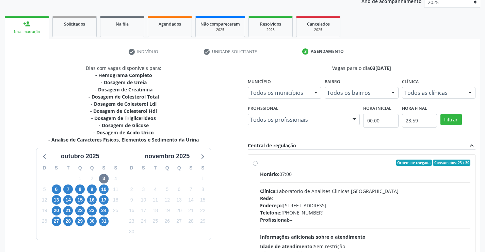
click at [373, 166] on label "Ordem de chegada Consumidos: 23 / 30 Horário: 07:00 Clínica: Laboratorio de Ana…" at bounding box center [365, 211] width 211 height 104
click at [258, 165] on input "Ordem de chegada Consumidos: 23 / 30 Horário: 07:00 Clínica: Laboratorio de Ana…" at bounding box center [255, 162] width 5 height 6
radio input "true"
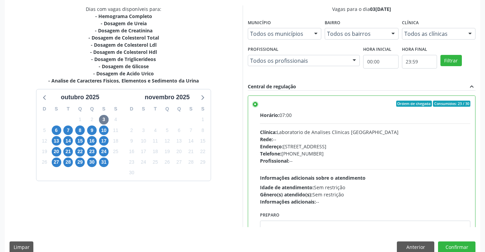
scroll to position [155, 0]
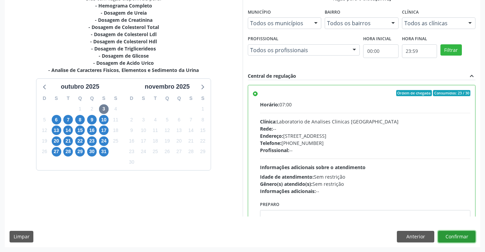
click at [454, 237] on button "Confirmar" at bounding box center [456, 236] width 37 height 12
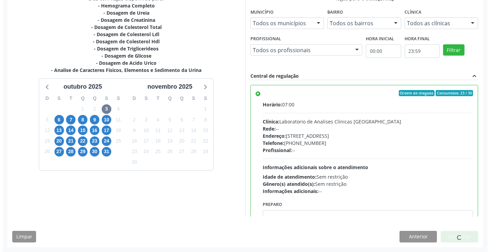
scroll to position [0, 0]
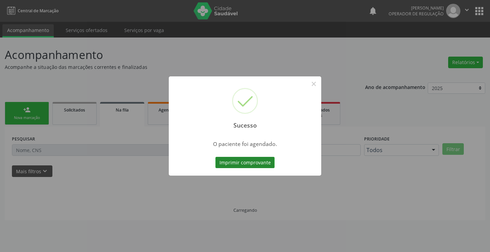
click at [240, 160] on button "Imprimir comprovante" at bounding box center [244, 163] width 59 height 12
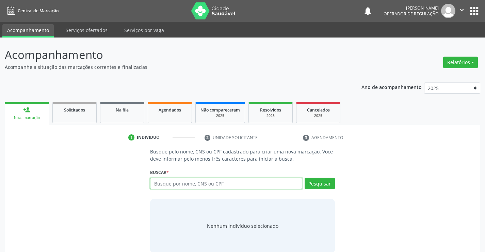
click at [213, 181] on input "text" at bounding box center [226, 183] width 152 height 12
click at [217, 182] on input "text" at bounding box center [226, 183] width 152 height 12
type input "706009373018845"
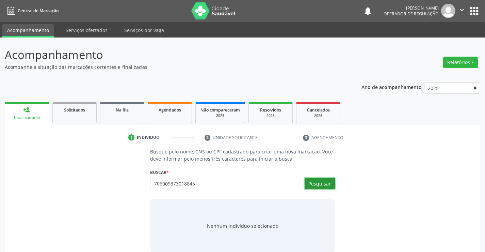
click at [321, 181] on button "Pesquisar" at bounding box center [320, 183] width 30 height 12
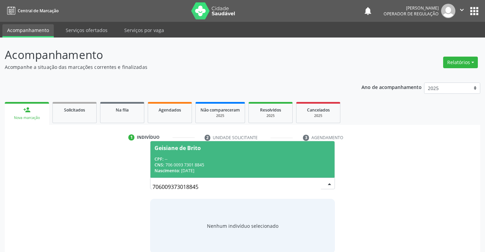
click at [242, 155] on span "Geisiane de Brito CPF: -- CNS: 706 0093 7301 8845 Nascimento: 0[DATE]" at bounding box center [242, 159] width 184 height 36
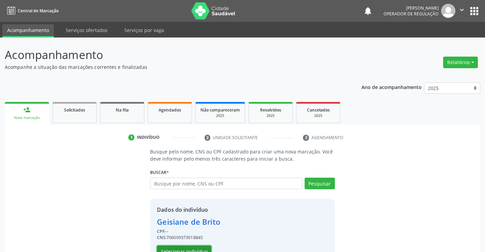
click at [188, 247] on button "Selecionar indivíduo" at bounding box center [184, 251] width 54 height 12
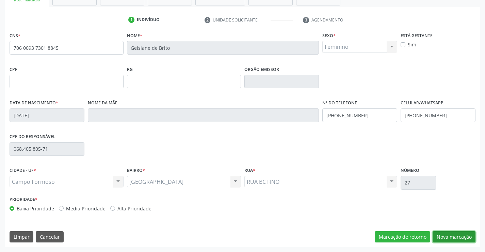
click at [457, 234] on button "Nova marcação" at bounding box center [454, 237] width 43 height 12
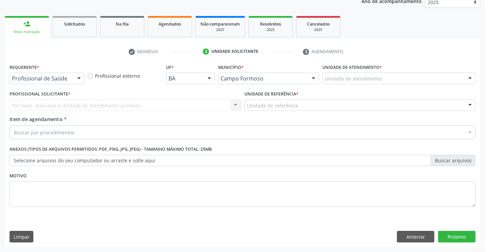
scroll to position [86, 0]
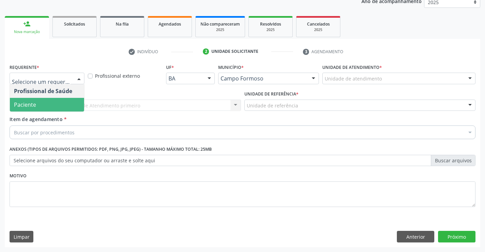
click at [35, 104] on span "Paciente" at bounding box center [25, 104] width 22 height 7
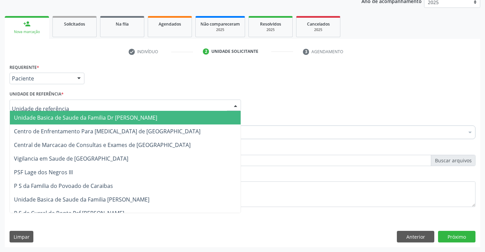
click at [38, 110] on input "text" at bounding box center [119, 109] width 215 height 14
click at [41, 119] on span "Unidade Basica de Saude da Familia Dr [PERSON_NAME]" at bounding box center [85, 117] width 143 height 7
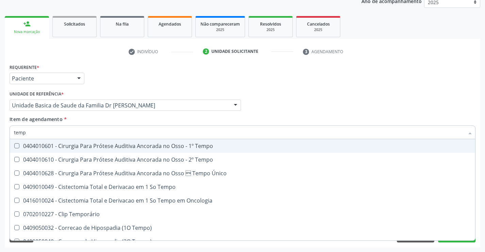
type input "tempo"
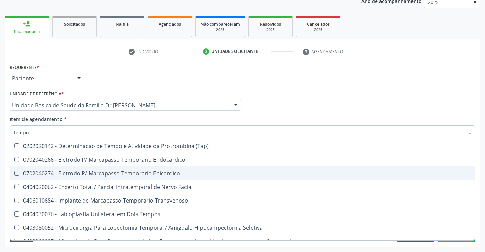
scroll to position [170, 0]
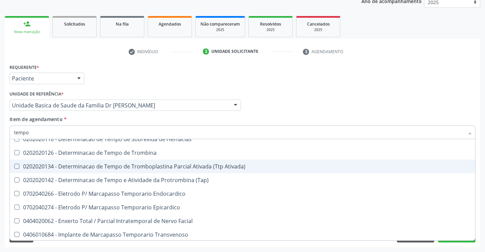
click at [212, 166] on div "0202020134 - Determinacao de Tempo de Tromboplastina Parcial Ativada (Ttp Ativa…" at bounding box center [257, 165] width 487 height 5
checkbox Ativada\) "true"
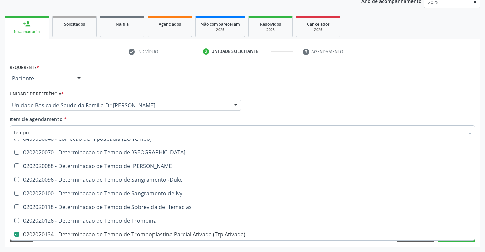
scroll to position [102, 0]
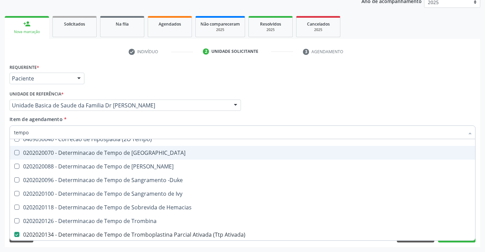
click at [177, 156] on span "0202020070 - Determinacao de Tempo de [GEOGRAPHIC_DATA]" at bounding box center [257, 153] width 495 height 14
checkbox Coagulacao "true"
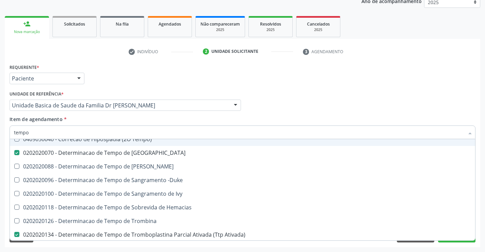
type input "tempo"
click at [146, 116] on div "Item de agendamento * tempo Desfazer seleção 0404010601 - Cirurgia Para Prótese…" at bounding box center [243, 125] width 466 height 21
checkbox Tempo "true"
checkbox Único "true"
checkbox Coagulacao "false"
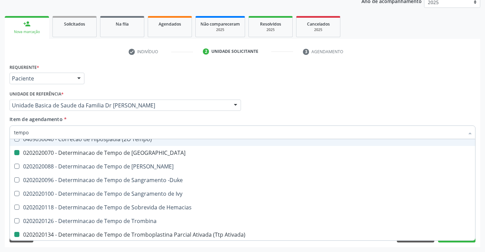
checkbox Ativada\) "false"
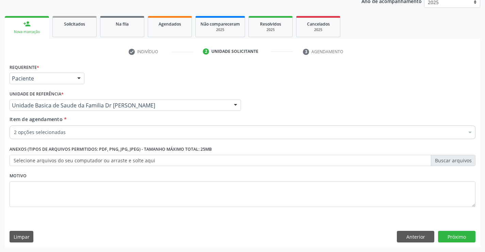
scroll to position [0, 0]
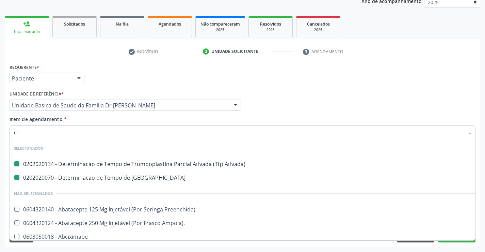
type input "cre"
checkbox Ativada\) "false"
checkbox Coagulacao "false"
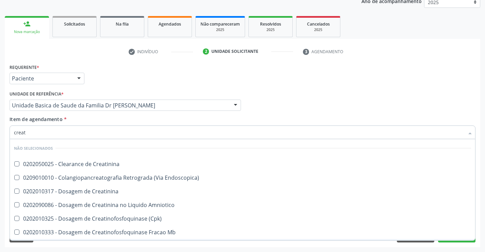
type input "creati"
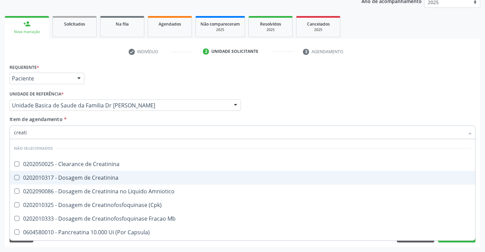
click at [130, 178] on div "0202010317 - Dosagem de Creatinina" at bounding box center [242, 177] width 457 height 5
checkbox Creatinina "true"
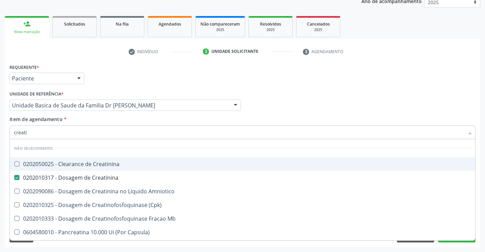
type input "creati"
click at [128, 116] on div "Item de agendamento * creati Desfazer seleção Não selecionados 0202050025 - Cle…" at bounding box center [243, 125] width 466 height 21
checkbox Creatinina "true"
checkbox Amniotico "true"
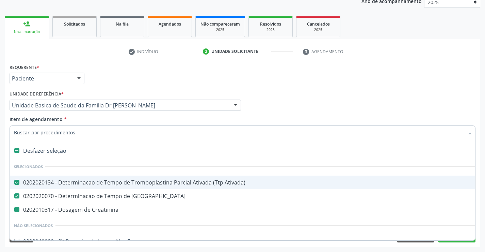
type input "u"
checkbox Creatinina "false"
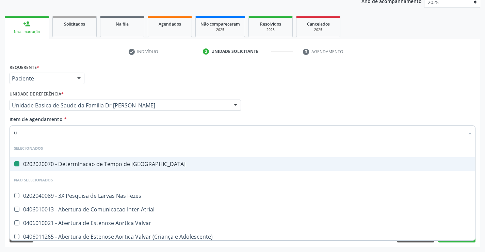
type input "ur"
checkbox Coagulacao "false"
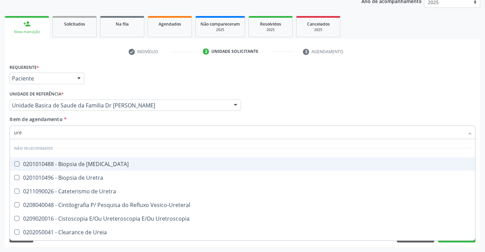
type input "urei"
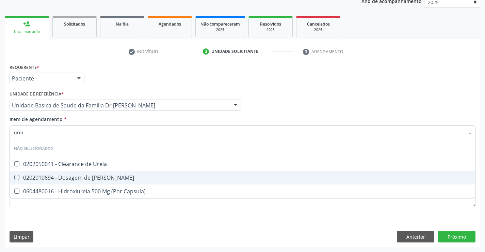
click at [117, 175] on div "0202010694 - Dosagem de [PERSON_NAME]" at bounding box center [242, 177] width 457 height 5
checkbox Ureia "true"
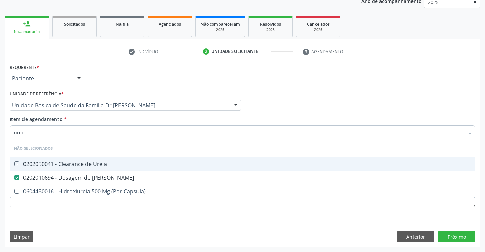
click at [124, 119] on div "Item de agendamento * urei Desfazer seleção Não selecionados 0202050041 - Clear…" at bounding box center [243, 125] width 466 height 21
checkbox Ureia "true"
checkbox Capsula\) "true"
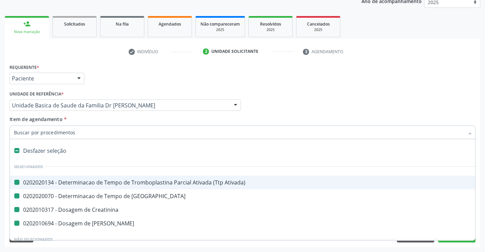
type input "h"
checkbox Ativada\) "false"
checkbox Creatinina "false"
checkbox Coagulacao "false"
checkbox Ureia "false"
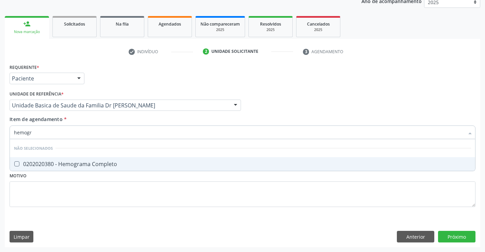
type input "hemogra"
click at [125, 164] on div "0202020380 - Hemograma Completo" at bounding box center [242, 163] width 457 height 5
checkbox Completo "true"
click at [119, 120] on div "Item de agendamento * hemogra Desfazer seleção Não selecionados 0202020380 - He…" at bounding box center [243, 125] width 466 height 21
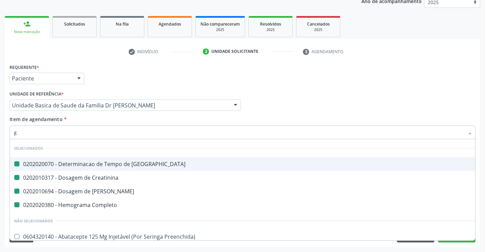
type input "gl"
checkbox Coagulacao "false"
checkbox Creatinina "false"
checkbox Ureia "false"
checkbox Completo "false"
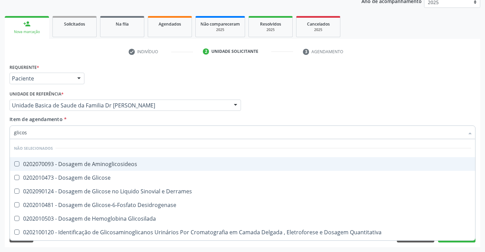
type input "glicose"
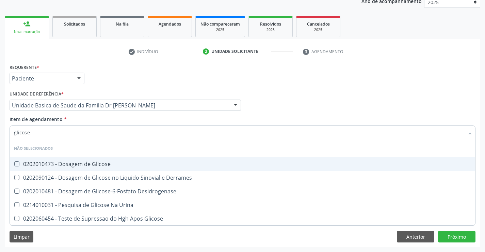
click at [134, 165] on div "0202010473 - Dosagem de Glicose" at bounding box center [242, 163] width 457 height 5
checkbox Glicose "true"
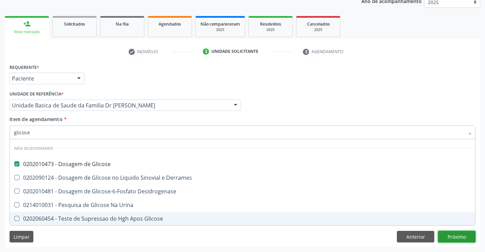
click at [455, 236] on div "Requerente * Paciente Profissional de Saúde Paciente Nenhum resultado encontrad…" at bounding box center [243, 154] width 476 height 185
checkbox Derrames "true"
checkbox Desidrogenase "true"
checkbox Urina "true"
checkbox Glicose "true"
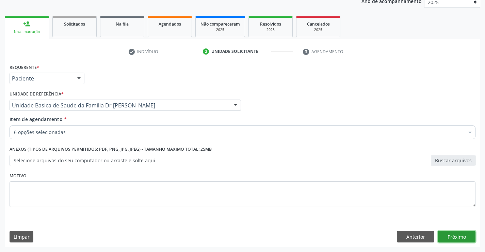
click at [457, 237] on button "Próximo" at bounding box center [456, 236] width 37 height 12
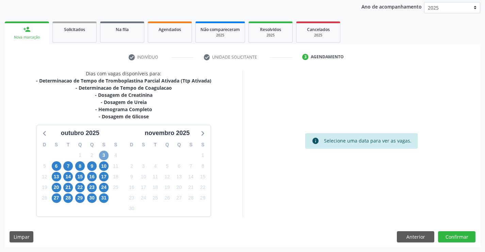
click at [103, 156] on span "3" at bounding box center [104, 155] width 10 height 10
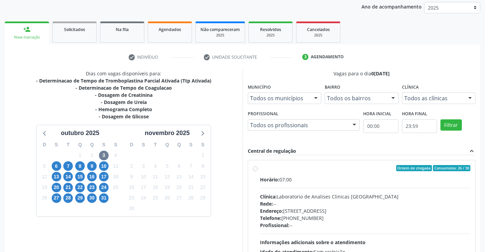
click at [338, 169] on div "Ordem de chegada Consumidos: 26 / 30" at bounding box center [365, 168] width 211 height 6
click at [258, 169] on input "Ordem de chegada Consumidos: 26 / 30 Horário: 07:00 Clínica: Laboratorio de Ana…" at bounding box center [255, 168] width 5 height 6
radio input "true"
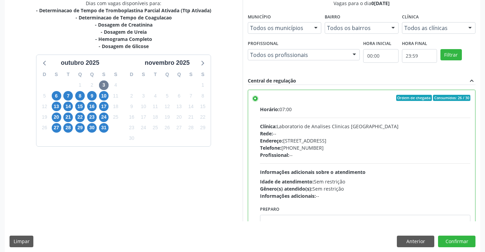
scroll to position [155, 0]
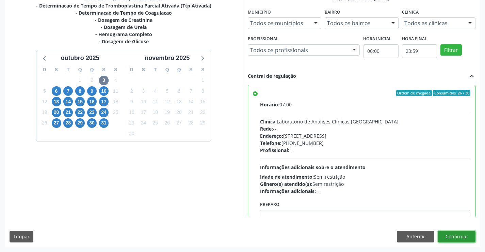
click at [454, 234] on button "Confirmar" at bounding box center [456, 236] width 37 height 12
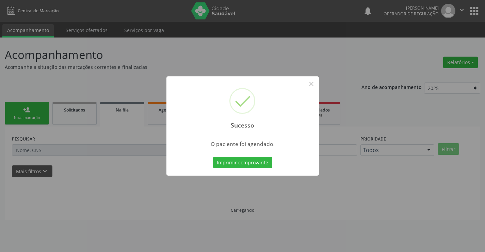
scroll to position [0, 0]
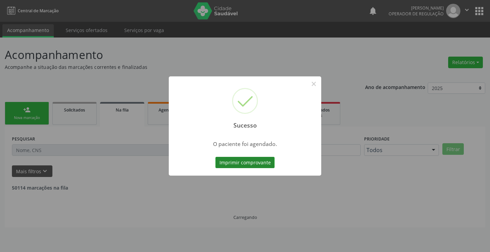
click at [251, 161] on button "Imprimir comprovante" at bounding box center [244, 163] width 59 height 12
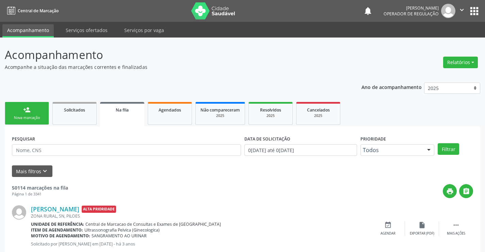
click at [23, 116] on div "Nova marcação" at bounding box center [27, 117] width 34 height 5
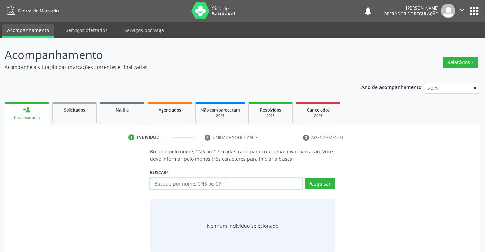
click at [253, 184] on input "text" at bounding box center [226, 183] width 152 height 12
type input "706009373018845"
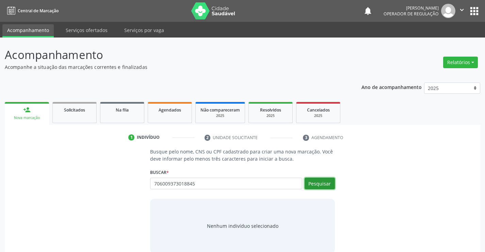
click at [326, 182] on button "Pesquisar" at bounding box center [320, 183] width 30 height 12
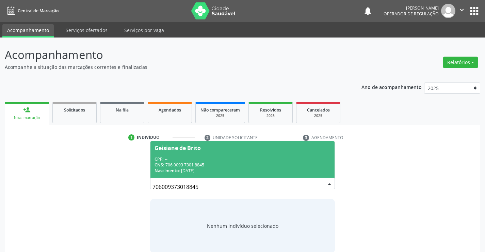
click at [203, 159] on div "CPF: --" at bounding box center [243, 159] width 176 height 6
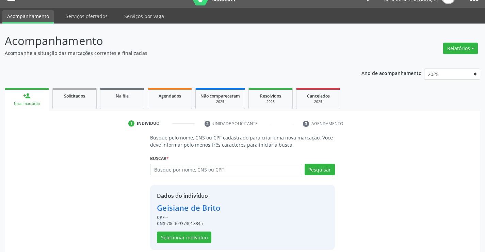
scroll to position [21, 0]
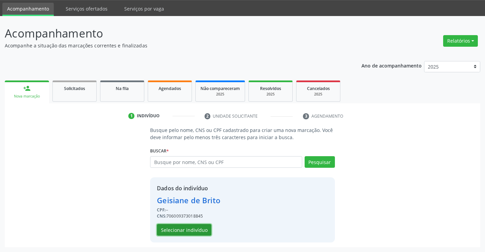
click at [185, 231] on button "Selecionar indivíduo" at bounding box center [184, 230] width 54 height 12
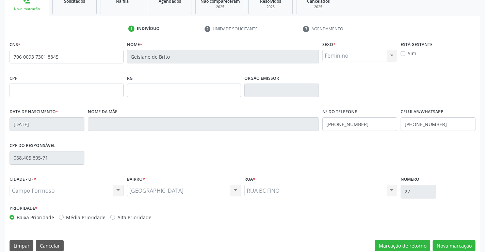
scroll to position [117, 0]
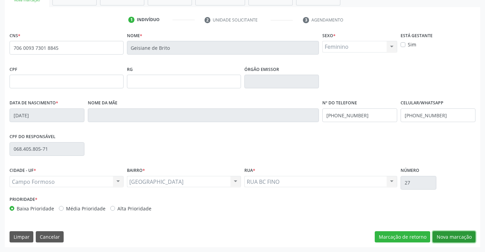
click at [456, 235] on button "Nova marcação" at bounding box center [454, 237] width 43 height 12
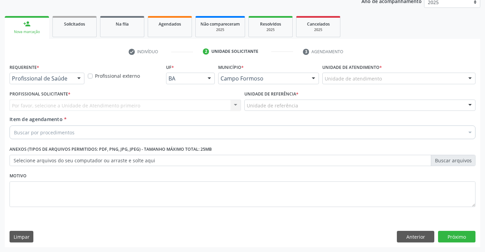
scroll to position [86, 0]
click at [71, 80] on div "Profissional de Saúde" at bounding box center [47, 79] width 75 height 12
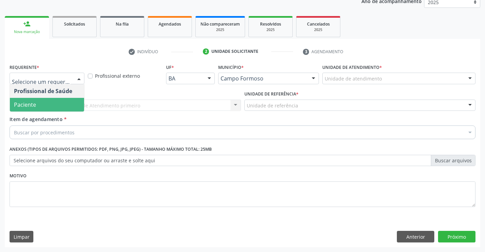
click at [71, 107] on span "Paciente" at bounding box center [47, 105] width 74 height 14
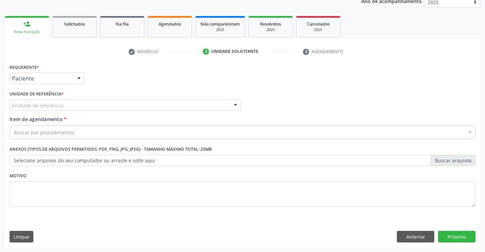
click at [71, 107] on div "Unidade de referência" at bounding box center [125, 105] width 231 height 12
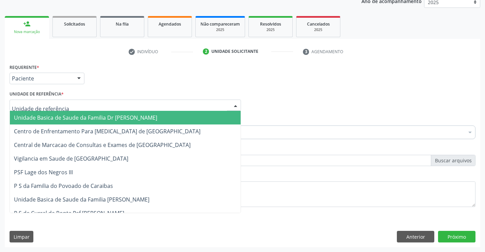
click at [81, 117] on span "Unidade Basica de Saude da Familia Dr [PERSON_NAME]" at bounding box center [85, 117] width 143 height 7
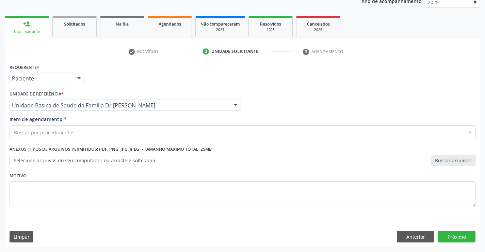
click at [83, 133] on div "Buscar por procedimentos" at bounding box center [243, 132] width 466 height 14
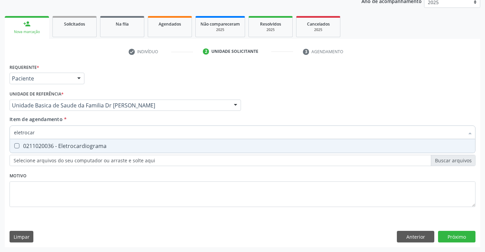
type input "eletrocard"
click at [92, 145] on div "0211020036 - Eletrocardiograma" at bounding box center [242, 145] width 457 height 5
checkbox Eletrocardiograma "true"
click at [452, 236] on div "Requerente * Paciente Profissional de Saúde Paciente Nenhum resultado encontrad…" at bounding box center [243, 154] width 476 height 185
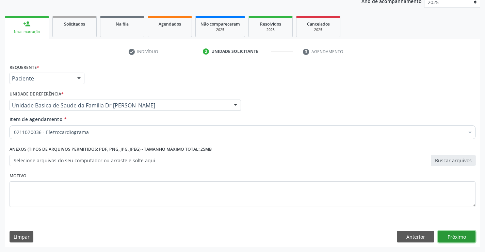
click at [452, 236] on button "Próximo" at bounding box center [456, 236] width 37 height 12
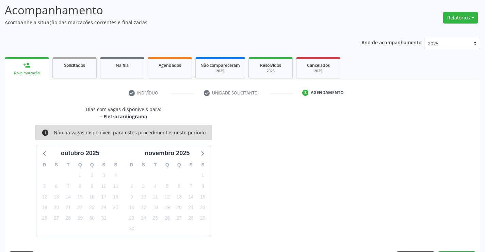
scroll to position [65, 0]
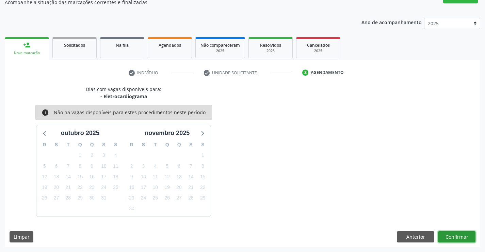
click at [458, 235] on button "Confirmar" at bounding box center [456, 237] width 37 height 12
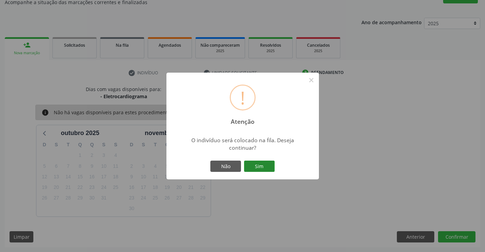
click at [262, 164] on button "Sim" at bounding box center [259, 166] width 31 height 12
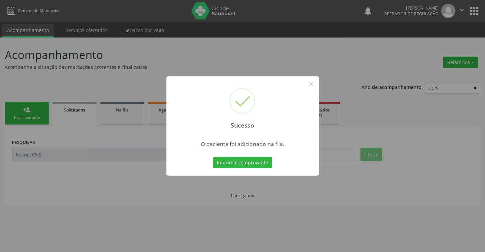
scroll to position [0, 0]
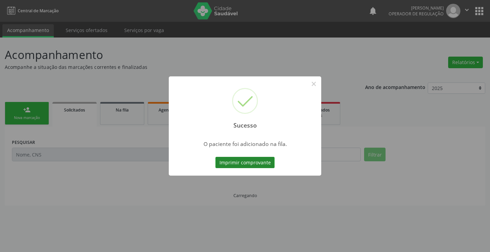
click at [260, 163] on button "Imprimir comprovante" at bounding box center [244, 163] width 59 height 12
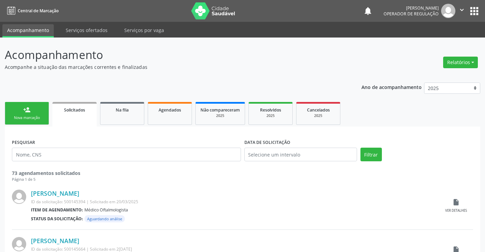
click at [31, 113] on link "person_add Nova marcação" at bounding box center [27, 113] width 44 height 23
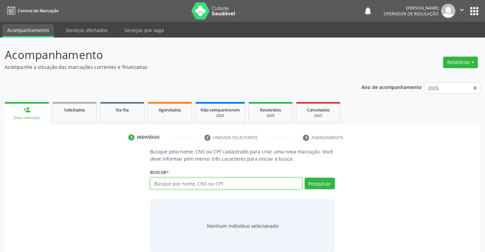
click at [201, 187] on input "text" at bounding box center [226, 183] width 152 height 12
type input "700609960028061"
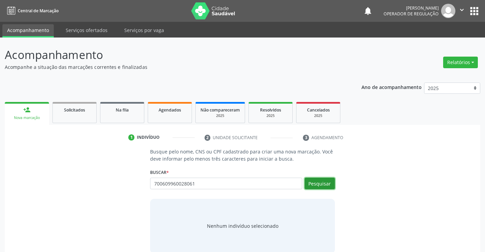
click at [321, 180] on button "Pesquisar" at bounding box center [320, 183] width 30 height 12
type input "700609960028061"
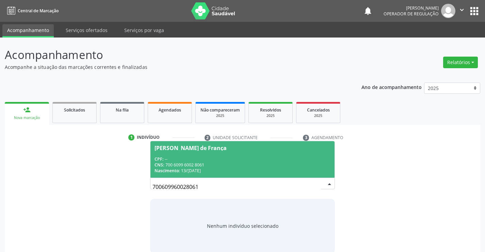
click at [226, 158] on div "CPF: --" at bounding box center [243, 159] width 176 height 6
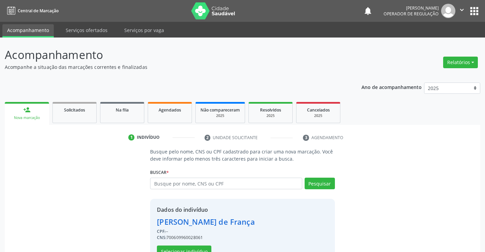
scroll to position [21, 0]
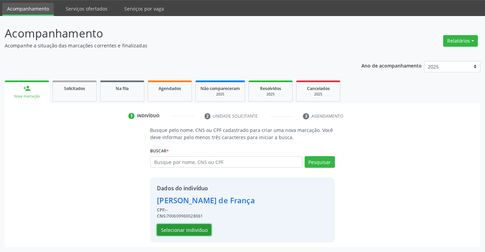
click at [180, 228] on button "Selecionar indivíduo" at bounding box center [184, 230] width 54 height 12
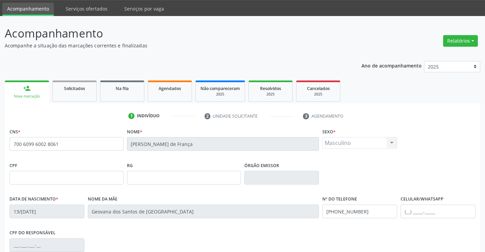
scroll to position [117, 0]
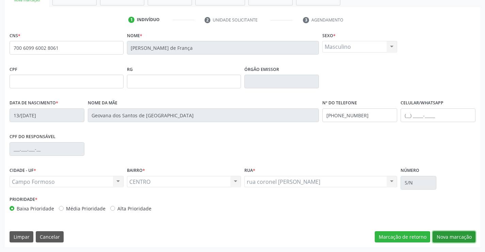
click at [456, 237] on button "Nova marcação" at bounding box center [454, 237] width 43 height 12
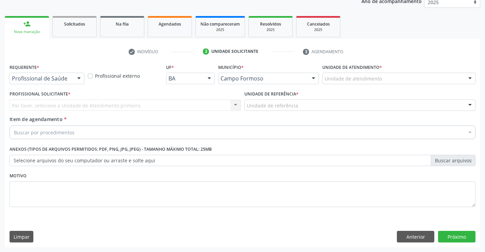
scroll to position [86, 0]
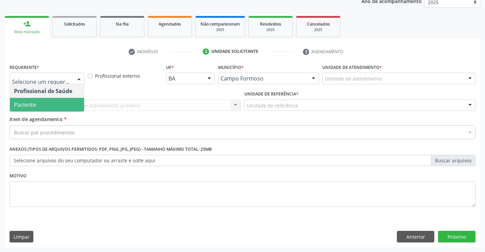
click at [50, 101] on span "Paciente" at bounding box center [47, 105] width 74 height 14
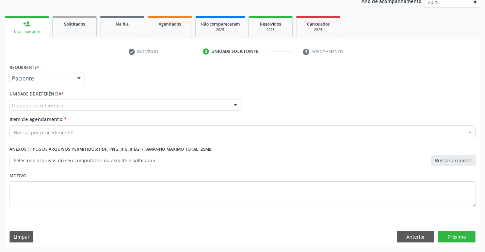
click at [50, 101] on div "Unidade de referência" at bounding box center [125, 105] width 231 height 12
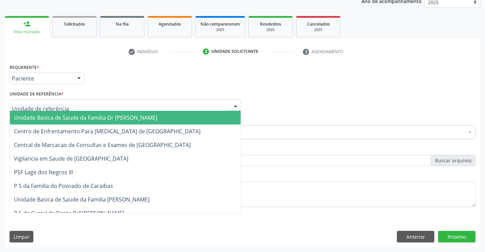
click at [61, 122] on span "Unidade Basica de Saude da Familia Dr [PERSON_NAME]" at bounding box center [125, 118] width 231 height 14
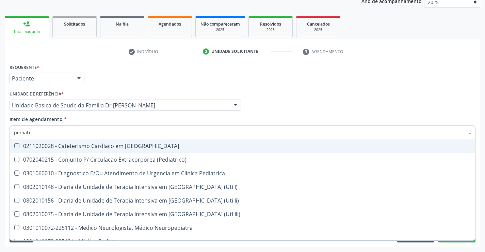
type input "pediatra"
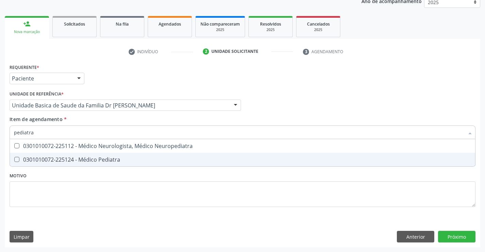
click at [143, 157] on div "0301010072-225124 - Médico Pediatra" at bounding box center [242, 159] width 457 height 5
checkbox Pediatra "true"
click at [456, 234] on div "Requerente * Paciente Profissional de Saúde Paciente Nenhum resultado encontrad…" at bounding box center [243, 154] width 476 height 185
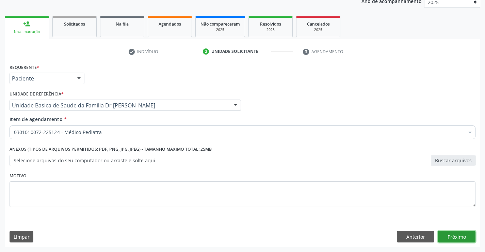
click at [456, 234] on button "Próximo" at bounding box center [456, 236] width 37 height 12
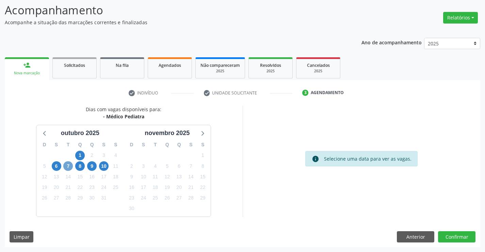
click at [69, 164] on span "7" at bounding box center [68, 166] width 10 height 10
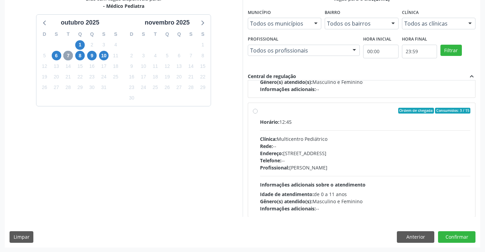
scroll to position [155, 0]
click at [326, 118] on div "Horário: 12:45" at bounding box center [365, 121] width 211 height 7
click at [258, 113] on input "Ordem de chegada Consumidos: 3 / 15 Horário: 12:45 Clínica: Multicentro Pediátr…" at bounding box center [255, 110] width 5 height 6
radio input "true"
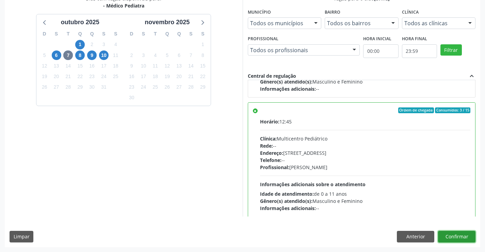
click at [450, 232] on button "Confirmar" at bounding box center [456, 236] width 37 height 12
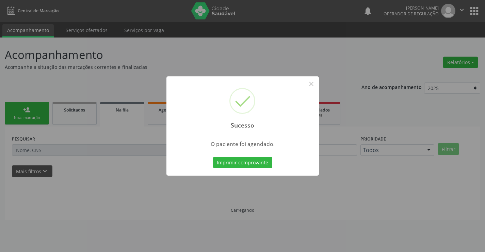
scroll to position [0, 0]
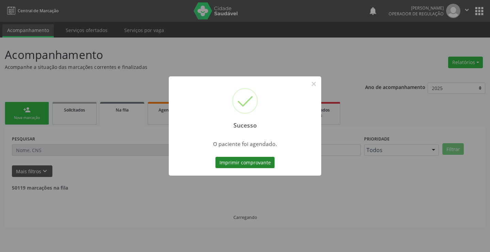
click at [255, 163] on button "Imprimir comprovante" at bounding box center [244, 163] width 59 height 12
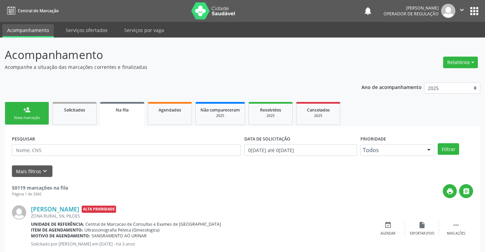
click at [33, 110] on link "person_add Nova marcação" at bounding box center [27, 113] width 44 height 23
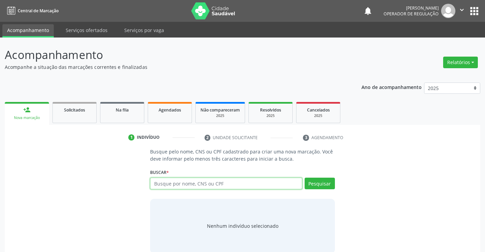
click at [245, 185] on input "text" at bounding box center [226, 183] width 152 height 12
type input "706209028512960"
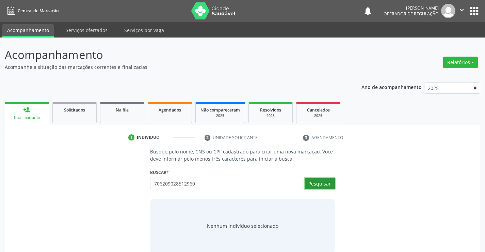
click at [324, 179] on button "Pesquisar" at bounding box center [320, 183] width 30 height 12
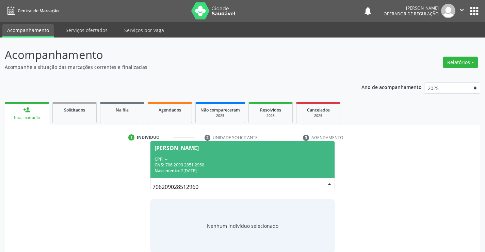
click at [235, 162] on div "CNS: 706 2090 2851 2960" at bounding box center [243, 165] width 176 height 6
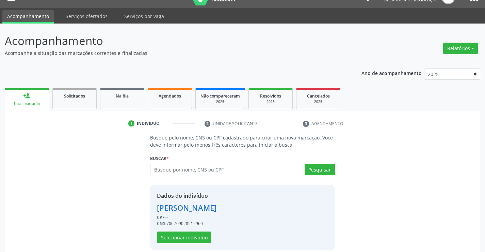
scroll to position [21, 0]
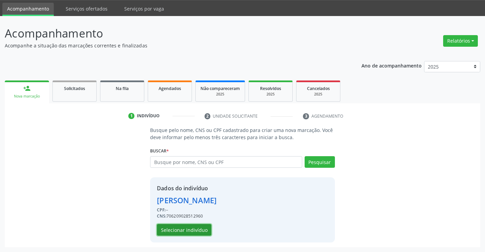
click at [182, 228] on button "Selecionar indivíduo" at bounding box center [184, 230] width 54 height 12
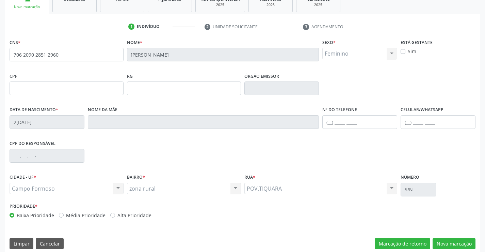
scroll to position [117, 0]
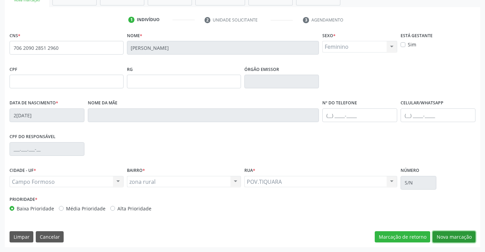
click at [449, 235] on button "Nova marcação" at bounding box center [454, 237] width 43 height 12
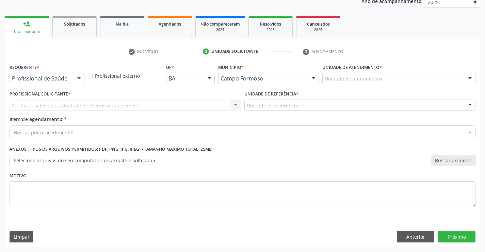
scroll to position [86, 0]
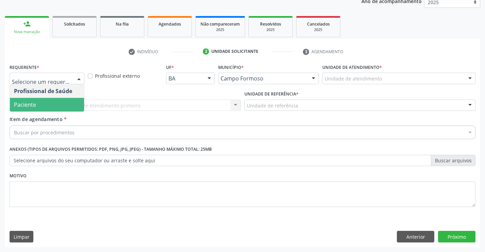
click at [40, 102] on span "Paciente" at bounding box center [47, 105] width 74 height 14
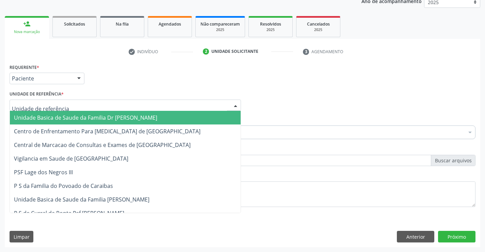
click at [60, 119] on span "Unidade Basica de Saude da Familia Dr [PERSON_NAME]" at bounding box center [85, 117] width 143 height 7
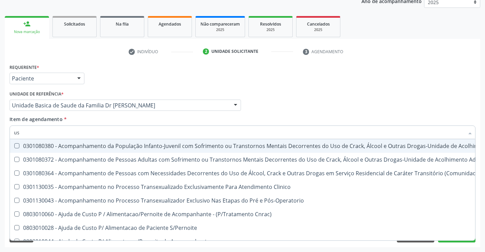
type input "usg"
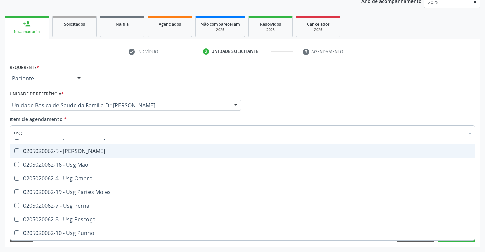
scroll to position [102, 0]
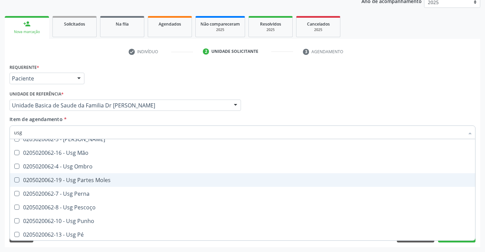
click at [113, 181] on div "0205020062-19 - Usg Partes Moles" at bounding box center [242, 179] width 457 height 5
checkbox Moles "true"
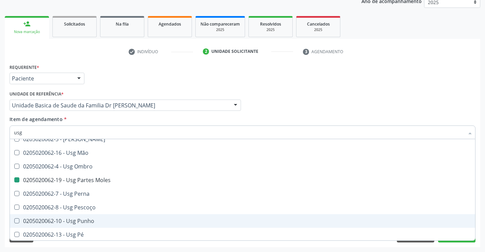
click at [480, 215] on div "Requerente * Paciente Profissional de Saúde Paciente Nenhum resultado encontrad…" at bounding box center [243, 154] width 476 height 185
checkbox Braço "true"
checkbox Moles "false"
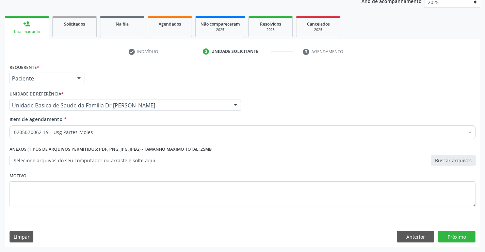
scroll to position [0, 0]
click at [456, 235] on button "Próximo" at bounding box center [456, 236] width 37 height 12
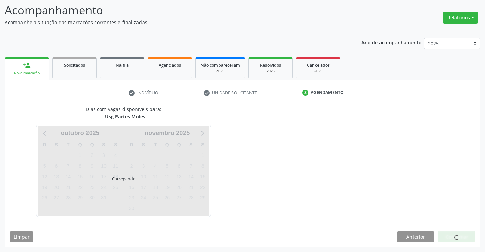
scroll to position [45, 0]
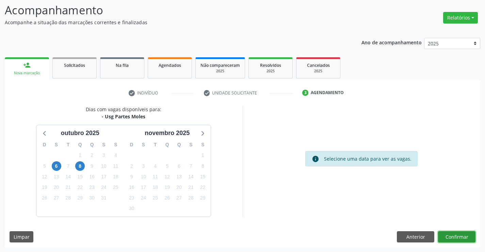
click at [456, 235] on button "Confirmar" at bounding box center [456, 237] width 37 height 12
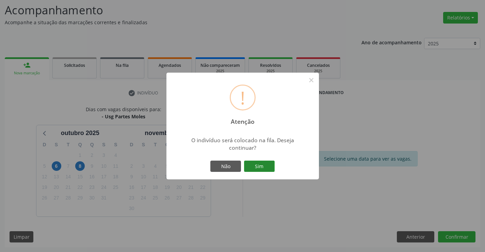
click at [266, 164] on button "Sim" at bounding box center [259, 166] width 31 height 12
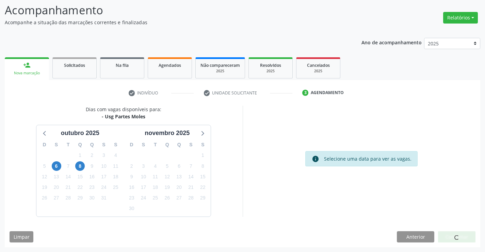
scroll to position [0, 0]
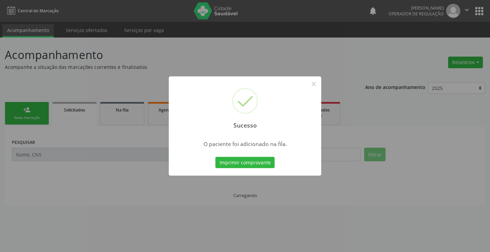
click at [266, 164] on button "Imprimir comprovante" at bounding box center [244, 163] width 59 height 12
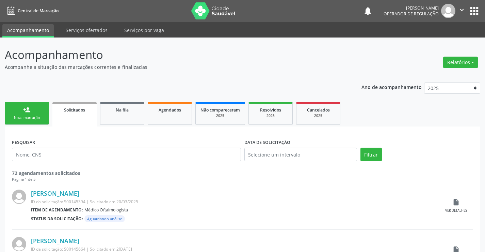
click at [27, 116] on div "Nova marcação" at bounding box center [27, 117] width 34 height 5
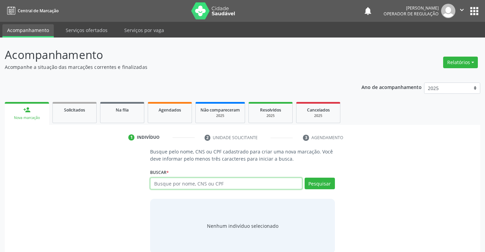
click at [208, 182] on input "text" at bounding box center [226, 183] width 152 height 12
click at [219, 186] on input "text" at bounding box center [226, 183] width 152 height 12
type input "709102245852130"
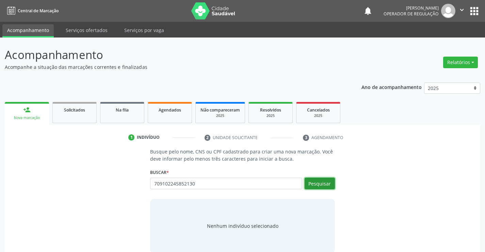
click at [320, 182] on button "Pesquisar" at bounding box center [320, 183] width 30 height 12
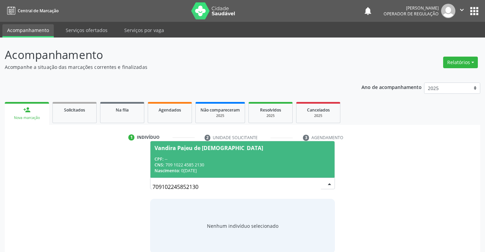
click at [213, 155] on span "Vandira Pajeu de Jesus CPF: -- CNS: 709 1022 4585 2130 Nascimento: 06/08/1961" at bounding box center [242, 159] width 184 height 36
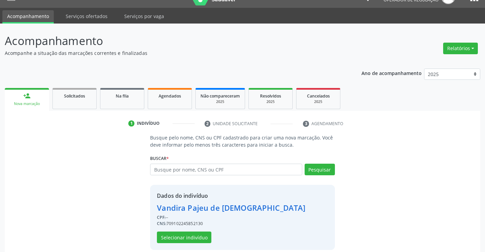
scroll to position [21, 0]
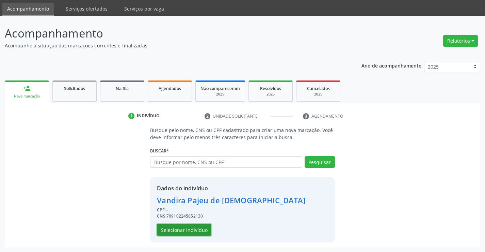
click at [176, 228] on button "Selecionar indivíduo" at bounding box center [184, 230] width 54 height 12
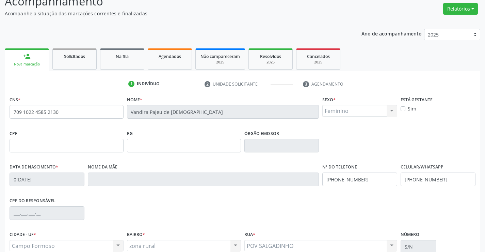
scroll to position [117, 0]
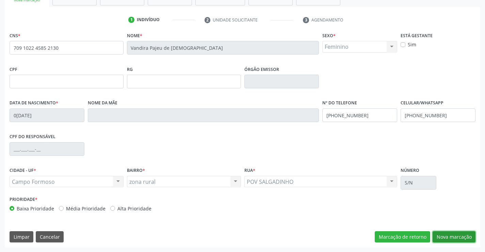
click at [443, 235] on button "Nova marcação" at bounding box center [454, 237] width 43 height 12
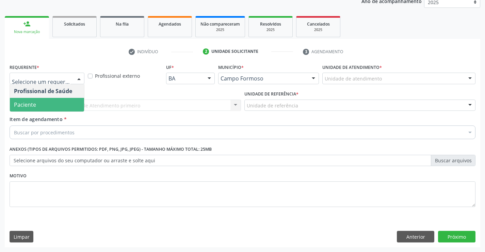
click at [67, 100] on span "Paciente" at bounding box center [47, 105] width 74 height 14
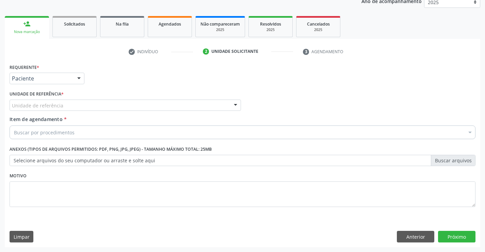
click at [67, 100] on div "Unidade de referência" at bounding box center [125, 105] width 231 height 12
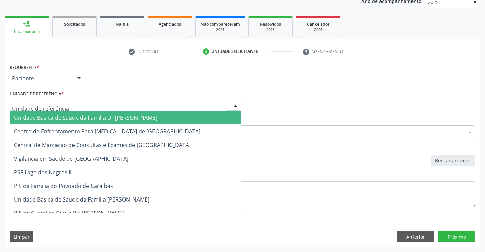
click at [81, 118] on span "Unidade Basica de Saude da Familia Dr [PERSON_NAME]" at bounding box center [85, 117] width 143 height 7
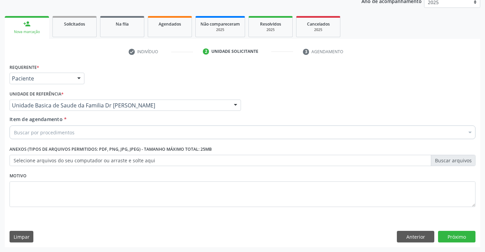
click at [88, 136] on div "Buscar por procedimentos" at bounding box center [243, 132] width 466 height 14
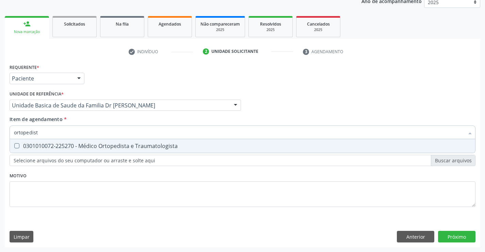
type input "ortopedista"
click at [95, 146] on div "0301010072-225270 - Médico Ortopedista e Traumatologista" at bounding box center [242, 145] width 457 height 5
checkbox Traumatologista "true"
click at [454, 235] on div "Requerente * Paciente Profissional de Saúde Paciente Nenhum resultado encontrad…" at bounding box center [243, 154] width 476 height 185
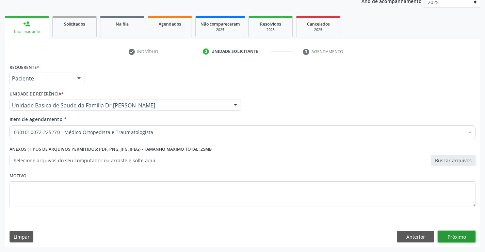
click at [454, 235] on button "Próximo" at bounding box center [456, 236] width 37 height 12
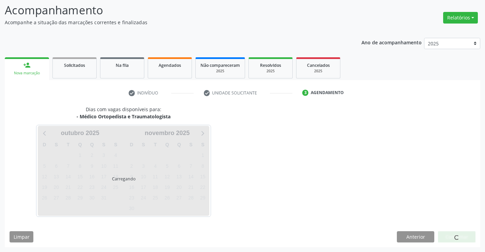
scroll to position [45, 0]
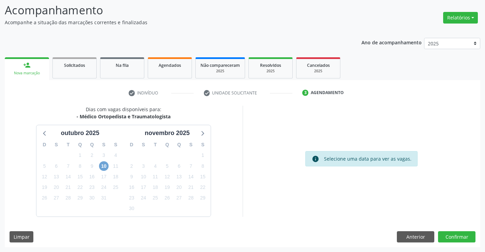
click at [105, 165] on span "10" at bounding box center [104, 166] width 10 height 10
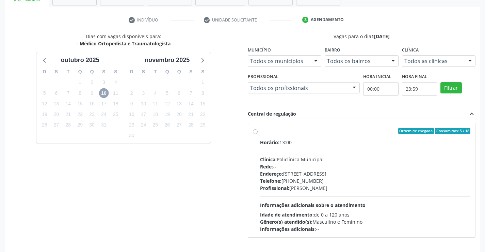
scroll to position [143, 0]
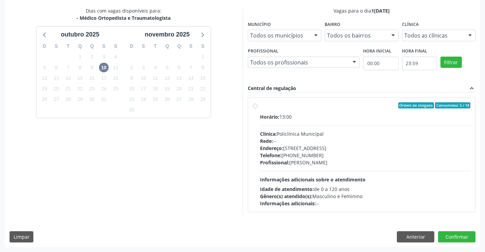
click at [360, 112] on label "Ordem de chegada Consumidos: 5 / 18 Horário: 13:00 Clínica: Policlínica Municip…" at bounding box center [365, 154] width 211 height 104
click at [258, 108] on input "Ordem de chegada Consumidos: 5 / 18 Horário: 13:00 Clínica: Policlínica Municip…" at bounding box center [255, 105] width 5 height 6
radio input "true"
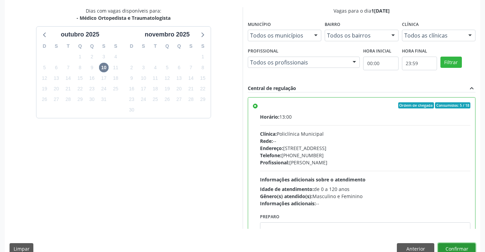
click at [455, 245] on button "Confirmar" at bounding box center [456, 249] width 37 height 12
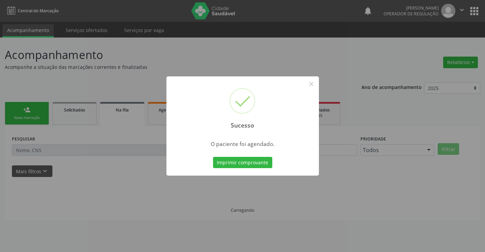
scroll to position [0, 0]
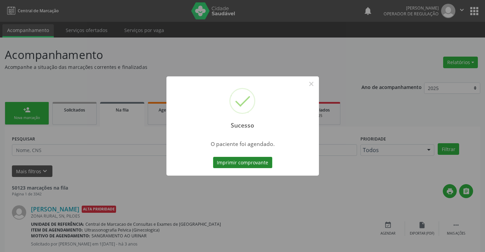
click at [260, 161] on button "Imprimir comprovante" at bounding box center [242, 163] width 59 height 12
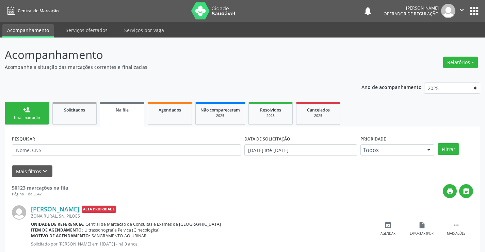
click at [35, 115] on div "Nova marcação" at bounding box center [27, 117] width 34 height 5
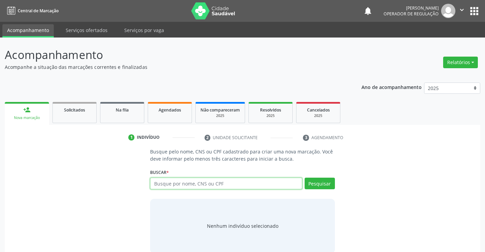
click at [232, 179] on input "text" at bounding box center [226, 183] width 152 height 12
click at [231, 181] on input "text" at bounding box center [226, 183] width 152 height 12
type input "700604954701367"
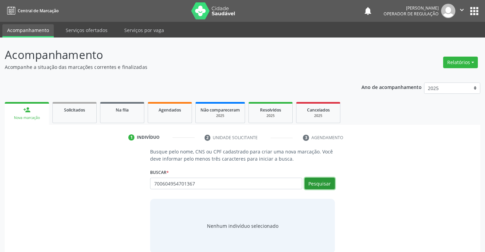
click at [319, 182] on button "Pesquisar" at bounding box center [320, 183] width 30 height 12
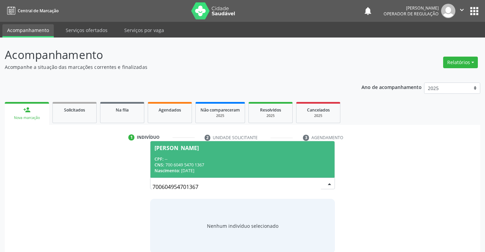
click at [230, 156] on div "CPF: --" at bounding box center [243, 159] width 176 height 6
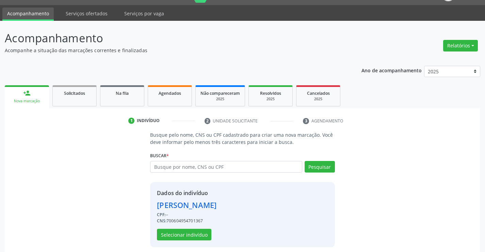
scroll to position [21, 0]
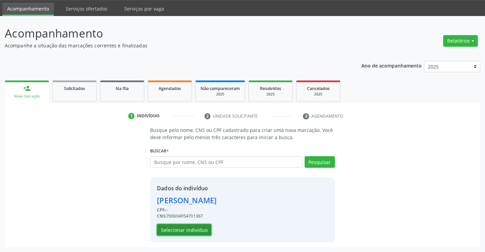
click at [174, 229] on button "Selecionar indivíduo" at bounding box center [184, 230] width 54 height 12
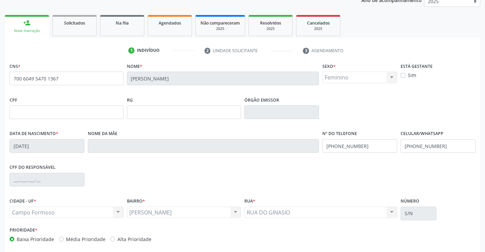
scroll to position [117, 0]
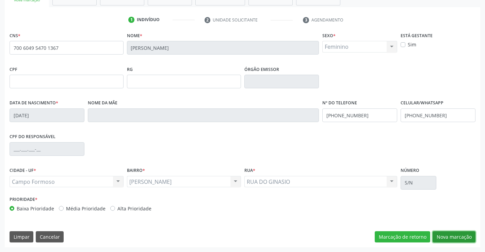
click at [451, 236] on button "Nova marcação" at bounding box center [454, 237] width 43 height 12
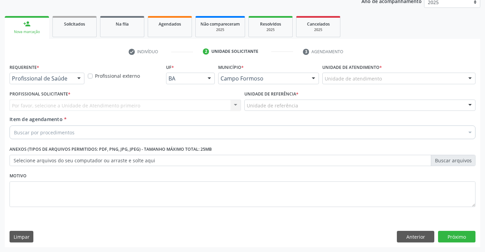
scroll to position [86, 0]
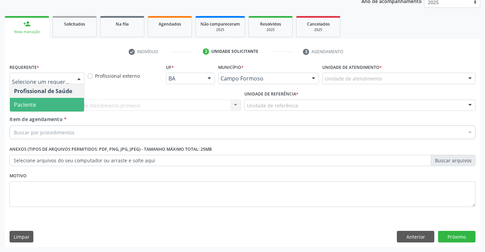
click at [47, 103] on span "Paciente" at bounding box center [47, 105] width 74 height 14
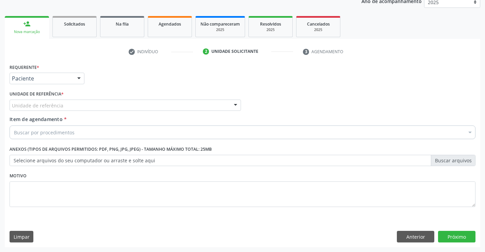
click at [48, 100] on div "Unidade de referência" at bounding box center [125, 105] width 231 height 12
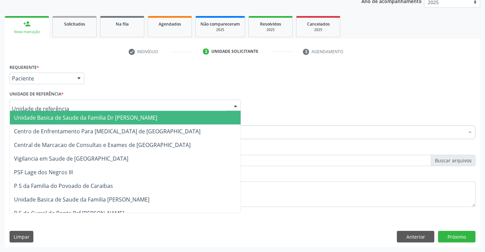
click at [69, 120] on span "Unidade Basica de Saude da Familia Dr [PERSON_NAME]" at bounding box center [85, 117] width 143 height 7
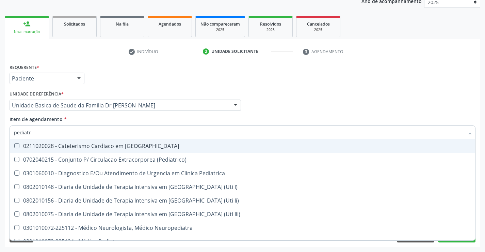
type input "pediatra"
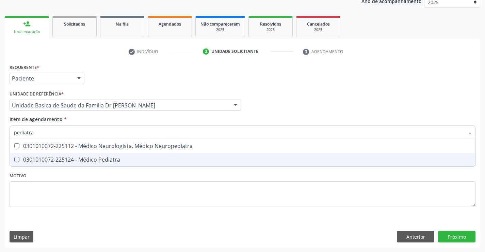
click at [116, 158] on div "0301010072-225124 - Médico Pediatra" at bounding box center [242, 159] width 457 height 5
checkbox Pediatra "true"
click at [456, 234] on div "Requerente * Paciente Profissional de Saúde Paciente Nenhum resultado encontrad…" at bounding box center [243, 154] width 476 height 185
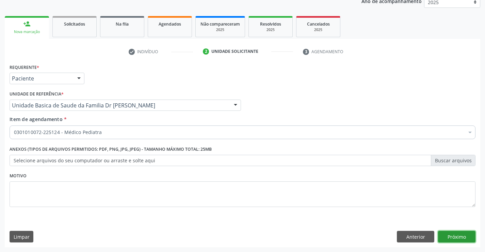
click at [456, 234] on button "Próximo" at bounding box center [456, 236] width 37 height 12
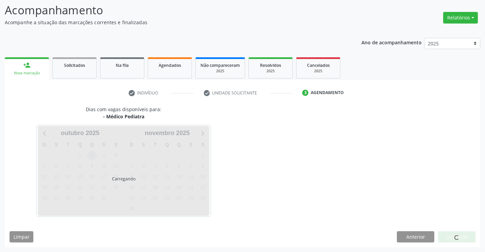
scroll to position [45, 0]
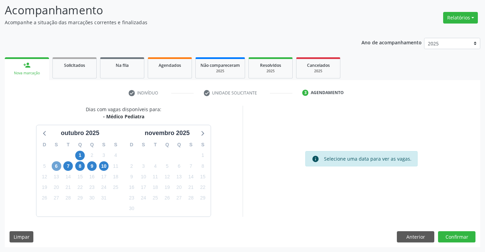
click at [55, 166] on span "6" at bounding box center [57, 166] width 10 height 10
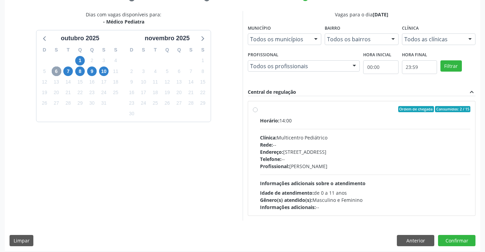
scroll to position [143, 0]
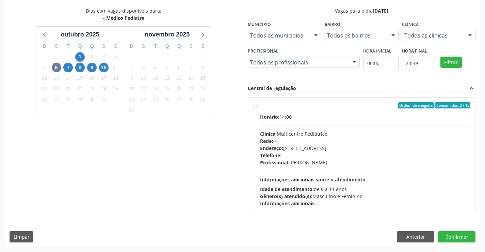
click at [343, 112] on label "Ordem de chegada Consumidos: 2 / 15 Horário: 14:00 Clínica: Multicentro Pediátr…" at bounding box center [365, 154] width 211 height 104
click at [258, 108] on input "Ordem de chegada Consumidos: 2 / 15 Horário: 14:00 Clínica: Multicentro Pediátr…" at bounding box center [255, 105] width 5 height 6
radio input "true"
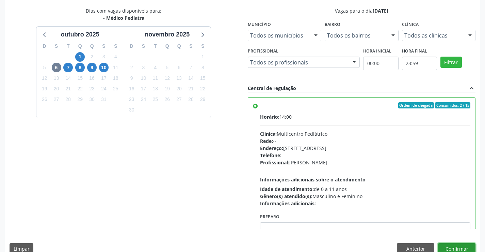
click at [451, 249] on button "Confirmar" at bounding box center [456, 249] width 37 height 12
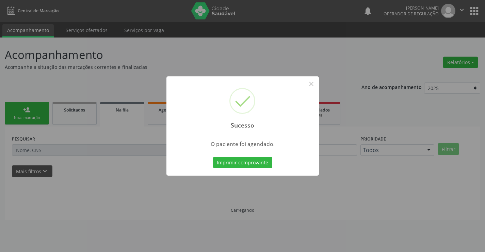
scroll to position [0, 0]
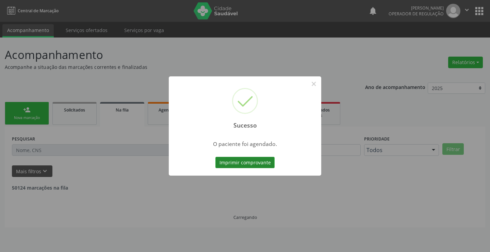
click at [242, 161] on button "Imprimir comprovante" at bounding box center [244, 163] width 59 height 12
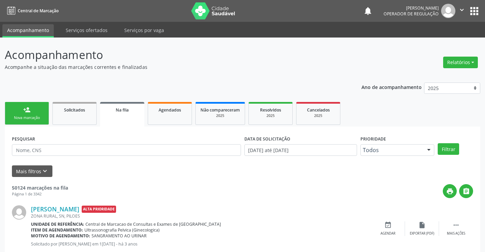
click at [34, 114] on link "person_add Nova marcação" at bounding box center [27, 113] width 44 height 23
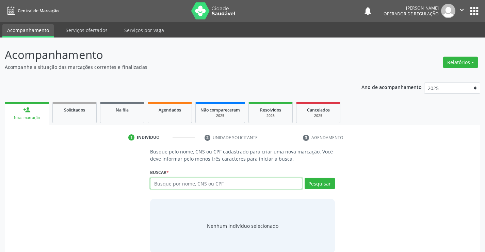
click at [206, 184] on input "text" at bounding box center [226, 183] width 152 height 12
click at [205, 185] on input "text" at bounding box center [226, 183] width 152 height 12
type input "700408725372050"
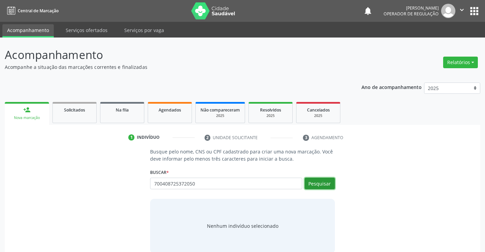
click at [320, 184] on button "Pesquisar" at bounding box center [320, 183] width 30 height 12
type input "700408725372050"
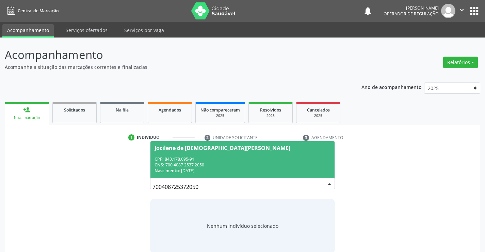
click at [231, 155] on span "Jocilene de [DEMOGRAPHIC_DATA][PERSON_NAME] CPF: 843.178.095-91 CNS: 700 4087 2…" at bounding box center [242, 159] width 184 height 36
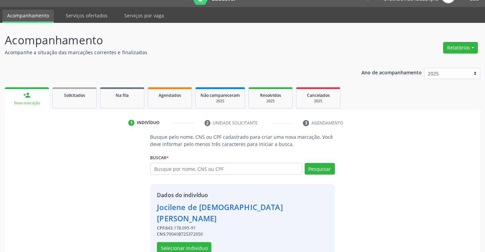
scroll to position [21, 0]
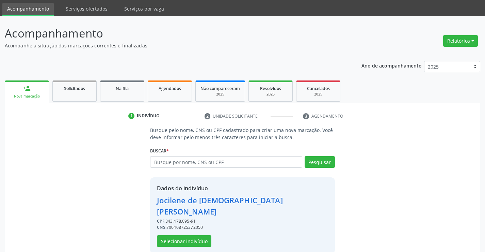
click at [181, 223] on div "Dados do indivíduo [PERSON_NAME] CPF: 843.178.095-91 CNS: 700408725372050 Selec…" at bounding box center [242, 215] width 171 height 63
click at [183, 235] on button "Selecionar indivíduo" at bounding box center [184, 241] width 54 height 12
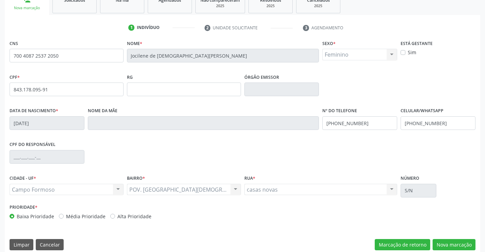
scroll to position [117, 0]
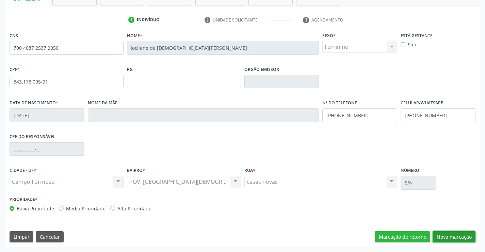
click at [458, 232] on button "Nova marcação" at bounding box center [454, 237] width 43 height 12
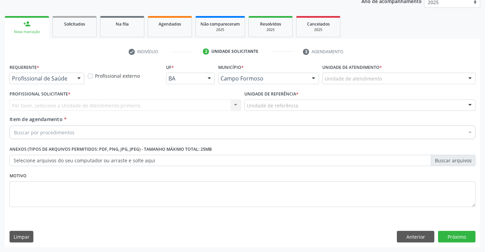
scroll to position [86, 0]
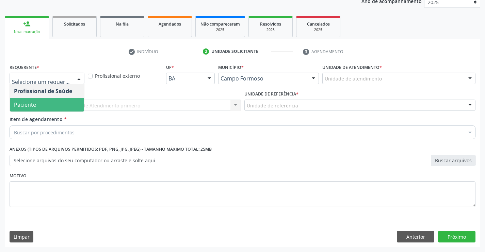
click at [36, 107] on span "Paciente" at bounding box center [47, 105] width 74 height 14
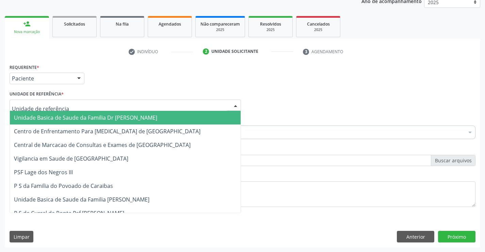
click at [64, 116] on span "Unidade Basica de Saude da Familia Dr [PERSON_NAME]" at bounding box center [85, 117] width 143 height 7
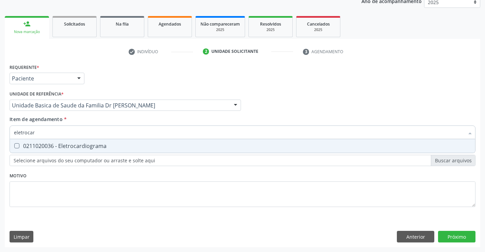
type input "eletrocard"
click at [78, 147] on div "0211020036 - Eletrocardiograma" at bounding box center [242, 145] width 457 height 5
checkbox Eletrocardiograma "true"
type input "eletrocard"
click at [87, 120] on div "Item de agendamento * eletrocard Desfazer seleção 0211020036 - Eletrocardiogram…" at bounding box center [243, 125] width 466 height 21
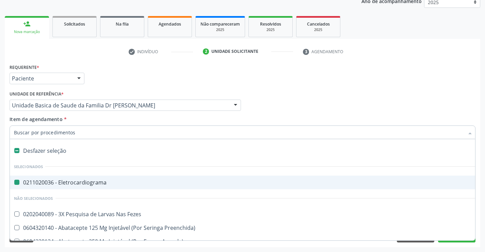
type input "u"
checkbox Eletrocardiograma "false"
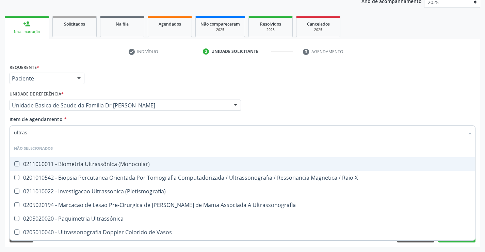
type input "ultrass"
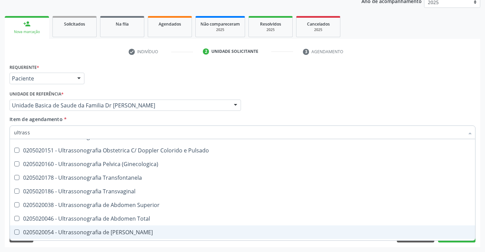
scroll to position [102, 0]
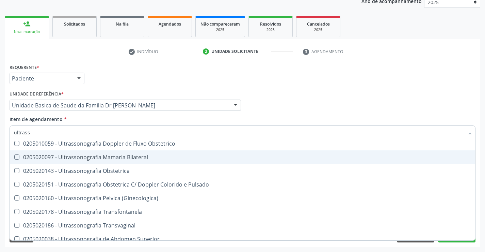
click at [155, 156] on div "0205020097 - Ultrassonografia Mamaria Bilateral" at bounding box center [242, 156] width 457 height 5
checkbox Bilateral "true"
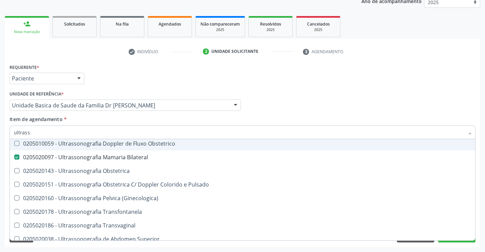
type input "ultrass"
click at [156, 118] on div "Item de agendamento * ultrass Desfazer seleção Não selecionados 0211060011 - Bi…" at bounding box center [243, 125] width 466 height 21
checkbox \(Monocular\) "true"
checkbox Bilateral "false"
checkbox X "true"
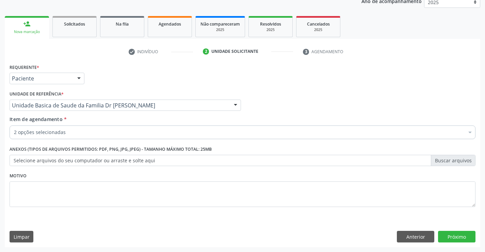
scroll to position [0, 0]
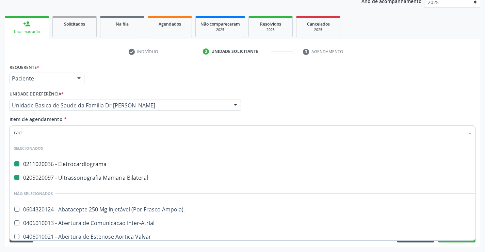
type input "radi"
checkbox Eletrocardiograma "false"
checkbox Bilateral "false"
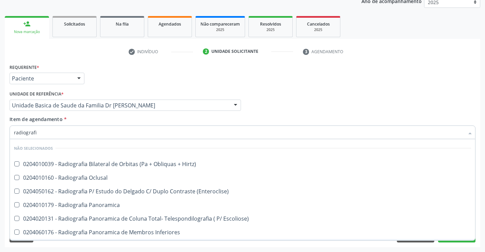
type input "radiografia"
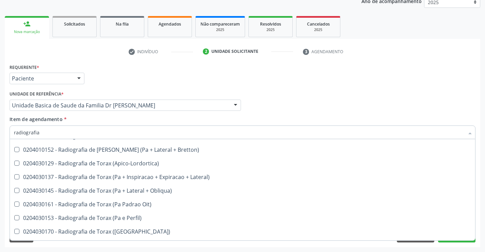
scroll to position [884, 0]
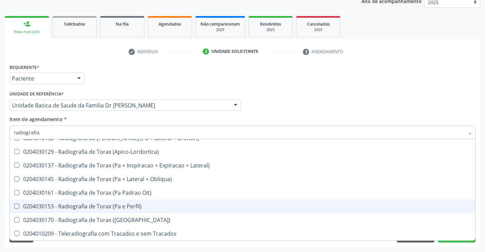
click at [148, 207] on div "0204030153 - Radiografia de Torax (Pa e Perfil)" at bounding box center [242, 205] width 457 height 5
checkbox Perfil\) "true"
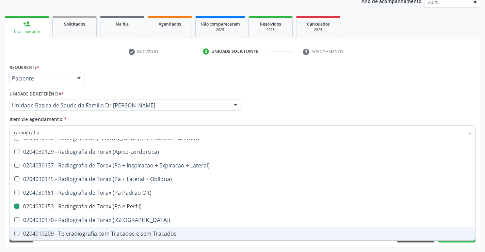
click at [482, 215] on div "Acompanhamento Acompanhe a situação das marcações correntes e finalizadas Relat…" at bounding box center [242, 102] width 485 height 300
checkbox Hirtz\) "true"
checkbox Oclusal "true"
checkbox Perfil\) "false"
checkbox \(Enteroclise\) "true"
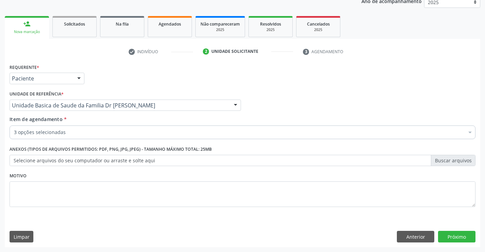
scroll to position [0, 0]
click at [457, 235] on button "Próximo" at bounding box center [456, 236] width 37 height 12
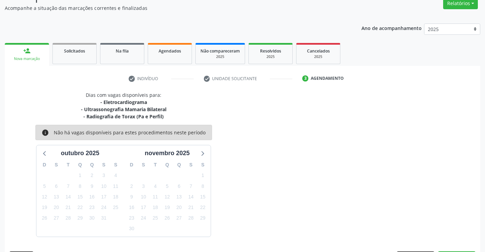
scroll to position [79, 0]
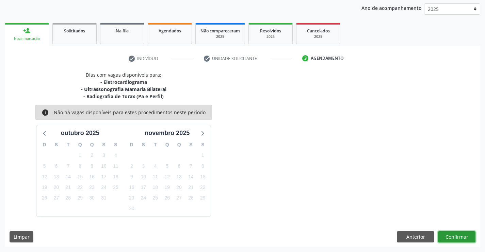
click at [458, 237] on button "Confirmar" at bounding box center [456, 237] width 37 height 12
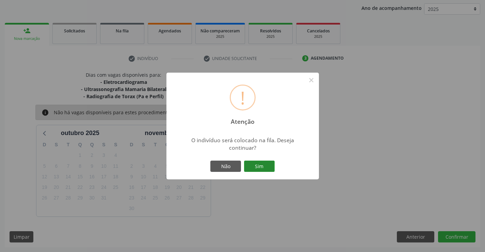
click at [263, 164] on button "Sim" at bounding box center [259, 166] width 31 height 12
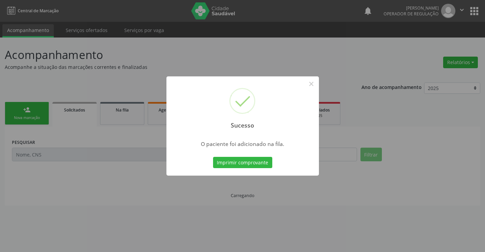
scroll to position [0, 0]
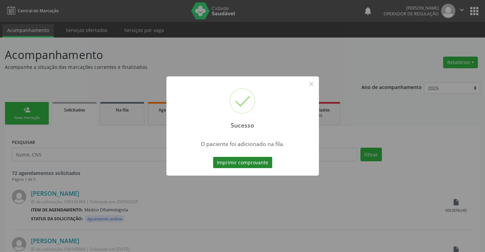
click at [247, 160] on button "Imprimir comprovante" at bounding box center [242, 163] width 59 height 12
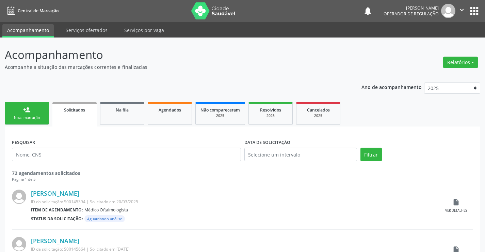
click at [35, 112] on link "person_add Nova marcação" at bounding box center [27, 113] width 44 height 23
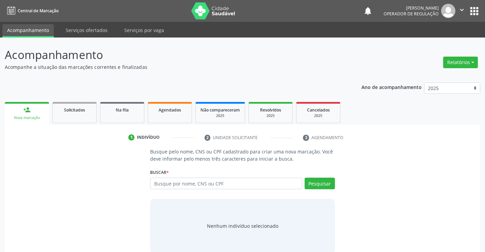
click at [461, 7] on icon "" at bounding box center [461, 9] width 7 height 7
click at [442, 39] on link "Sair" at bounding box center [444, 42] width 47 height 10
